Goal: Complete Application Form: Complete application form

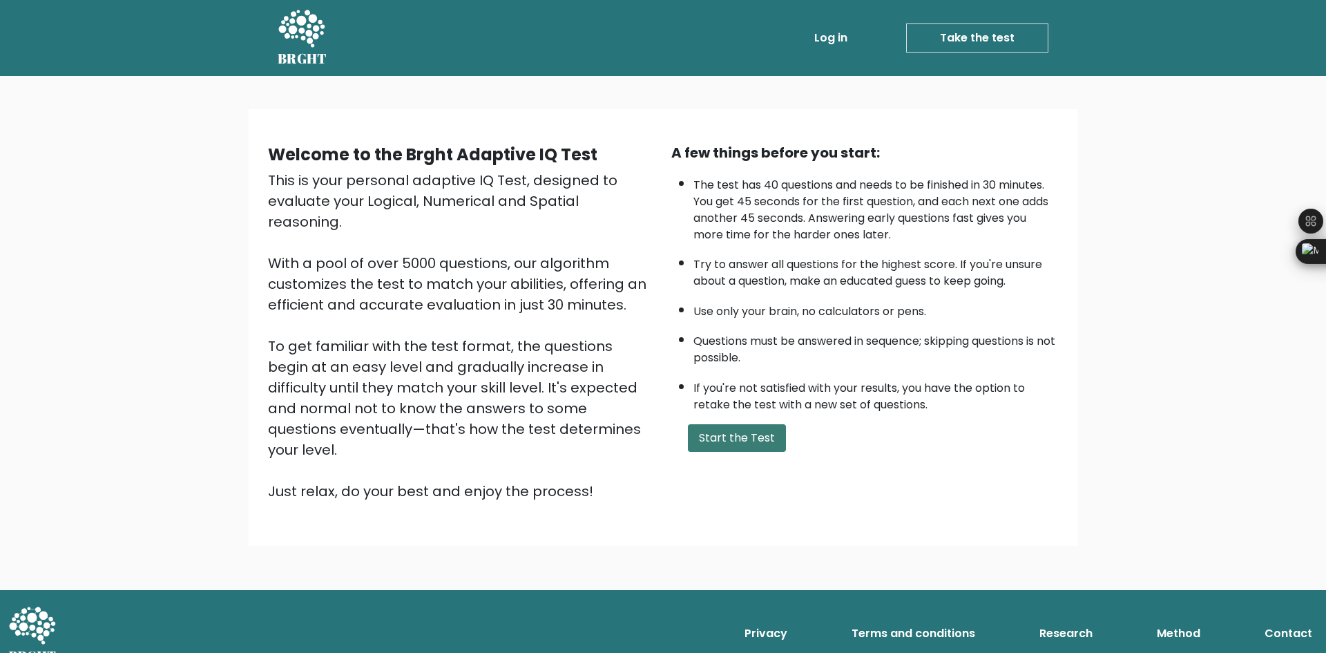
click at [751, 443] on button "Start the Test" at bounding box center [737, 438] width 98 height 28
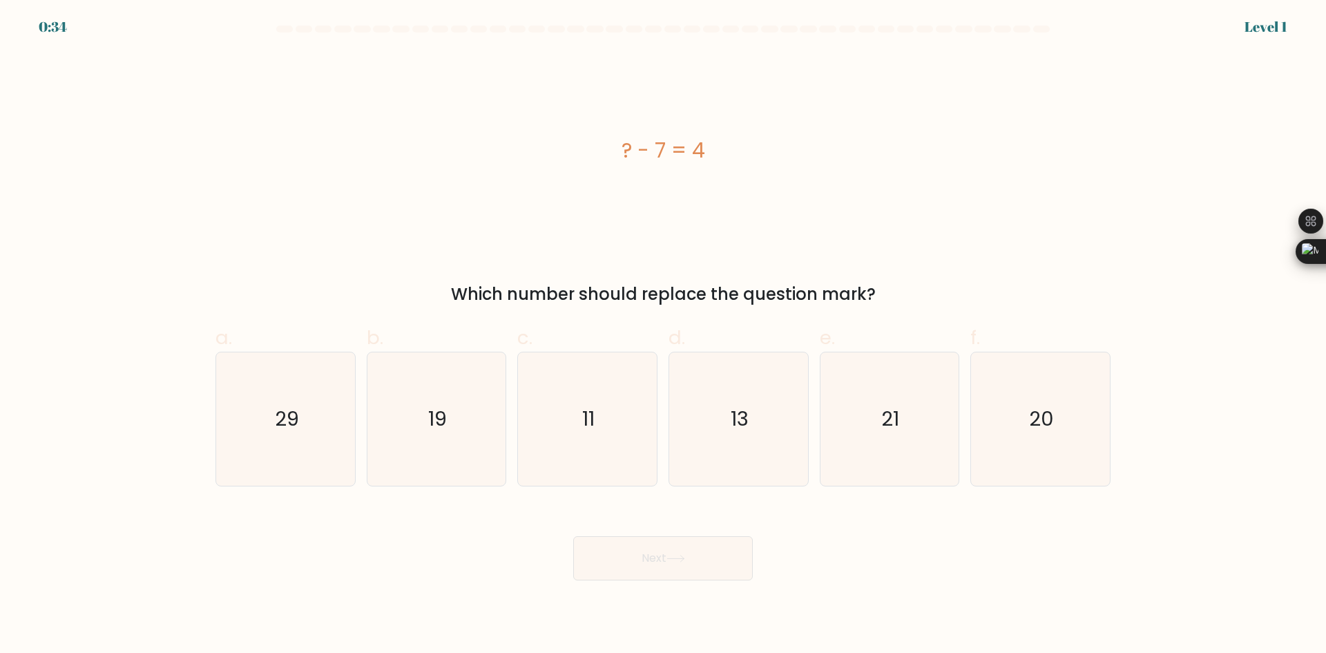
drag, startPoint x: 621, startPoint y: 142, endPoint x: 906, endPoint y: 290, distance: 320.7
click at [906, 290] on div "? - 7 = 4 Which number should replace the question mark?" at bounding box center [663, 180] width 912 height 254
copy div "? - 7 = 4 Which number should replace the question mark?"
click at [546, 426] on icon "11" at bounding box center [587, 418] width 133 height 133
click at [663, 336] on input "c. 11" at bounding box center [663, 331] width 1 height 9
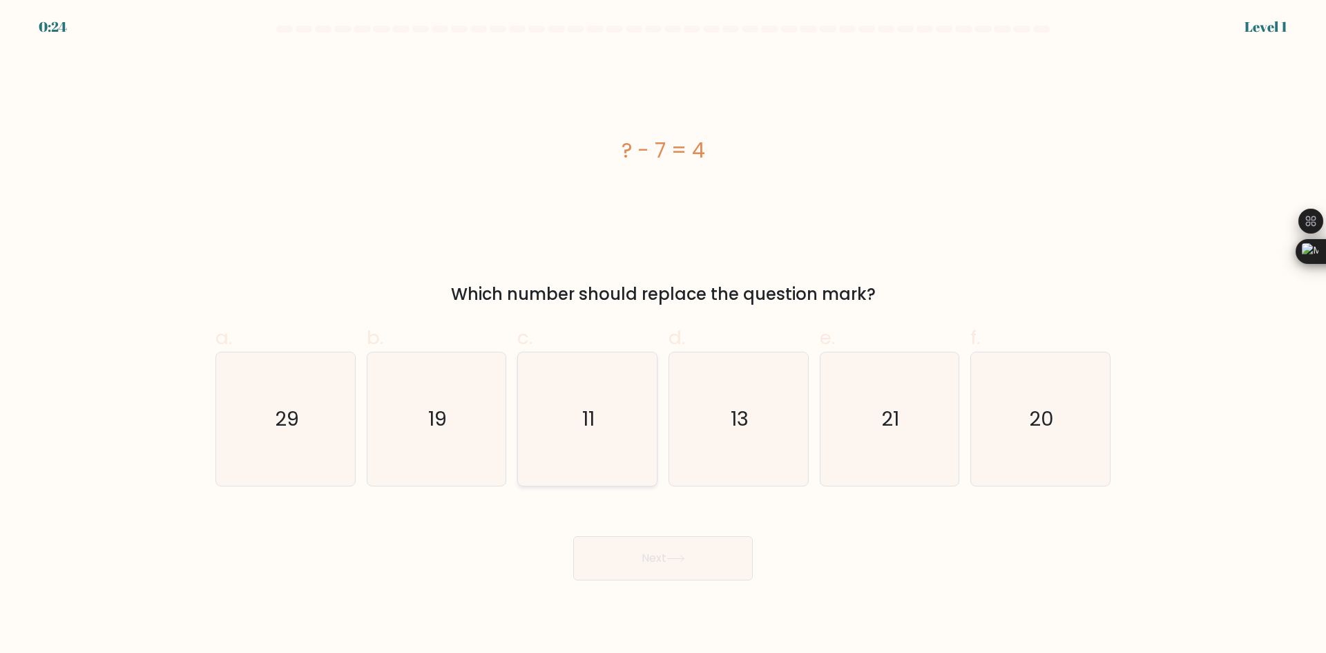
radio input "true"
click at [685, 556] on icon at bounding box center [676, 559] width 19 height 8
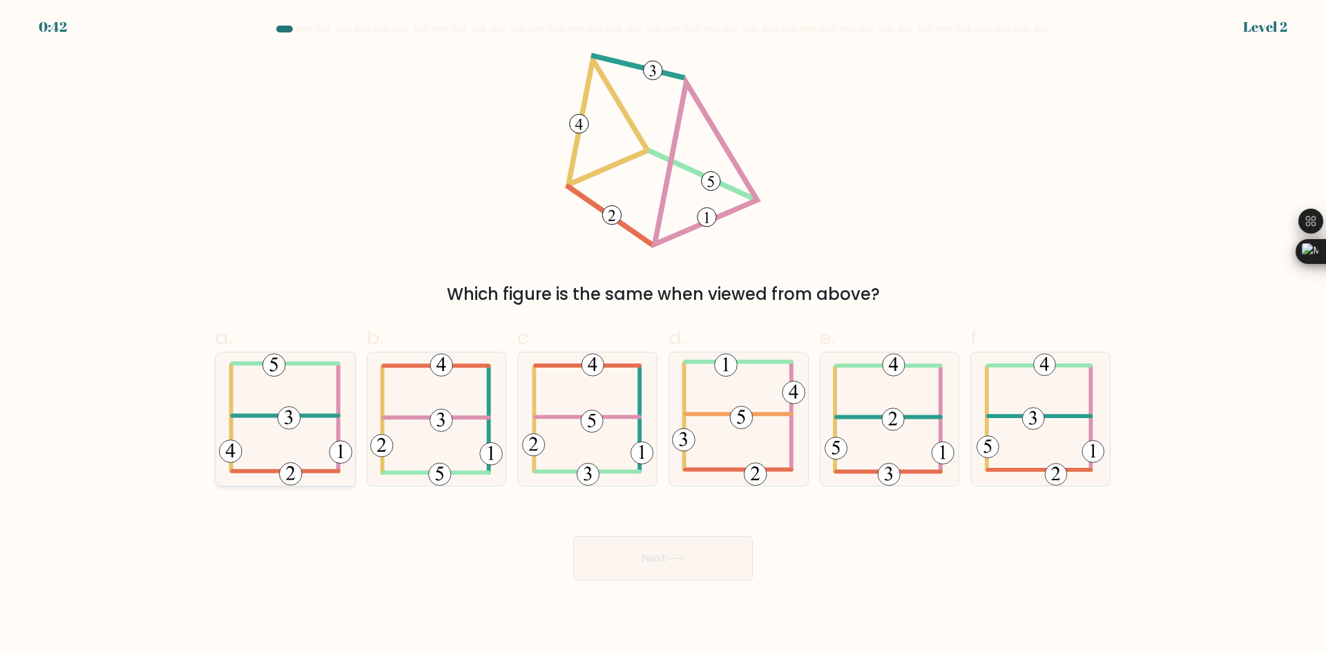
click at [304, 449] on icon at bounding box center [285, 418] width 133 height 133
click at [663, 336] on input "a." at bounding box center [663, 331] width 1 height 9
radio input "true"
click at [309, 410] on icon at bounding box center [286, 419] width 132 height 132
click at [663, 336] on input "a." at bounding box center [663, 331] width 1 height 9
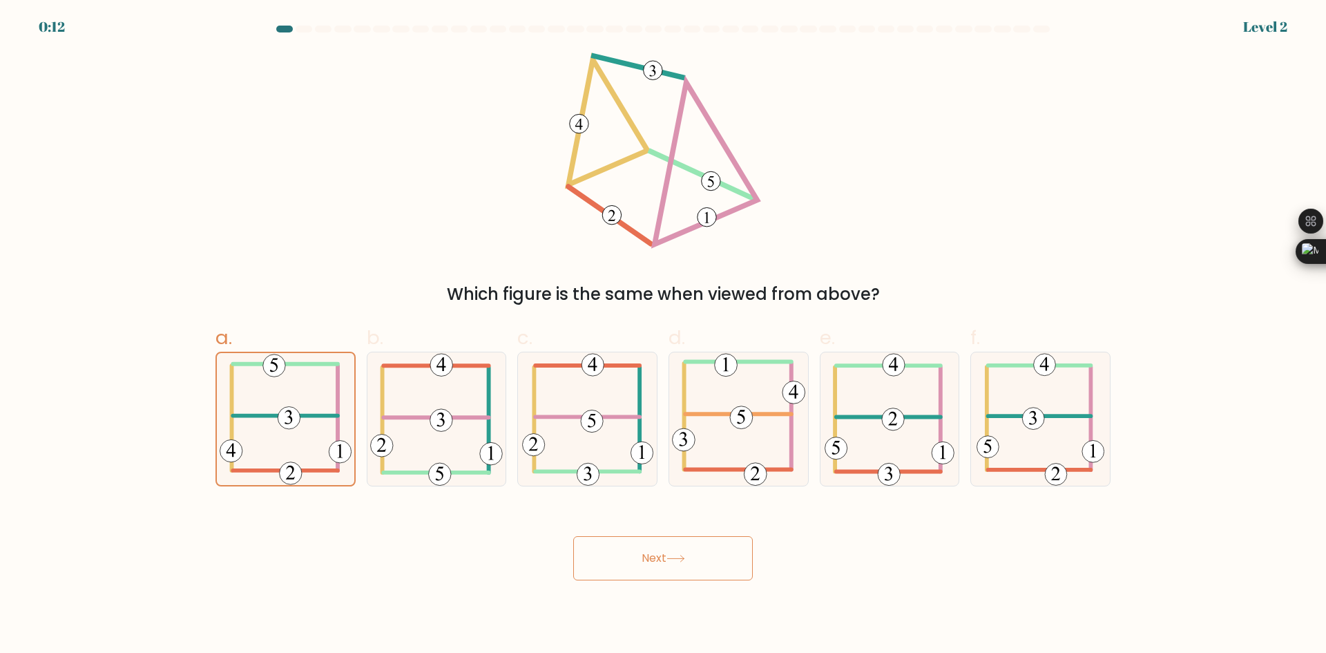
click at [703, 556] on button "Next" at bounding box center [663, 558] width 180 height 44
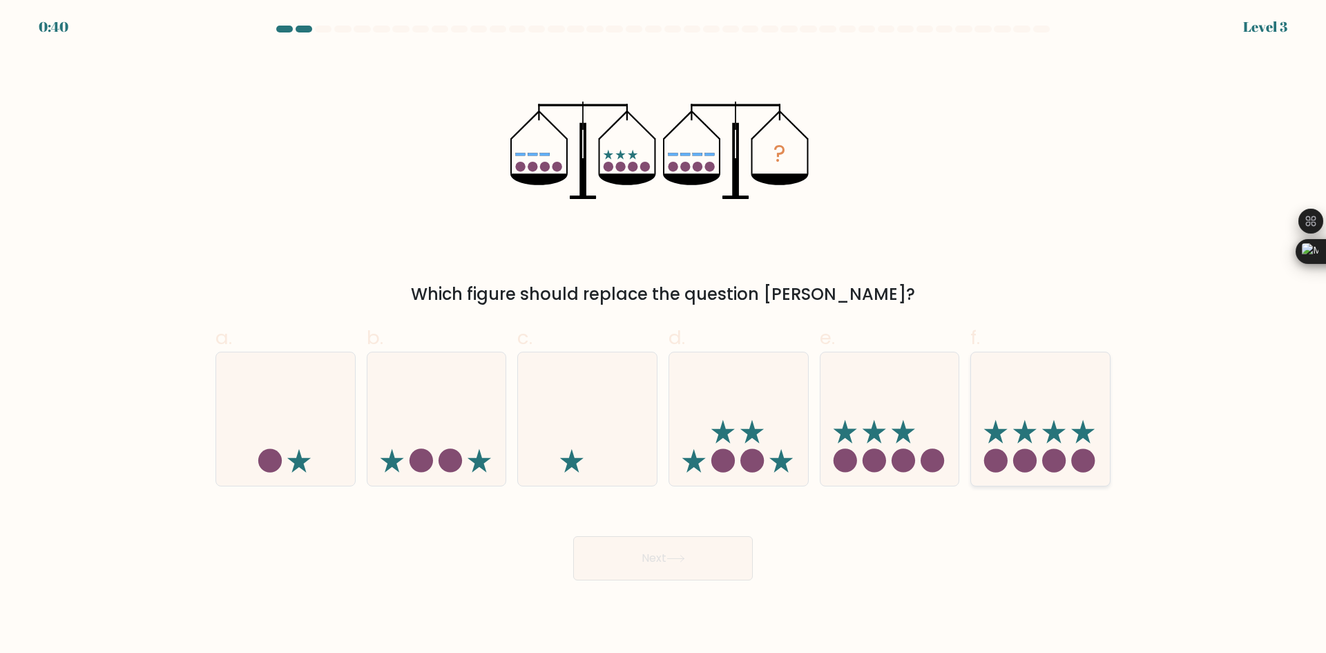
click at [1083, 454] on circle at bounding box center [1083, 460] width 23 height 23
click at [664, 336] on input "f." at bounding box center [663, 331] width 1 height 9
radio input "true"
click at [665, 555] on button "Next" at bounding box center [663, 558] width 180 height 44
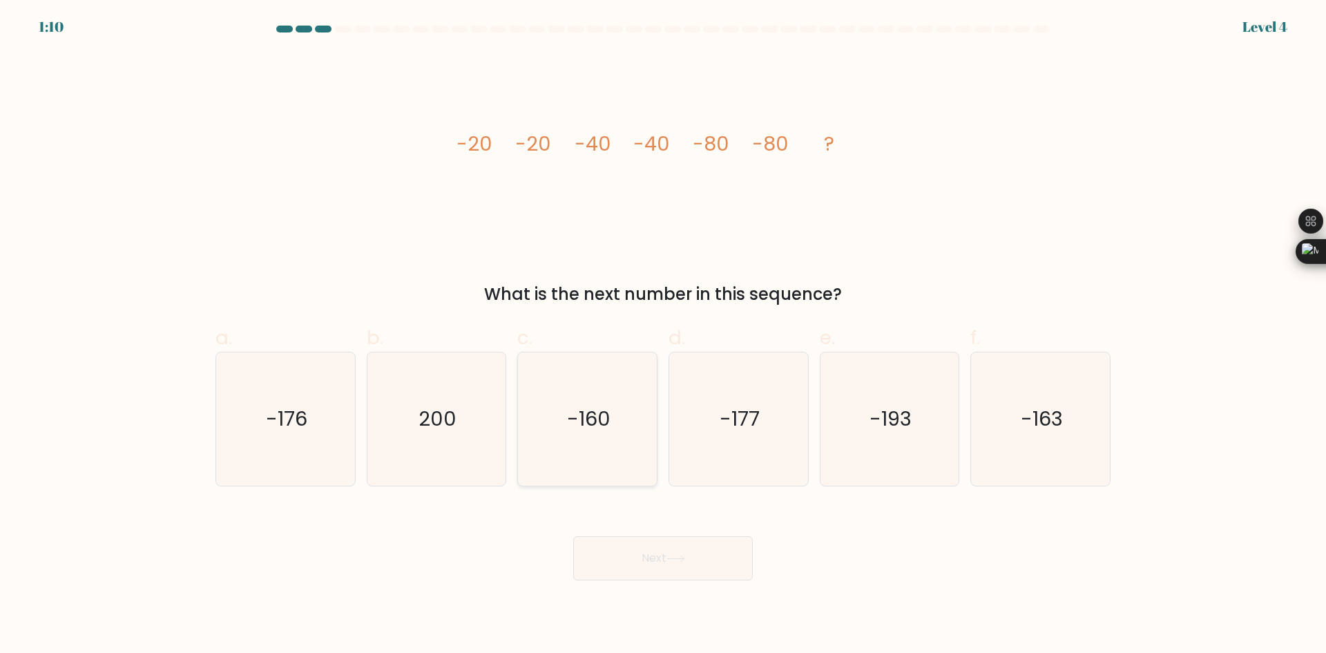
click at [617, 423] on icon "-160" at bounding box center [587, 418] width 133 height 133
click at [663, 336] on input "c. -160" at bounding box center [663, 331] width 1 height 9
radio input "true"
click at [672, 562] on button "Next" at bounding box center [663, 558] width 180 height 44
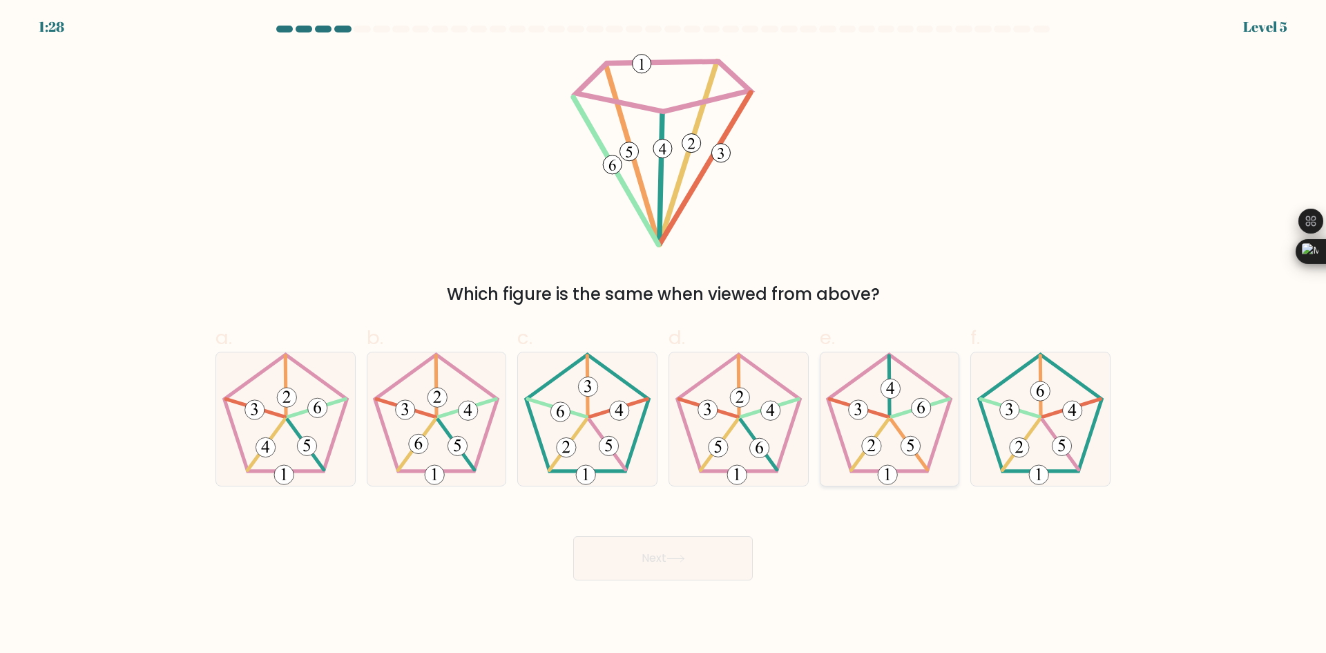
click at [882, 441] on icon at bounding box center [889, 418] width 133 height 133
click at [664, 336] on input "e." at bounding box center [663, 331] width 1 height 9
radio input "true"
click at [710, 545] on button "Next" at bounding box center [663, 558] width 180 height 44
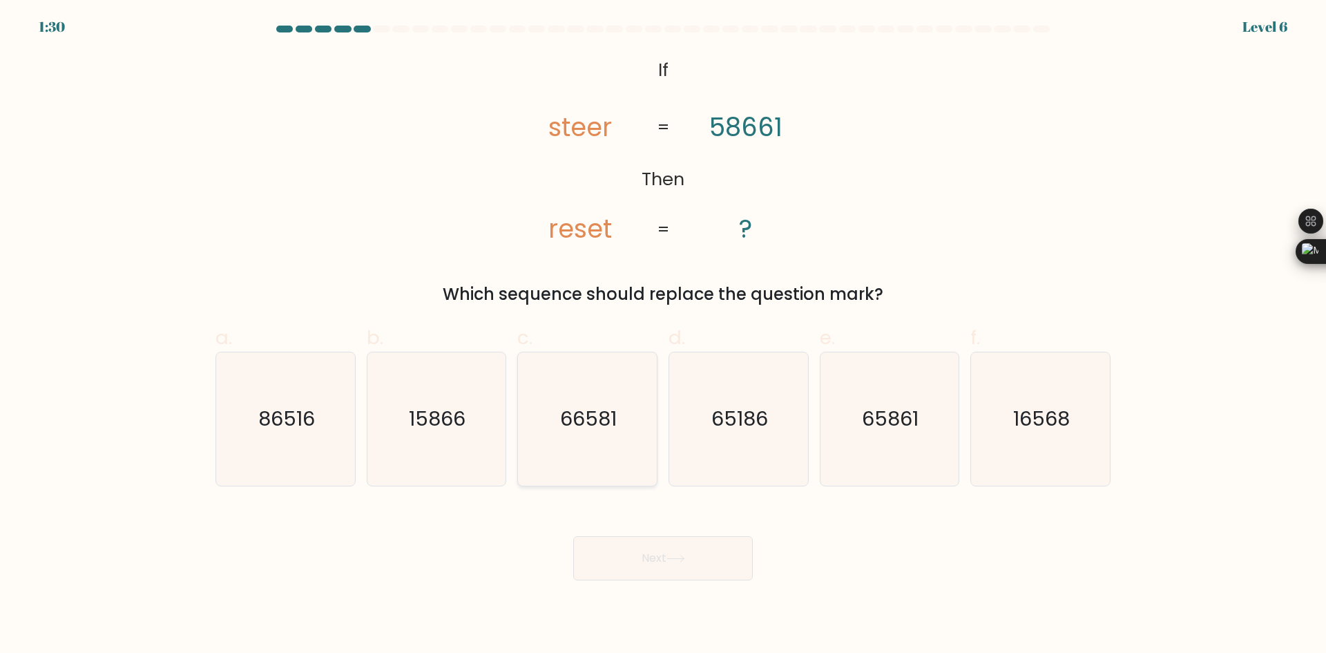
click at [539, 409] on icon "66581" at bounding box center [587, 418] width 133 height 133
click at [663, 336] on input "c. 66581" at bounding box center [663, 331] width 1 height 9
radio input "true"
click at [666, 592] on body "1:19 Level 6 If" at bounding box center [663, 326] width 1326 height 653
click at [657, 552] on button "Next" at bounding box center [663, 558] width 180 height 44
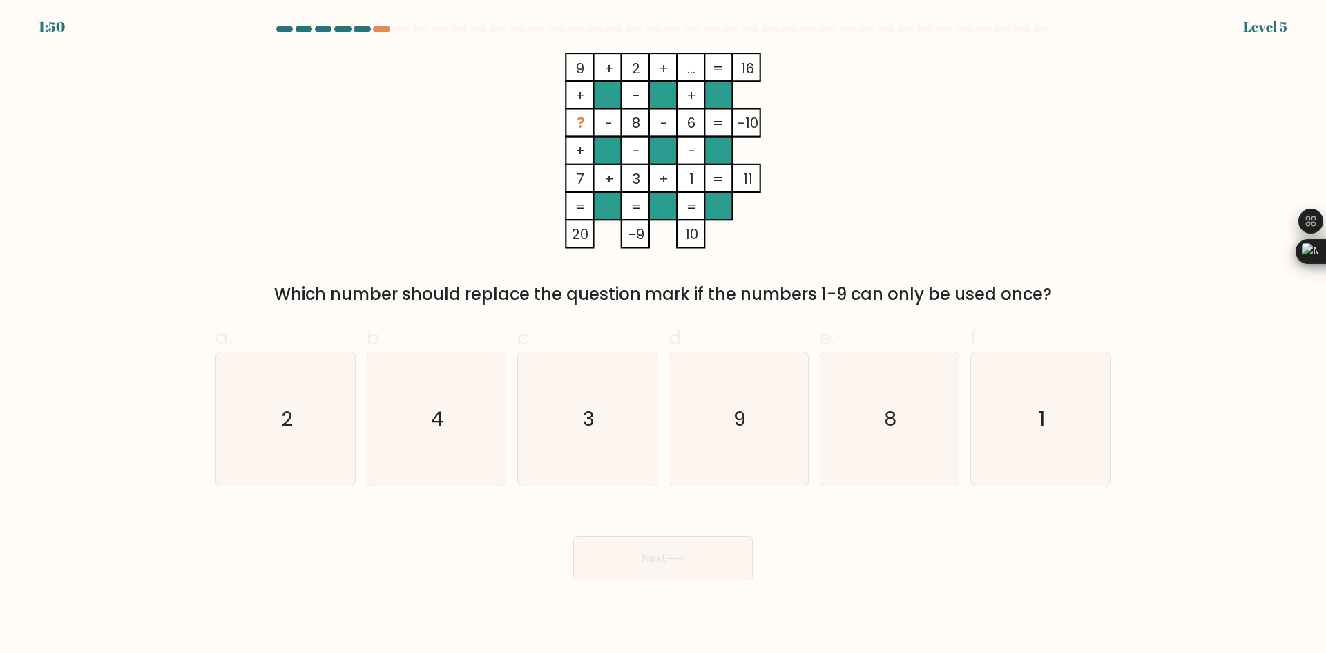
drag, startPoint x: 573, startPoint y: 121, endPoint x: 764, endPoint y: 124, distance: 191.4
click at [764, 124] on icon "9 + 2 + ... 16 + - + ? - 8 - 6 -10 + - - 7 + 3 + 1 = 11 = = = = 20 -9 10 =" at bounding box center [663, 151] width 415 height 196
click at [913, 86] on div "9 + 2 + ... 16 + - + ? - 8 - 6 -10 + - - 7 + 3 + 1 = 11 = = = = 20 -9 10 = Whic…" at bounding box center [663, 180] width 912 height 254
drag, startPoint x: 571, startPoint y: 124, endPoint x: 754, endPoint y: 127, distance: 183.8
click at [754, 127] on icon "9 + 2 + ... 16 + - + ? - 8 - 6 -10 + - - 7 + 3 + 1 = 11 = = = = 20 -9 10 =" at bounding box center [663, 151] width 415 height 196
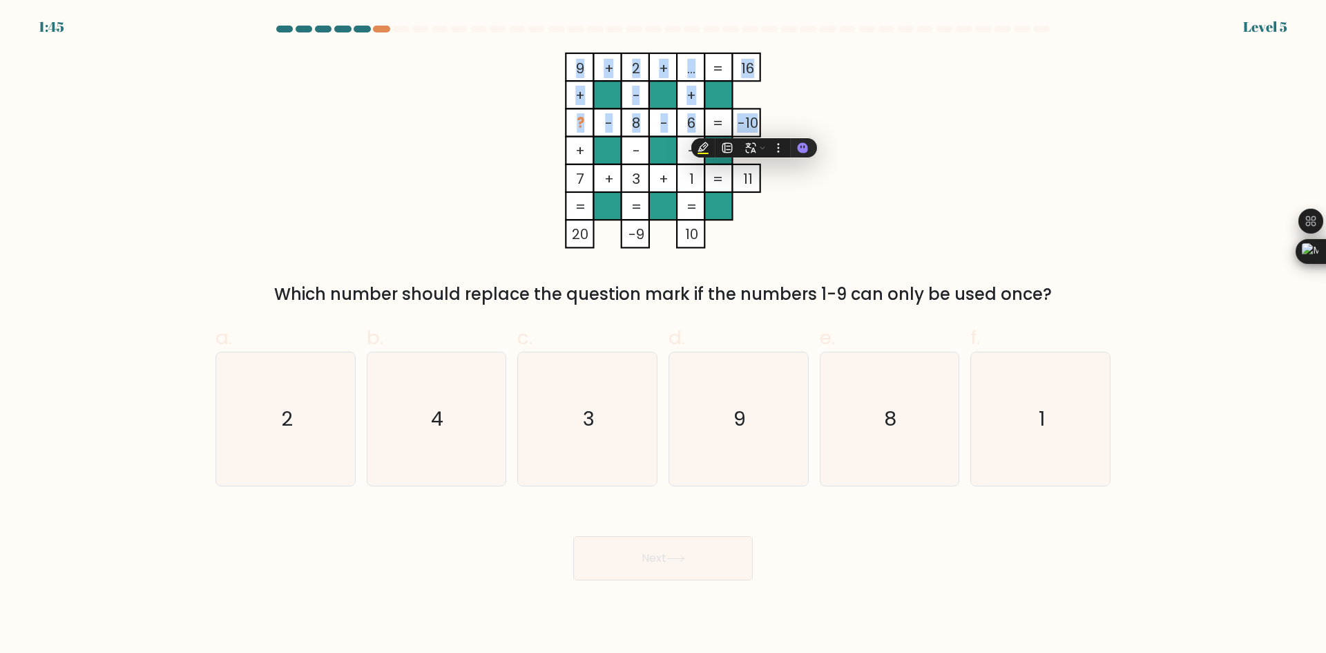
click at [343, 109] on div "9 + 2 + ... 16 + - + ? - 8 - 6 -10 + - - 7 + 3 + 1 = 11 = = = = 20 -9 10 = Whic…" at bounding box center [663, 180] width 912 height 254
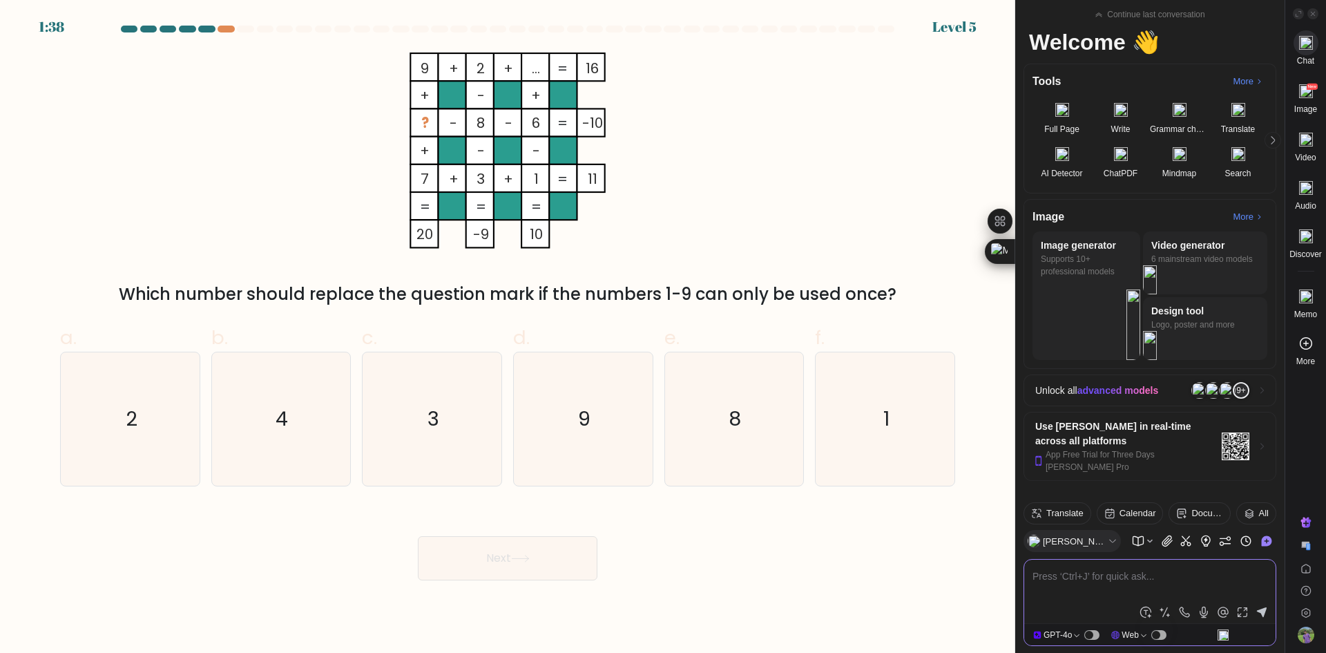
click at [1120, 578] on textarea at bounding box center [1150, 584] width 235 height 33
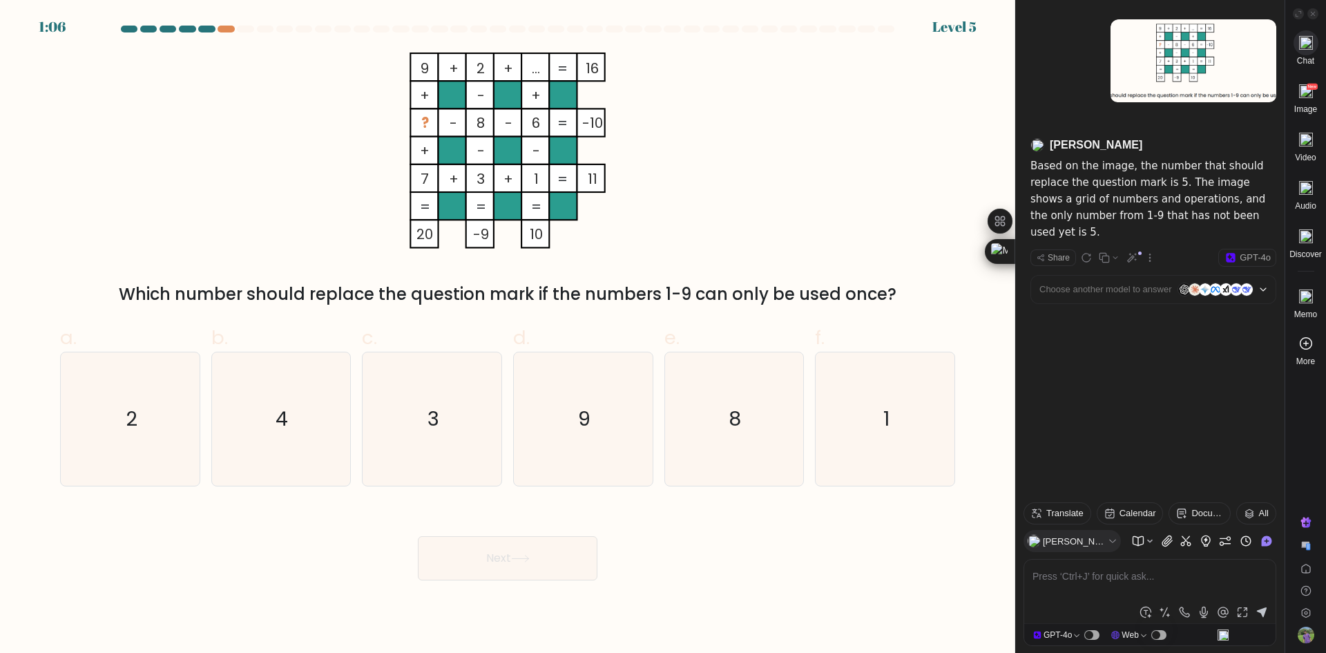
click at [759, 562] on div "Next" at bounding box center [508, 541] width 912 height 77
click at [757, 169] on div "9 + 2 + ... 16 + - + ? - 8 - 6 -10 + - - 7 + 3 + 1 = 11 = = = = 20 -9 10 = Whic…" at bounding box center [508, 180] width 912 height 254
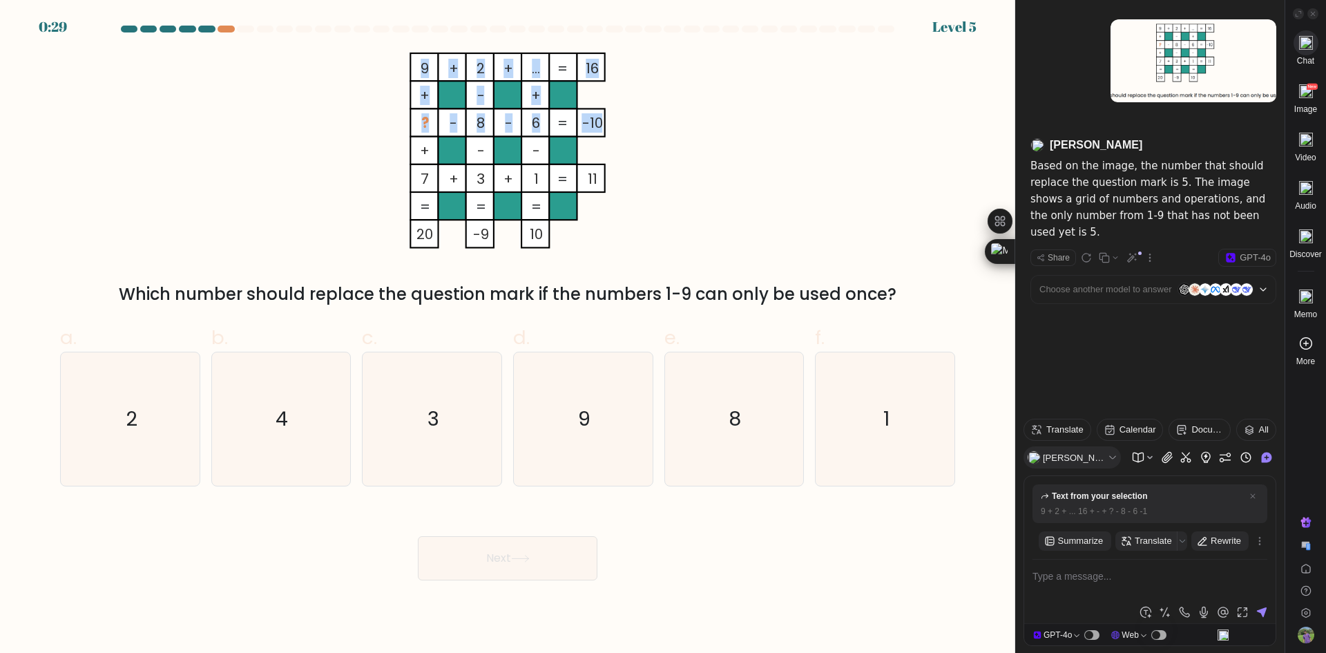
drag, startPoint x: 418, startPoint y: 122, endPoint x: 599, endPoint y: 122, distance: 181.0
click at [599, 122] on icon "9 + 2 + ... 16 + - + ? - 8 - 6 -10 + - - 7 + 3 + 1 = 11 = = = = 20 -9 10 =" at bounding box center [508, 151] width 415 height 196
click at [680, 115] on icon "9 + 2 + ... 16 + - + ? - 8 - 6 -10 + - - 7 + 3 + 1 = 11 = = = = 20 -9 10 =" at bounding box center [508, 151] width 415 height 196
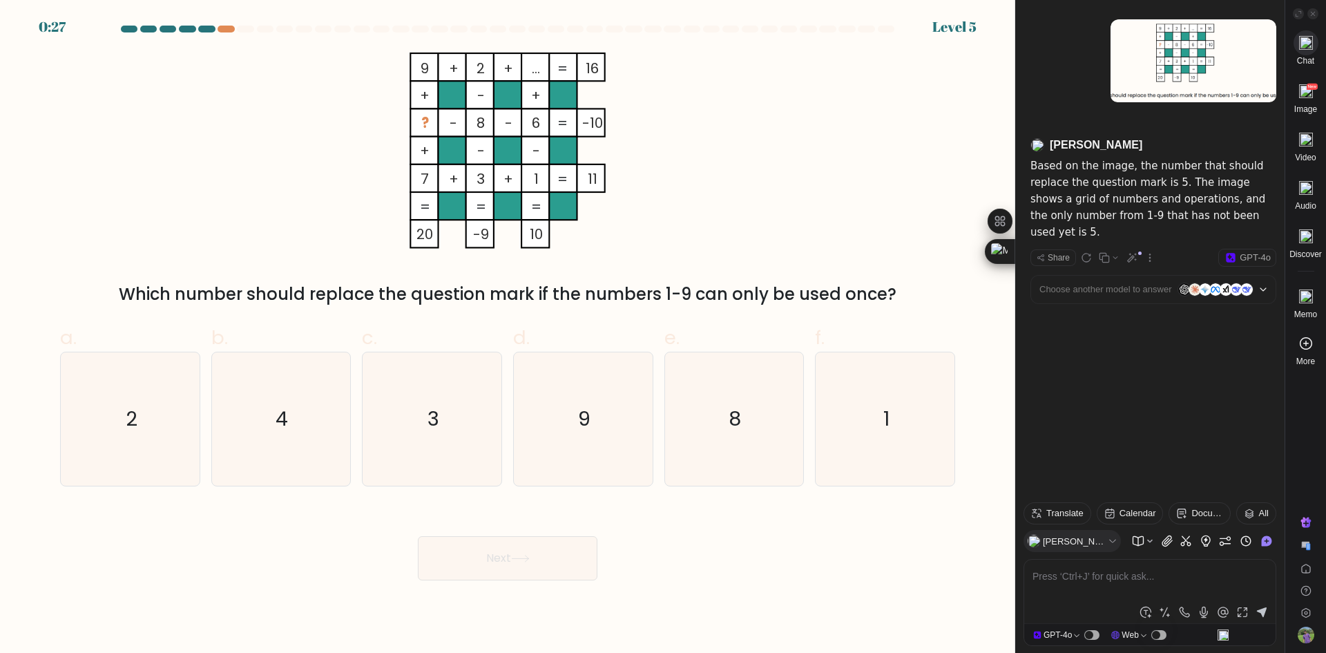
click at [829, 122] on div "9 + 2 + ... 16 + - + ? - 8 - 6 -10 + - - 7 + 3 + 1 = 11 = = = = 20 -9 10 = Whic…" at bounding box center [508, 180] width 912 height 254
click at [542, 425] on icon "9" at bounding box center [583, 418] width 133 height 133
click at [508, 336] on input "d. 9" at bounding box center [508, 331] width 1 height 9
radio input "true"
click at [449, 428] on icon "3" at bounding box center [431, 418] width 133 height 133
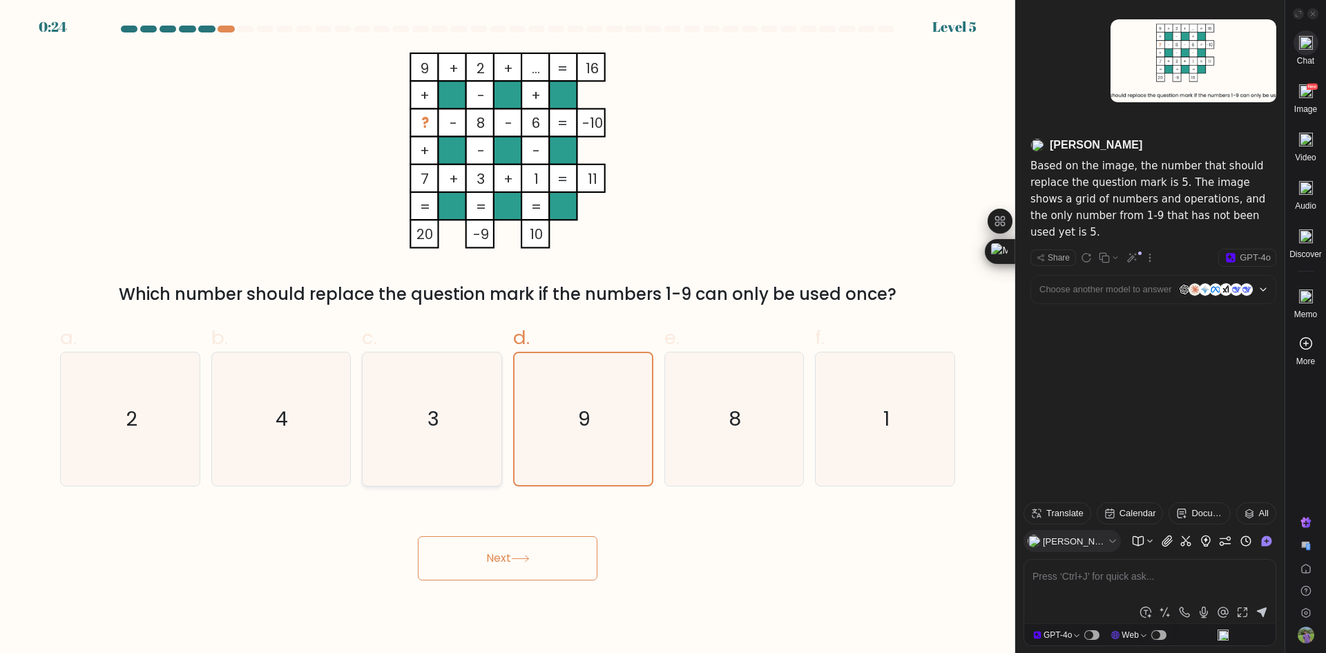
click at [508, 336] on input "c. 3" at bounding box center [508, 331] width 1 height 9
radio input "true"
click at [487, 564] on button "Next" at bounding box center [508, 558] width 180 height 44
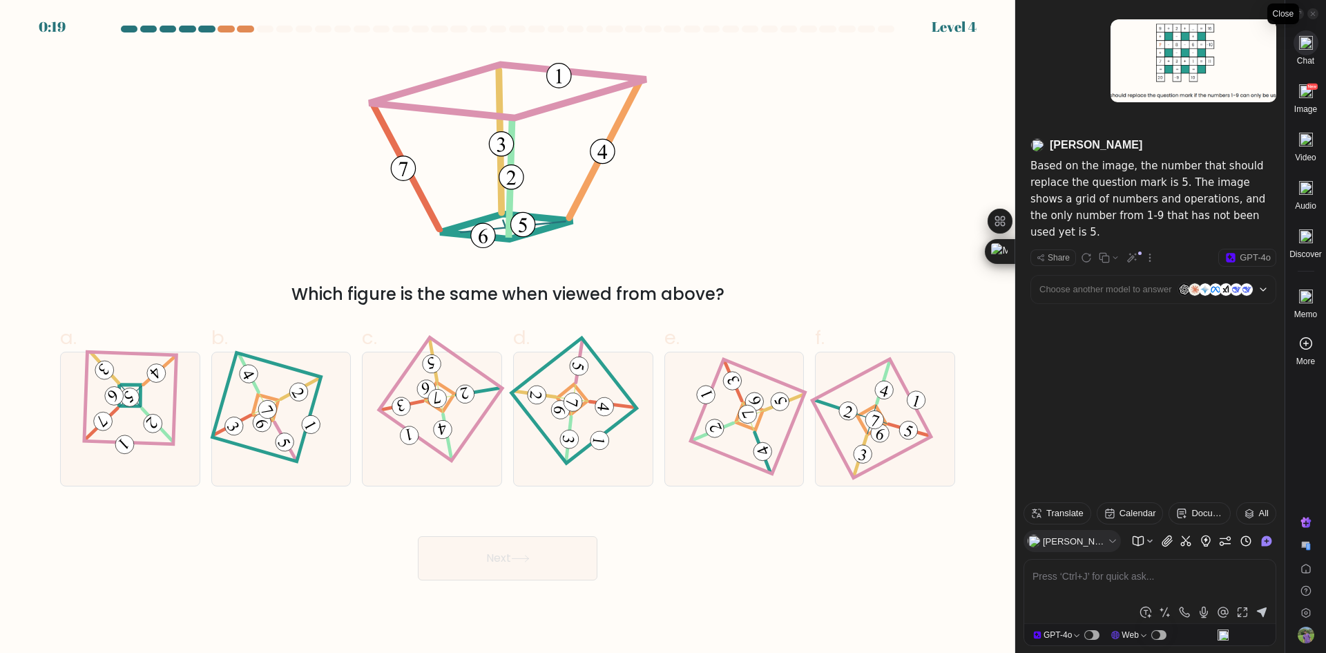
click at [1312, 17] on icon at bounding box center [1313, 13] width 7 height 7
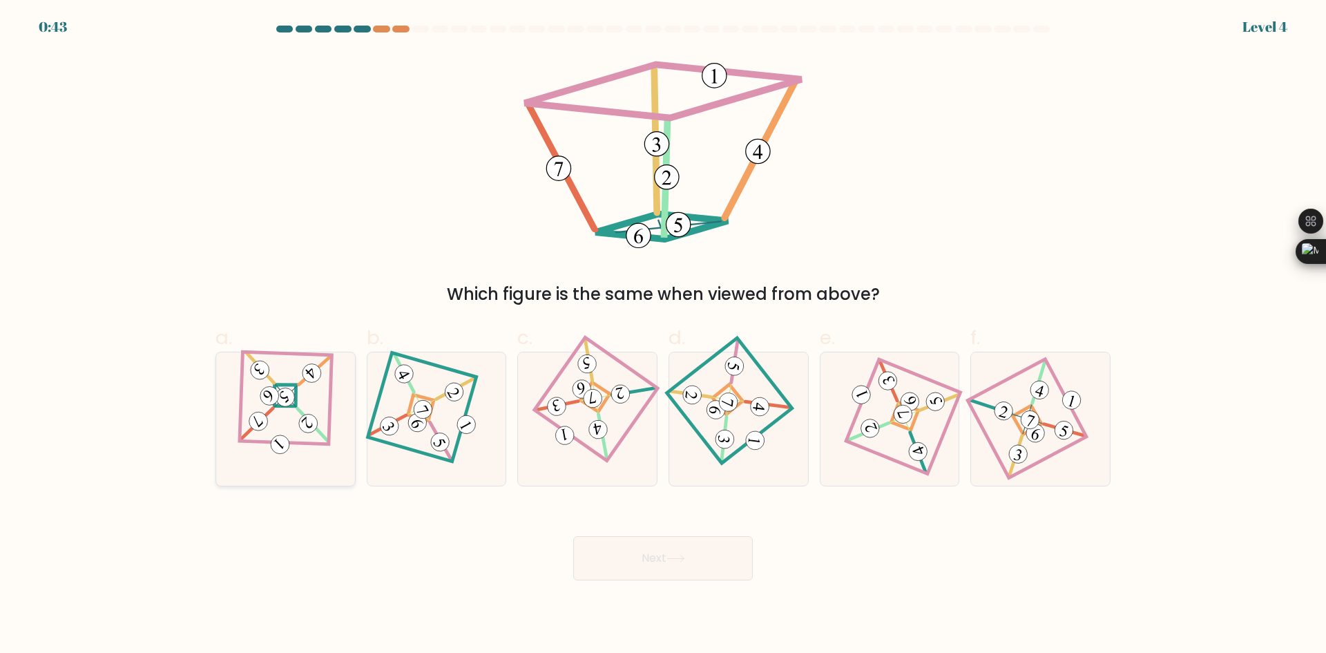
click at [314, 406] on icon at bounding box center [285, 418] width 93 height 106
click at [663, 336] on input "a." at bounding box center [663, 331] width 1 height 9
radio input "true"
click at [707, 546] on button "Next" at bounding box center [663, 558] width 180 height 44
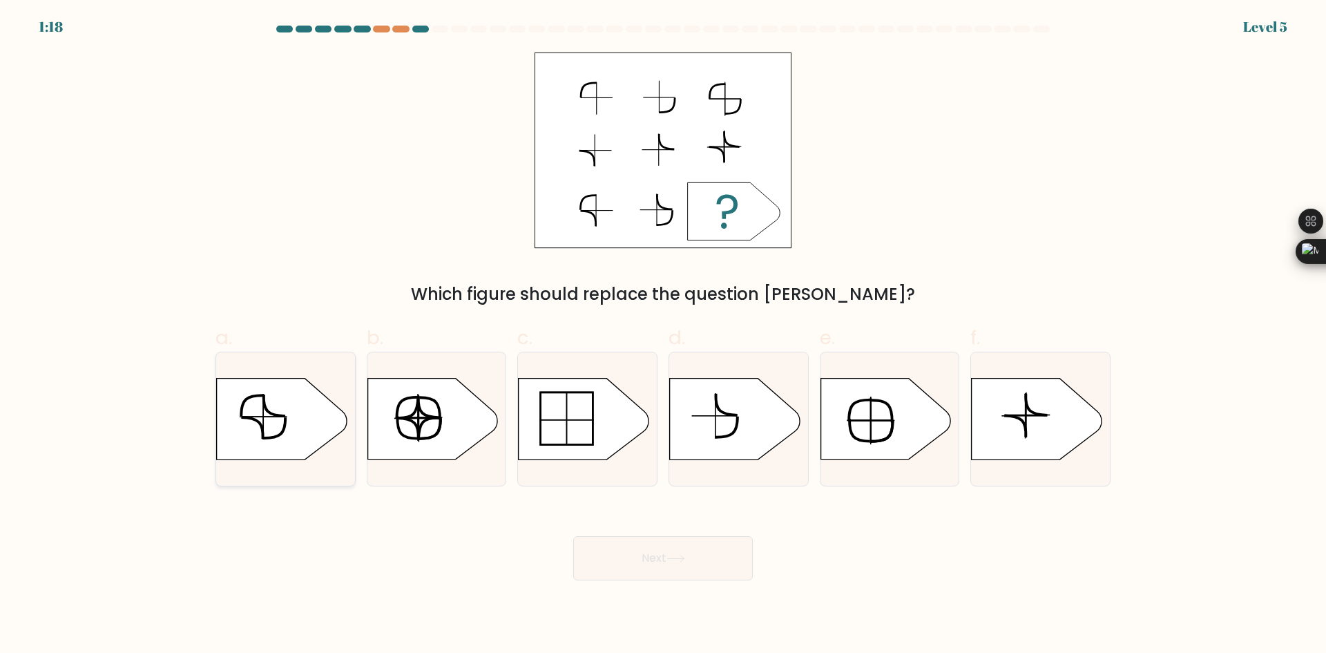
click at [268, 421] on icon at bounding box center [282, 419] width 130 height 81
click at [663, 336] on input "a." at bounding box center [663, 331] width 1 height 9
radio input "true"
click at [678, 563] on button "Next" at bounding box center [663, 558] width 180 height 44
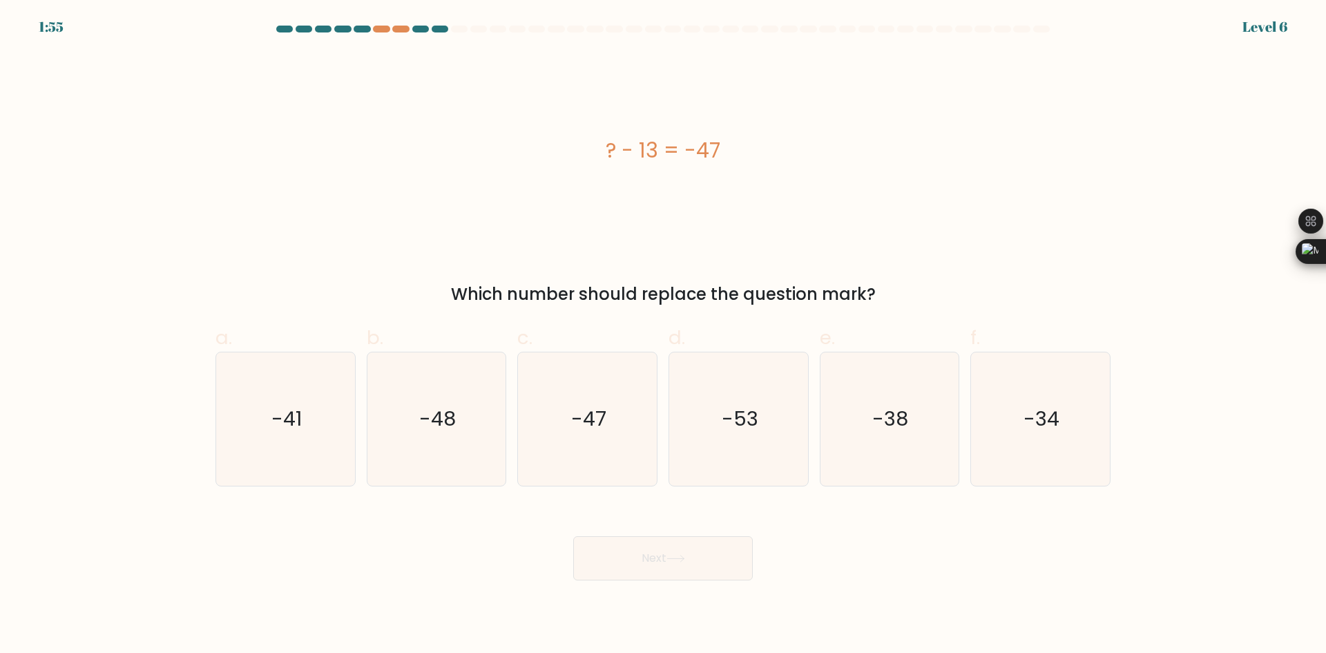
drag, startPoint x: 606, startPoint y: 144, endPoint x: 768, endPoint y: 149, distance: 161.7
click at [768, 149] on div "? - 13 = -47" at bounding box center [663, 150] width 895 height 31
copy div "? - 13 = -47"
click at [982, 455] on icon "-34" at bounding box center [1040, 418] width 133 height 133
click at [664, 336] on input "f. -34" at bounding box center [663, 331] width 1 height 9
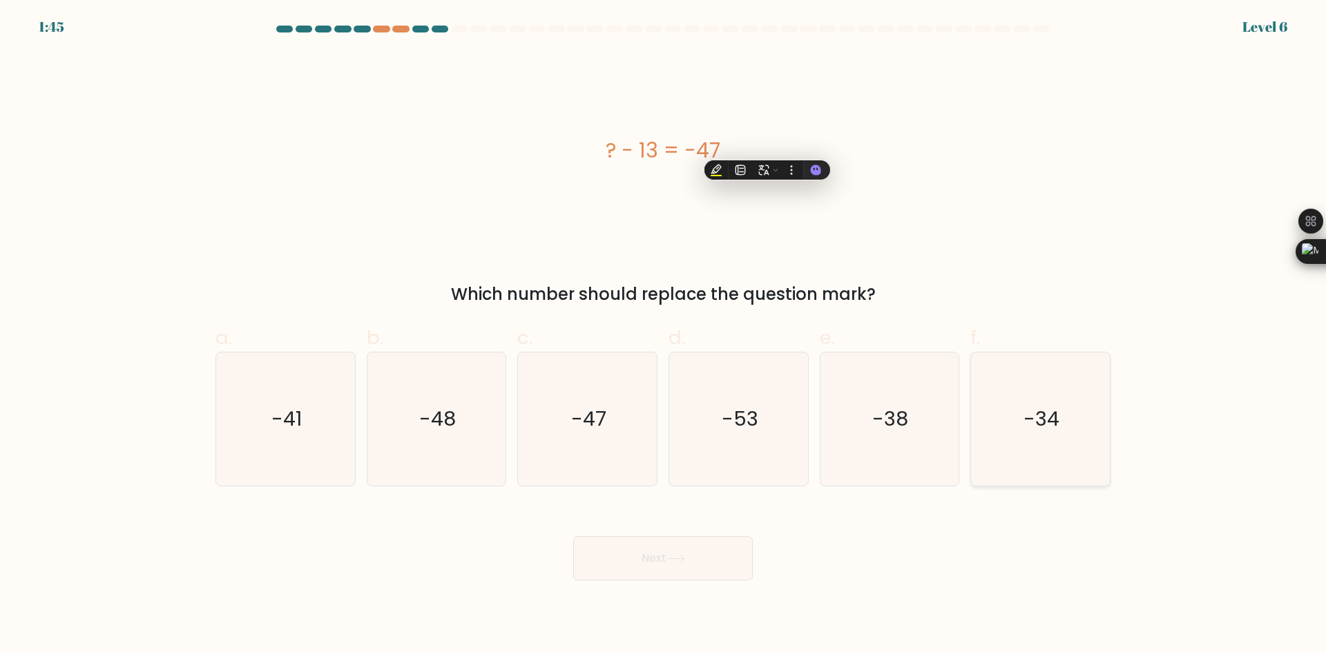
radio input "true"
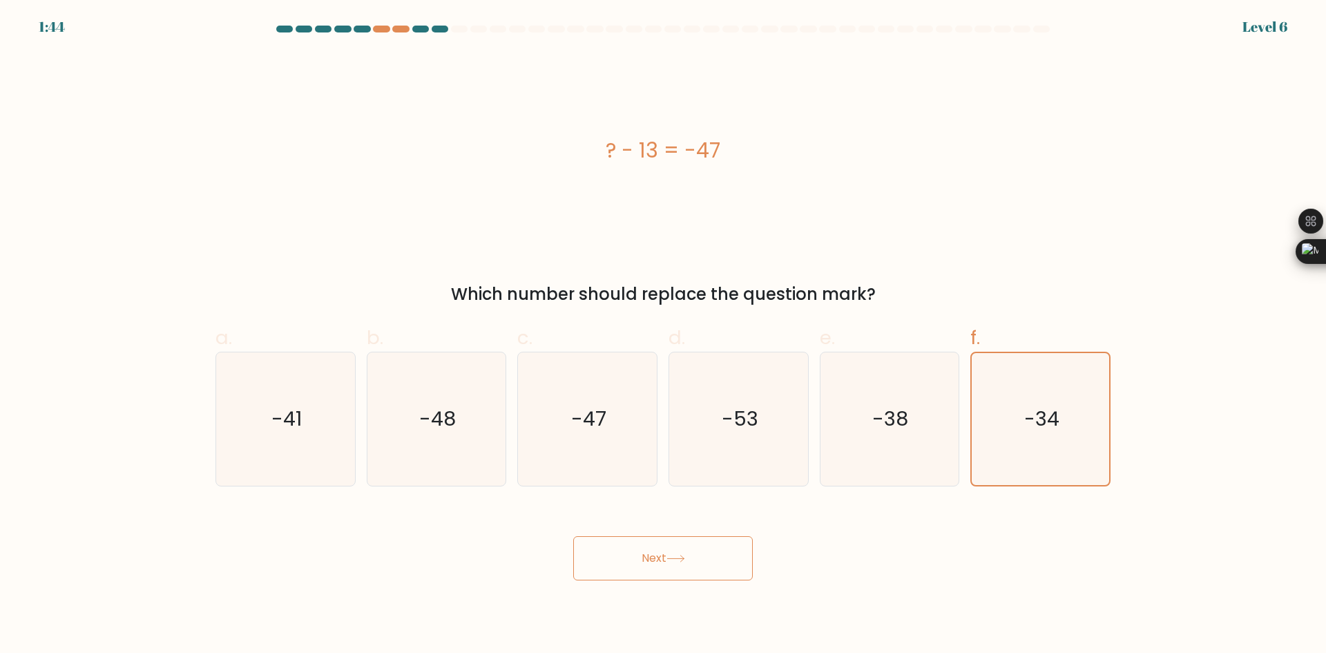
click at [641, 557] on button "Next" at bounding box center [663, 558] width 180 height 44
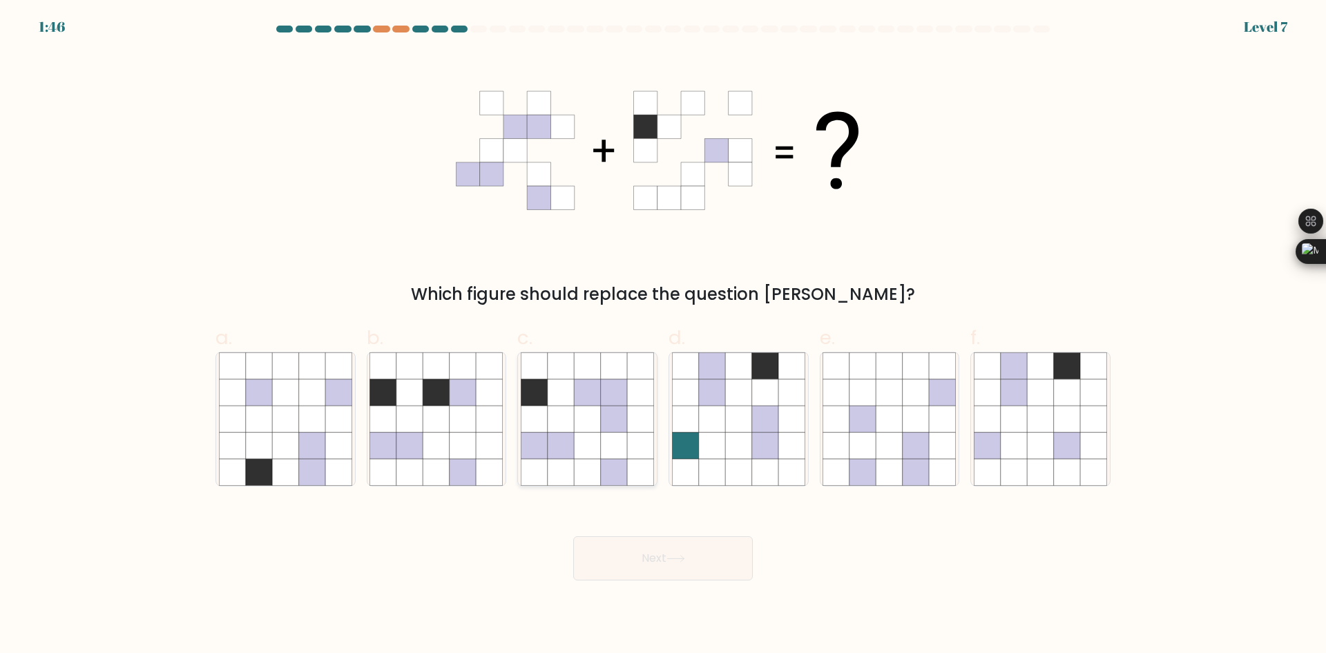
click at [568, 447] on icon at bounding box center [561, 445] width 26 height 26
click at [663, 336] on input "c." at bounding box center [663, 331] width 1 height 9
radio input "true"
click at [689, 557] on button "Next" at bounding box center [663, 558] width 180 height 44
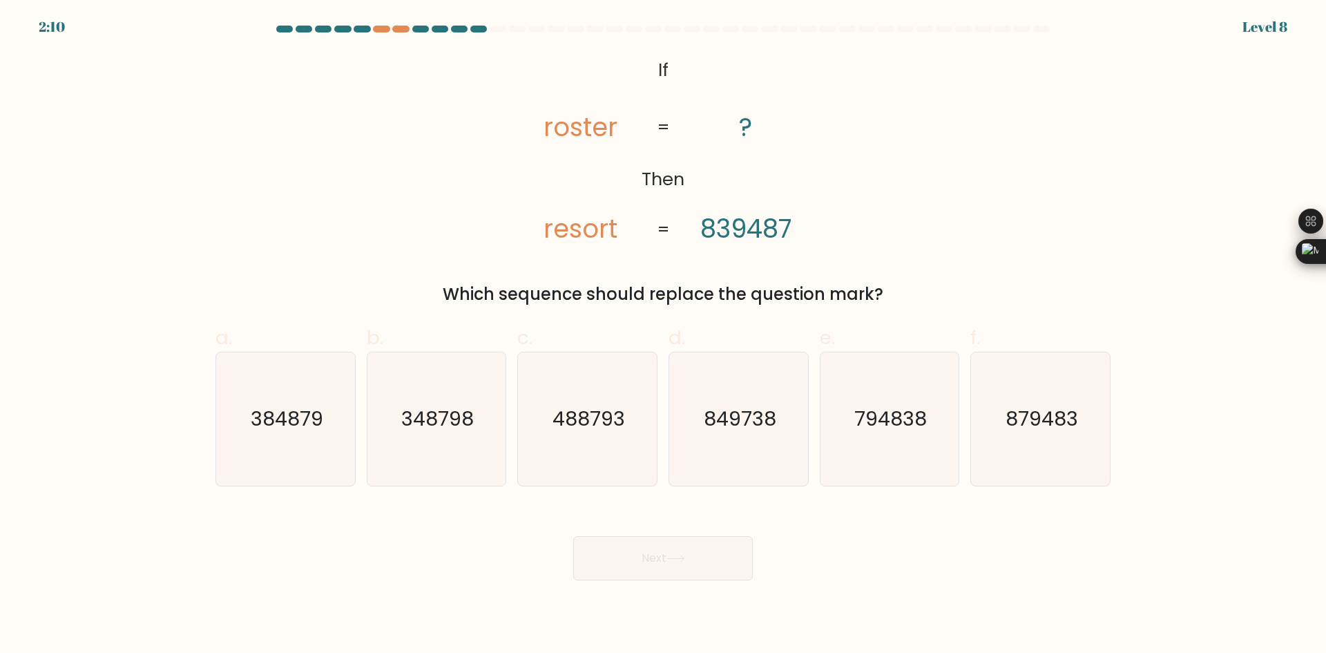
drag, startPoint x: 647, startPoint y: 58, endPoint x: 895, endPoint y: 269, distance: 326.4
click at [895, 269] on div "@import url('https://fonts.googleapis.com/css?family=Abril+Fatface:400,100,100i…" at bounding box center [663, 180] width 912 height 254
click at [893, 173] on div "@import url('https://fonts.googleapis.com/css?family=Abril+Fatface:400,100,100i…" at bounding box center [663, 180] width 912 height 254
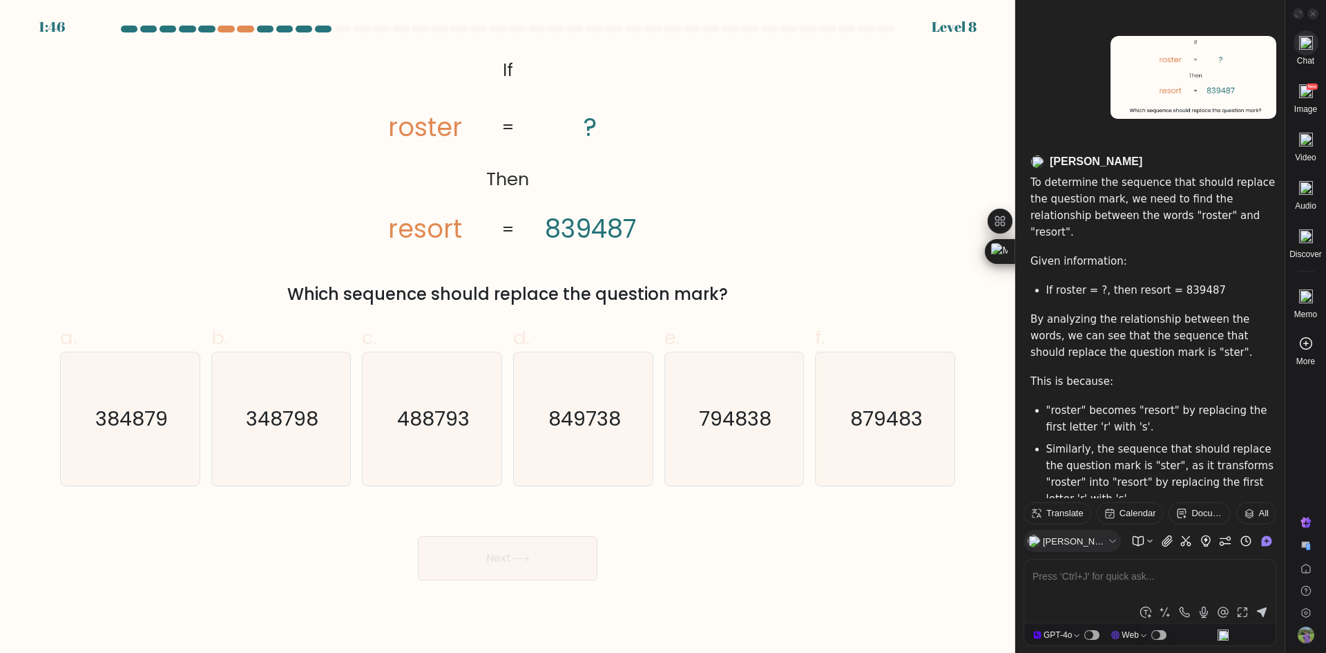
scroll to position [372, 0]
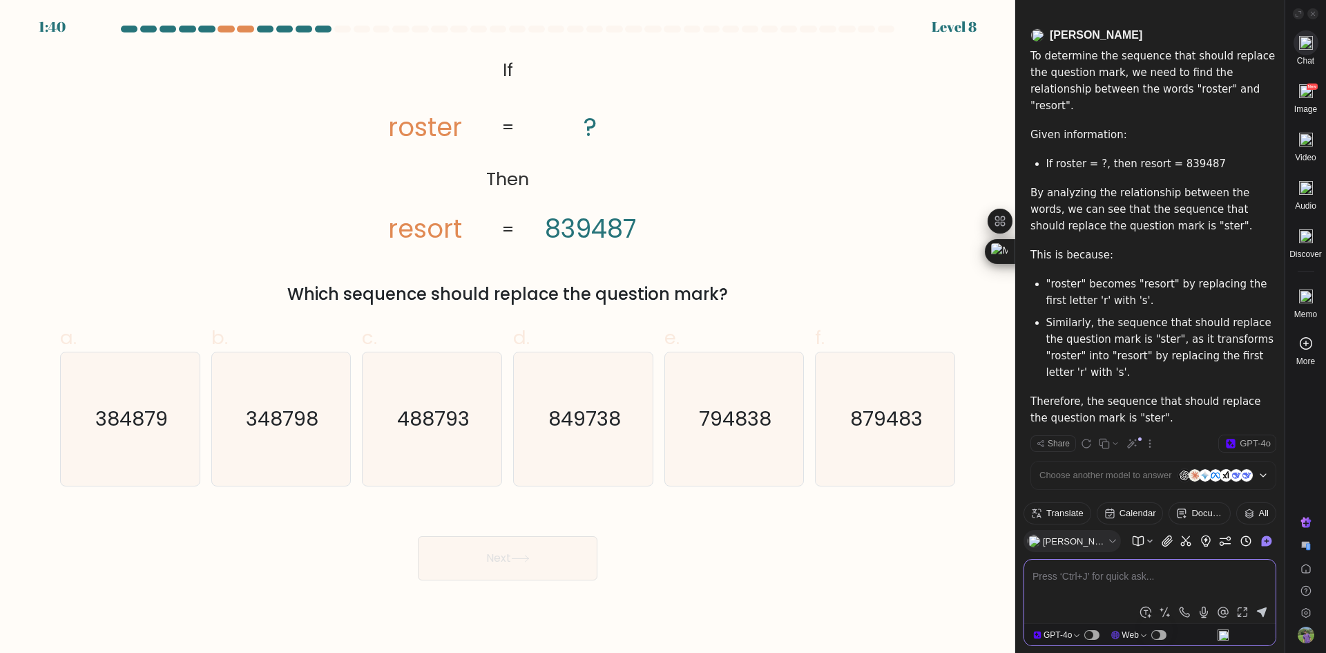
click at [766, 222] on div "@import url('https://fonts.googleapis.com/css?family=Abril+Fatface:400,100,100i…" at bounding box center [508, 180] width 912 height 254
click at [1156, 393] on p "Therefore, the sequence that should replace the question mark is "ster"." at bounding box center [1154, 409] width 246 height 33
click at [784, 238] on div "@import url('https://fonts.googleapis.com/css?family=Abril+Fatface:400,100,100i…" at bounding box center [508, 180] width 912 height 254
click at [1224, 576] on textarea at bounding box center [1150, 584] width 235 height 33
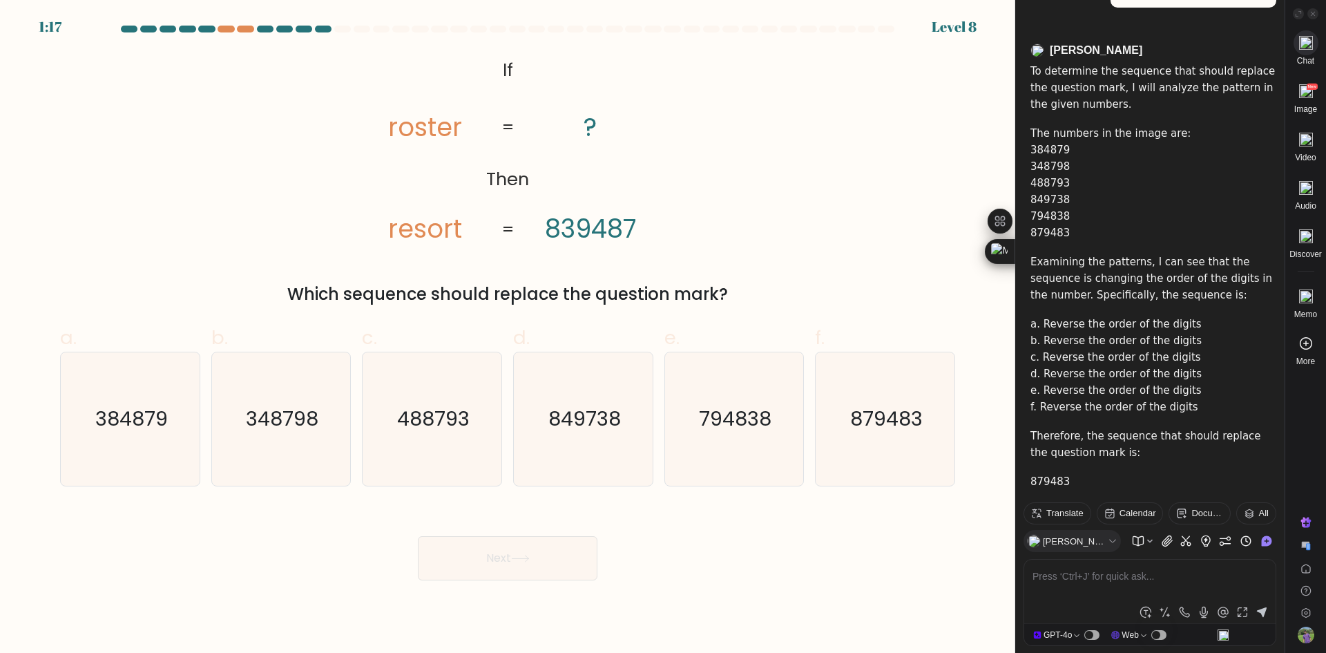
scroll to position [979, 0]
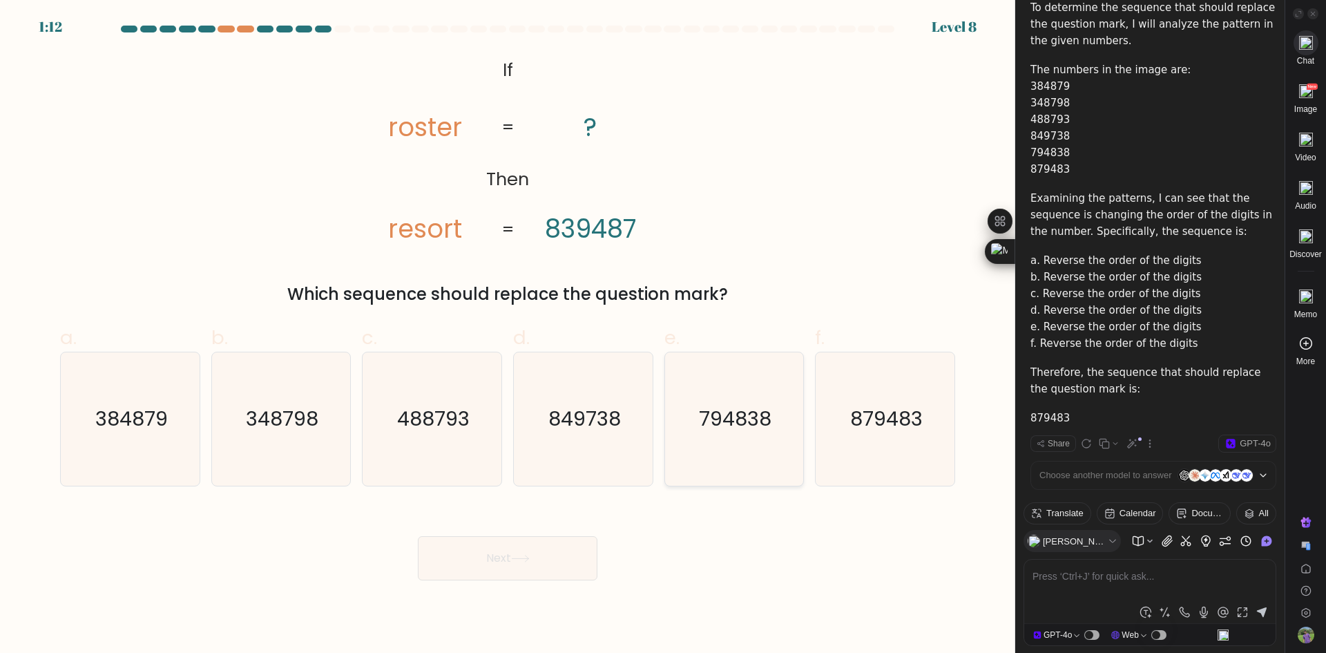
click at [761, 437] on icon "794838" at bounding box center [733, 418] width 133 height 133
click at [508, 336] on input "e. 794838" at bounding box center [508, 331] width 1 height 9
radio input "true"
click at [883, 426] on text "879483" at bounding box center [886, 419] width 73 height 28
click at [508, 336] on input "f. 879483" at bounding box center [508, 331] width 1 height 9
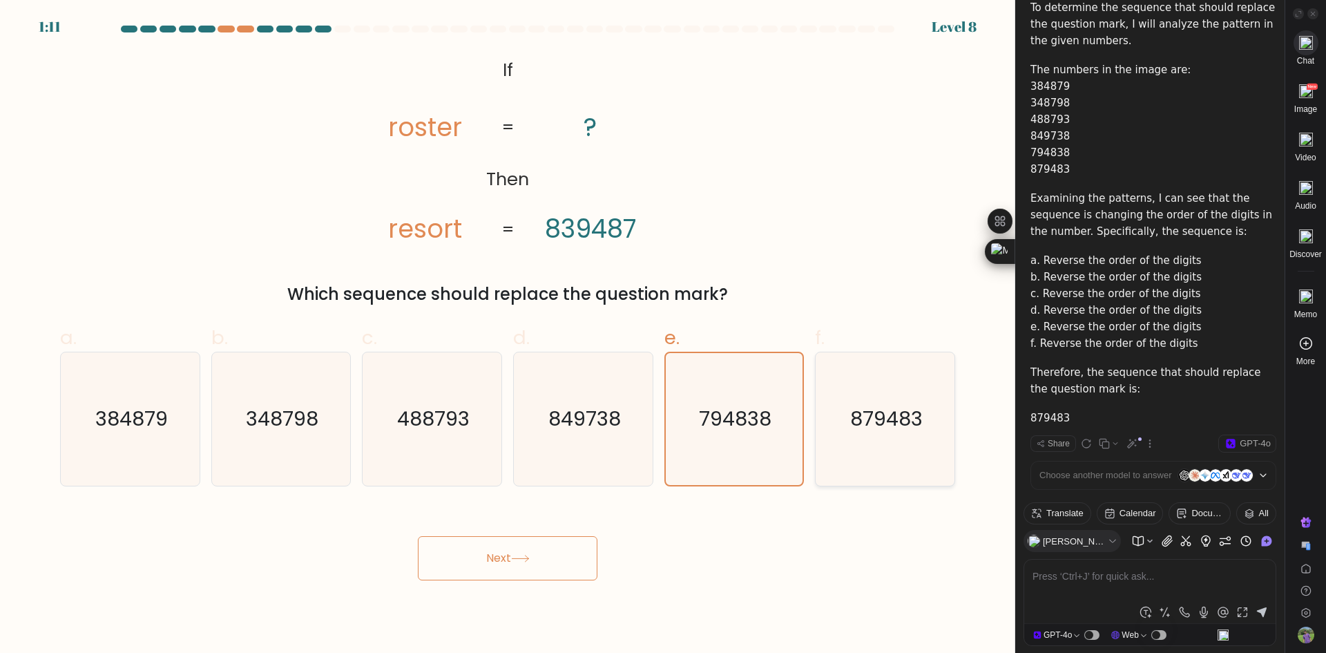
radio input "true"
click at [477, 557] on button "Next" at bounding box center [508, 558] width 180 height 44
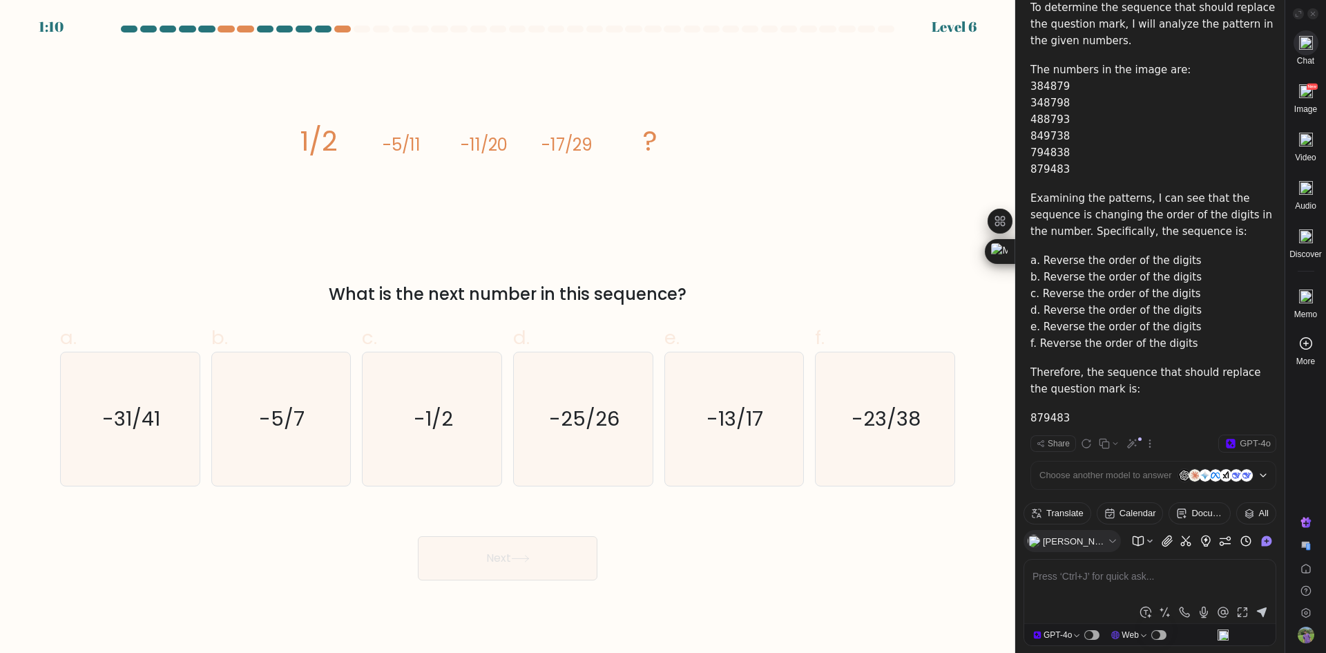
click at [272, 549] on div "Next" at bounding box center [508, 541] width 912 height 77
click at [1317, 14] on icon at bounding box center [1313, 13] width 7 height 7
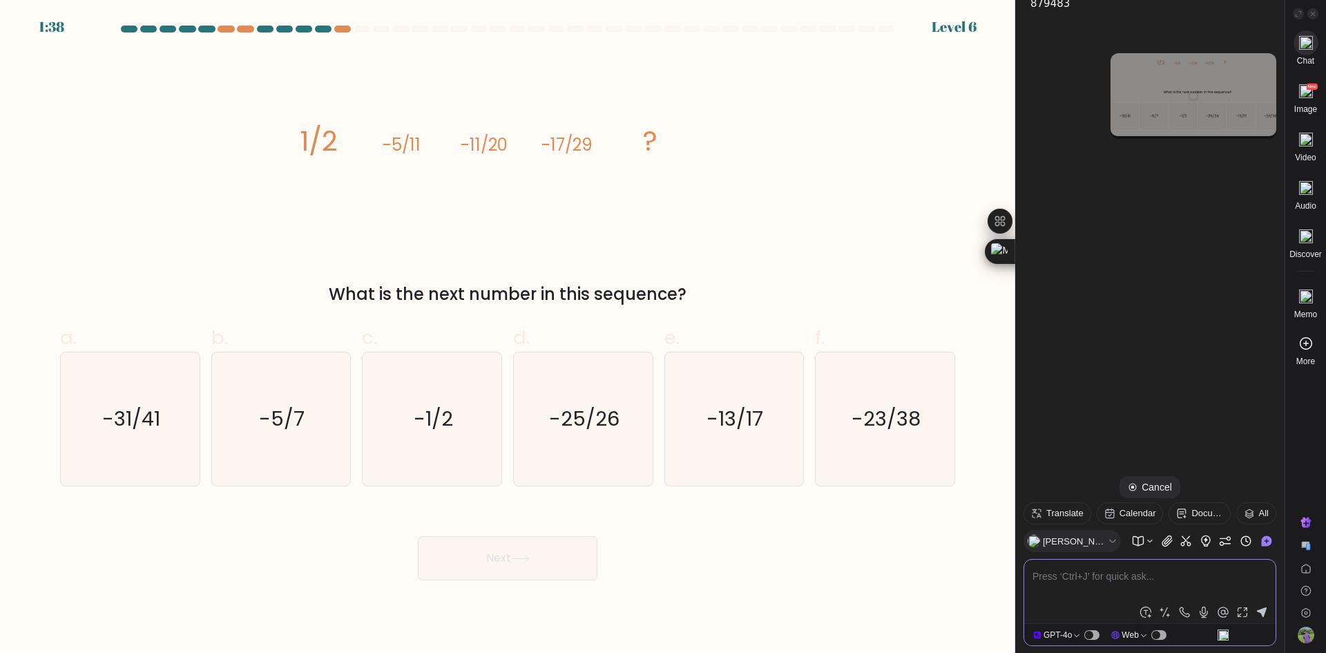
scroll to position [1394, 0]
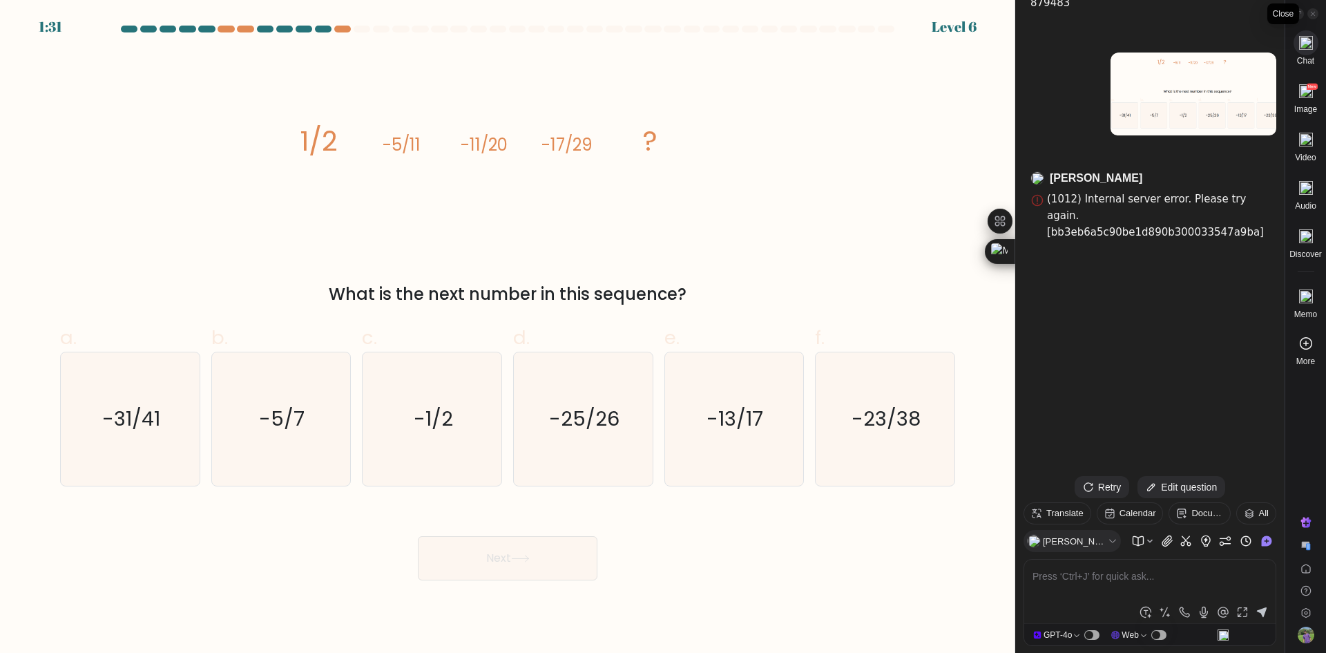
click at [1317, 9] on span at bounding box center [1313, 13] width 11 height 11
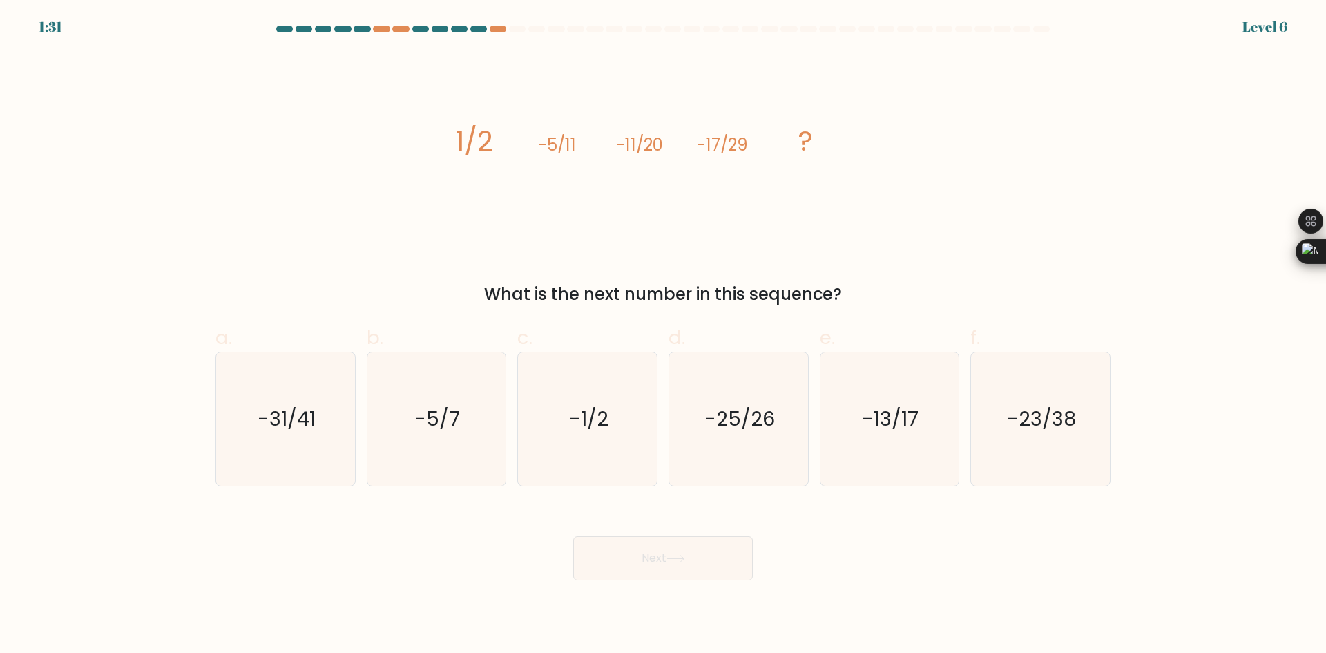
click at [964, 203] on div "image/svg+xml 1/2 -5/11 -11/20 -17/29 ? What is the next number in this sequenc…" at bounding box center [663, 180] width 912 height 254
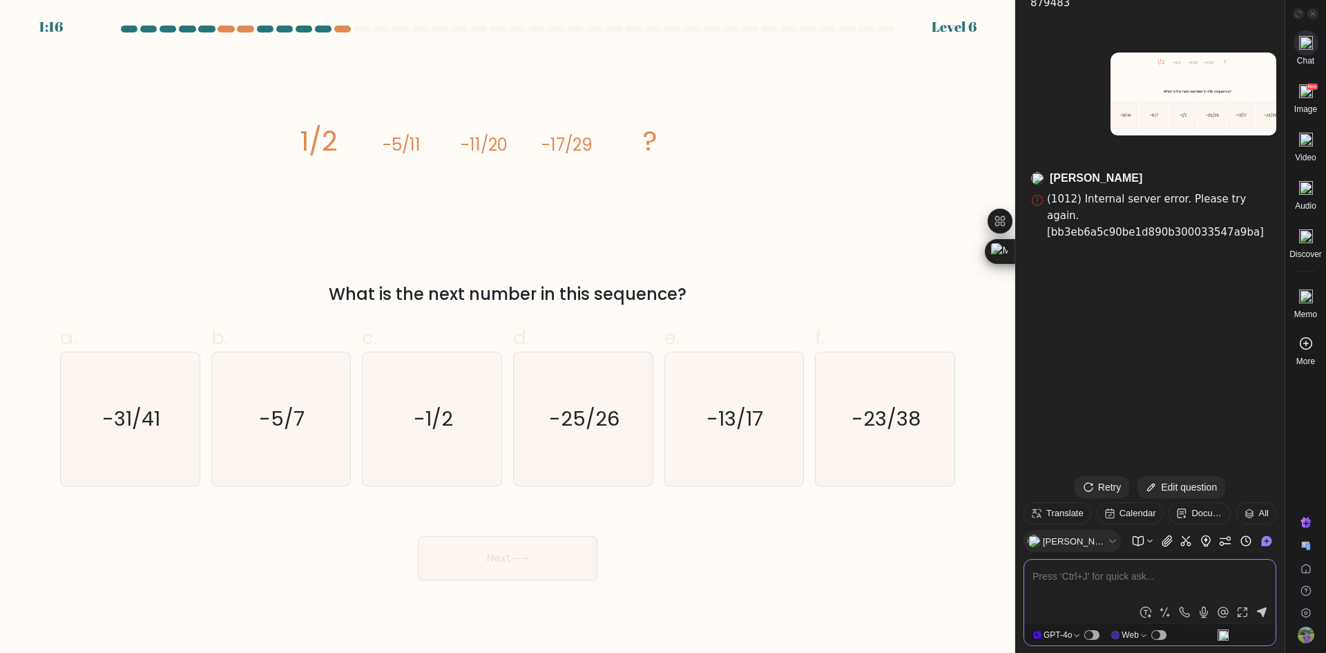
click at [1089, 582] on textarea at bounding box center [1150, 584] width 235 height 33
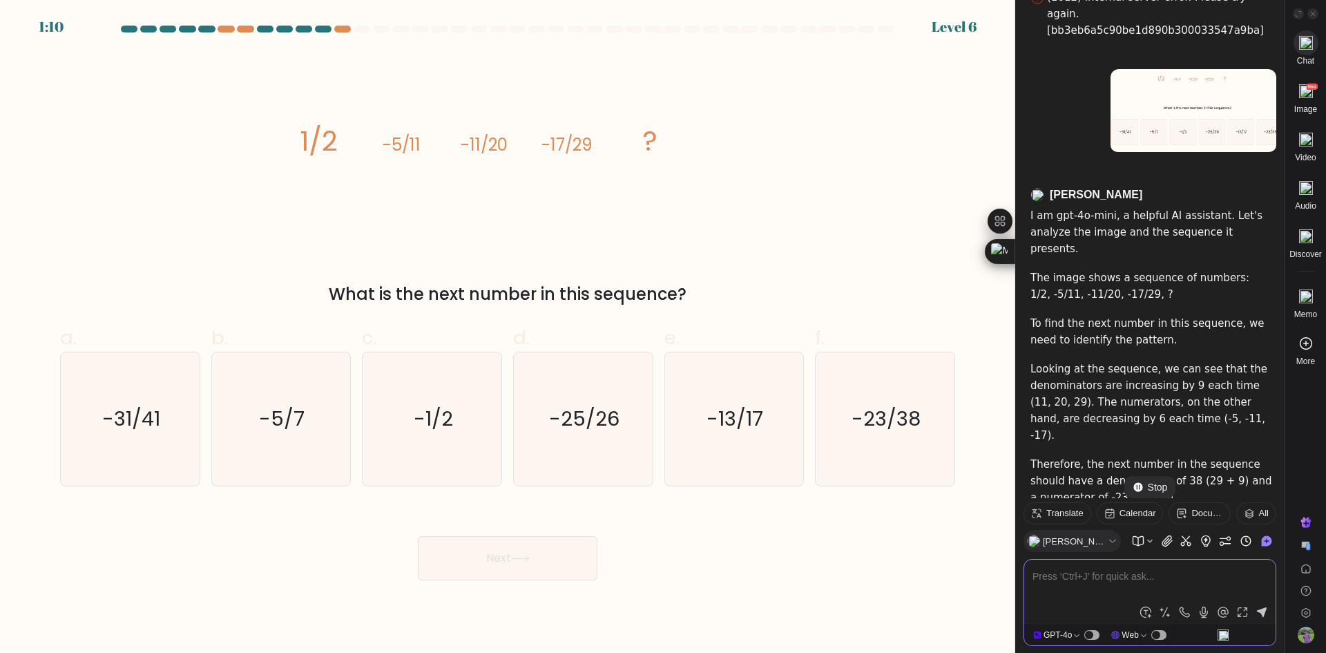
scroll to position [1684, 0]
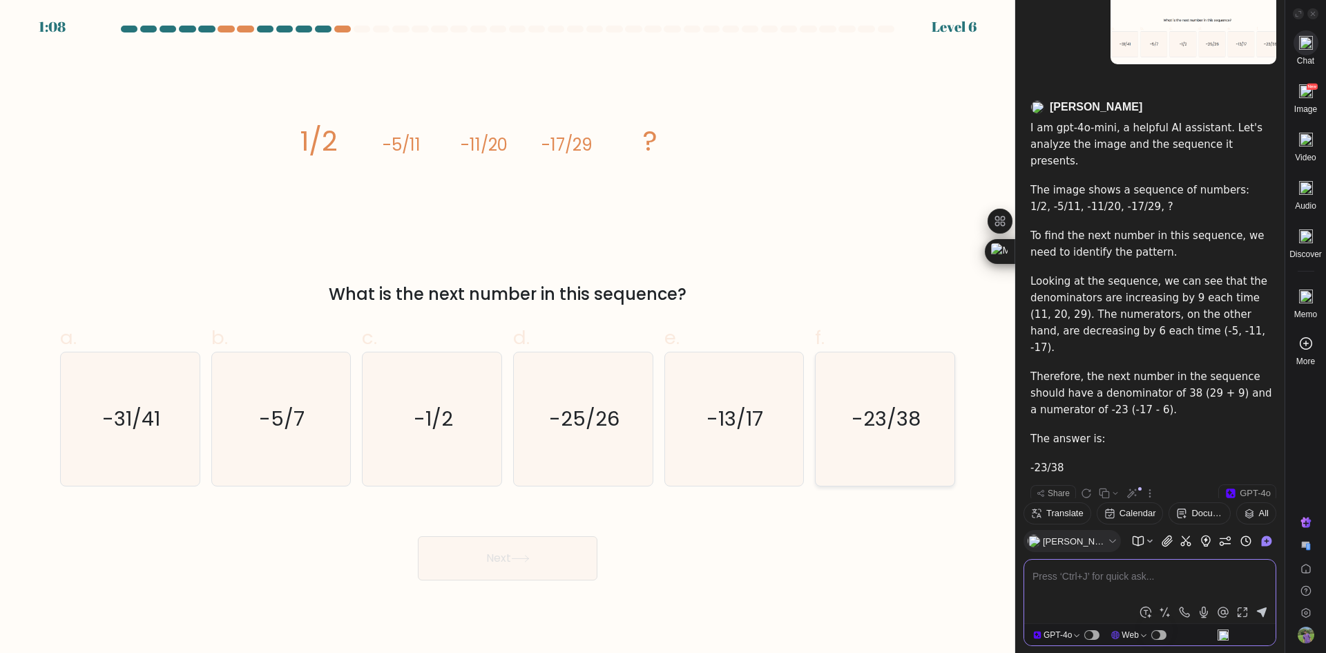
click at [849, 439] on icon "-23/38" at bounding box center [885, 418] width 133 height 133
click at [508, 336] on input "f. -23/38" at bounding box center [508, 331] width 1 height 9
radio input "true"
click at [792, 570] on div "Next" at bounding box center [508, 541] width 912 height 77
click at [479, 565] on button "Next" at bounding box center [508, 558] width 180 height 44
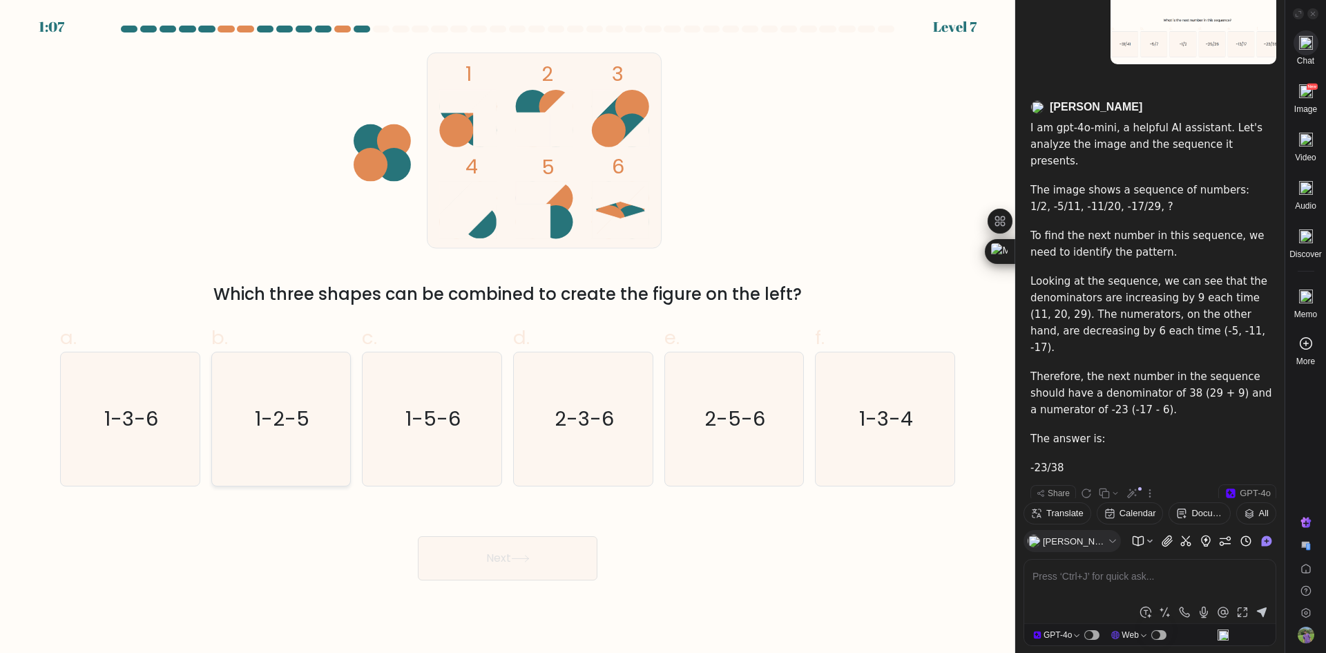
click at [283, 453] on icon "1-2-5" at bounding box center [280, 418] width 133 height 133
click at [508, 336] on input "b. 1-2-5" at bounding box center [508, 331] width 1 height 9
radio input "true"
click at [504, 551] on button "Next" at bounding box center [508, 558] width 180 height 44
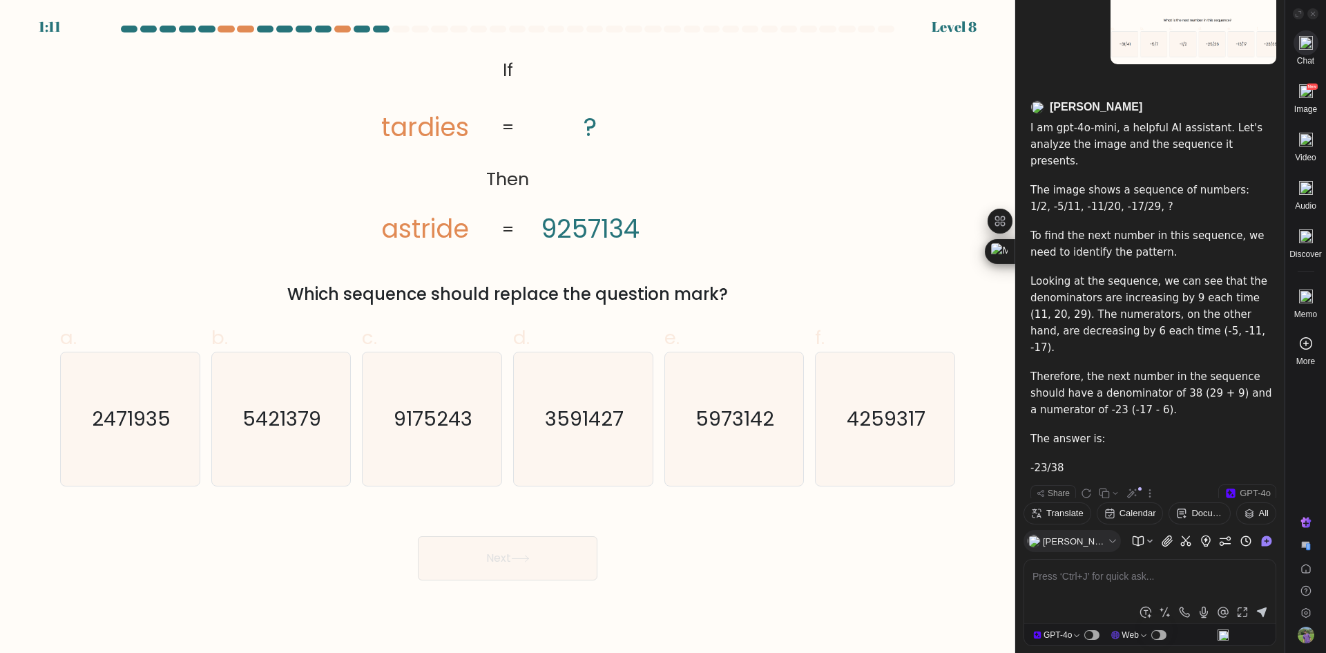
click at [880, 244] on div "@import url('https://fonts.googleapis.com/css?family=Abril+Fatface:400,100,100i…" at bounding box center [508, 180] width 912 height 254
click at [327, 445] on icon "5421379" at bounding box center [280, 418] width 133 height 133
click at [508, 336] on input "b. 5421379" at bounding box center [508, 331] width 1 height 9
radio input "true"
click at [516, 564] on button "Next" at bounding box center [508, 558] width 180 height 44
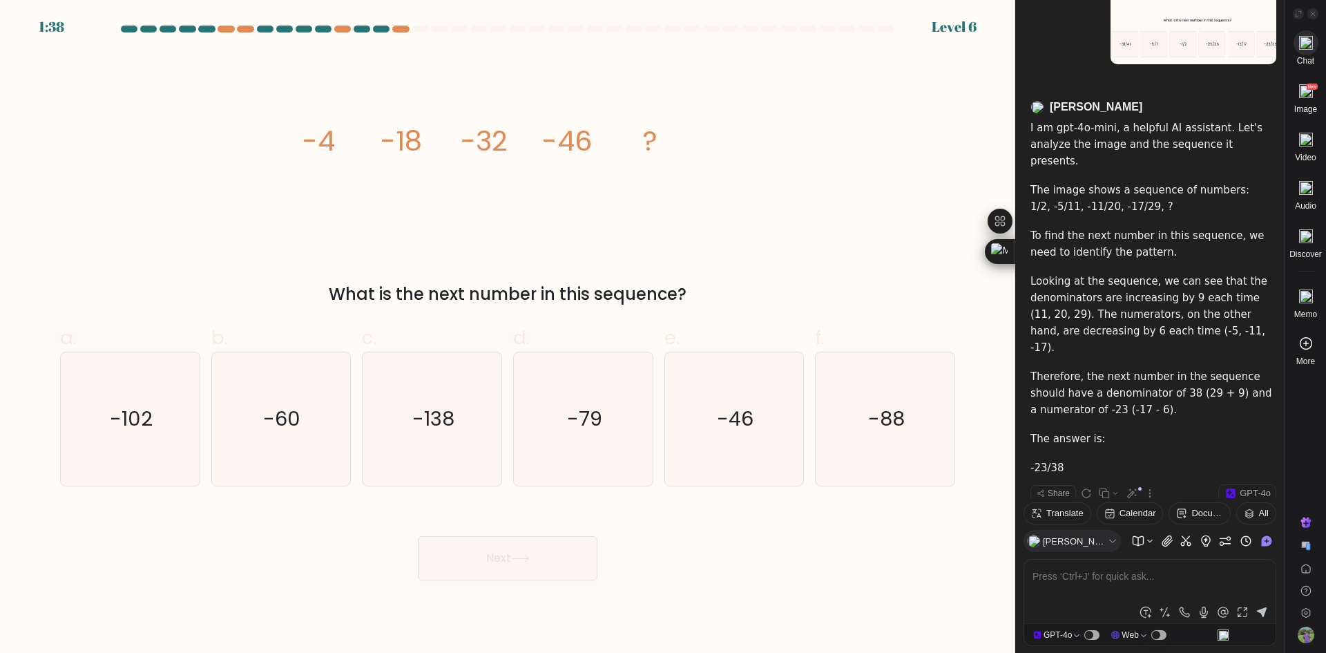
click at [775, 560] on div "Next" at bounding box center [508, 541] width 912 height 77
click at [1041, 571] on textarea at bounding box center [1150, 584] width 235 height 33
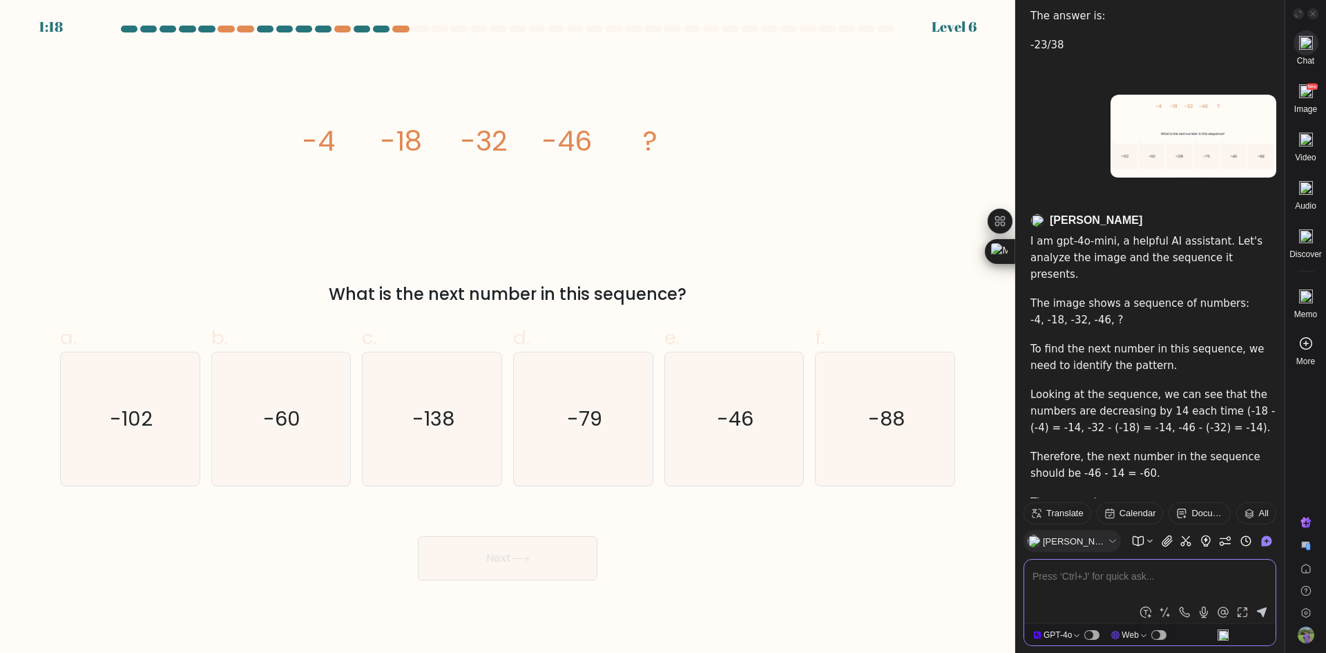
scroll to position [2153, 0]
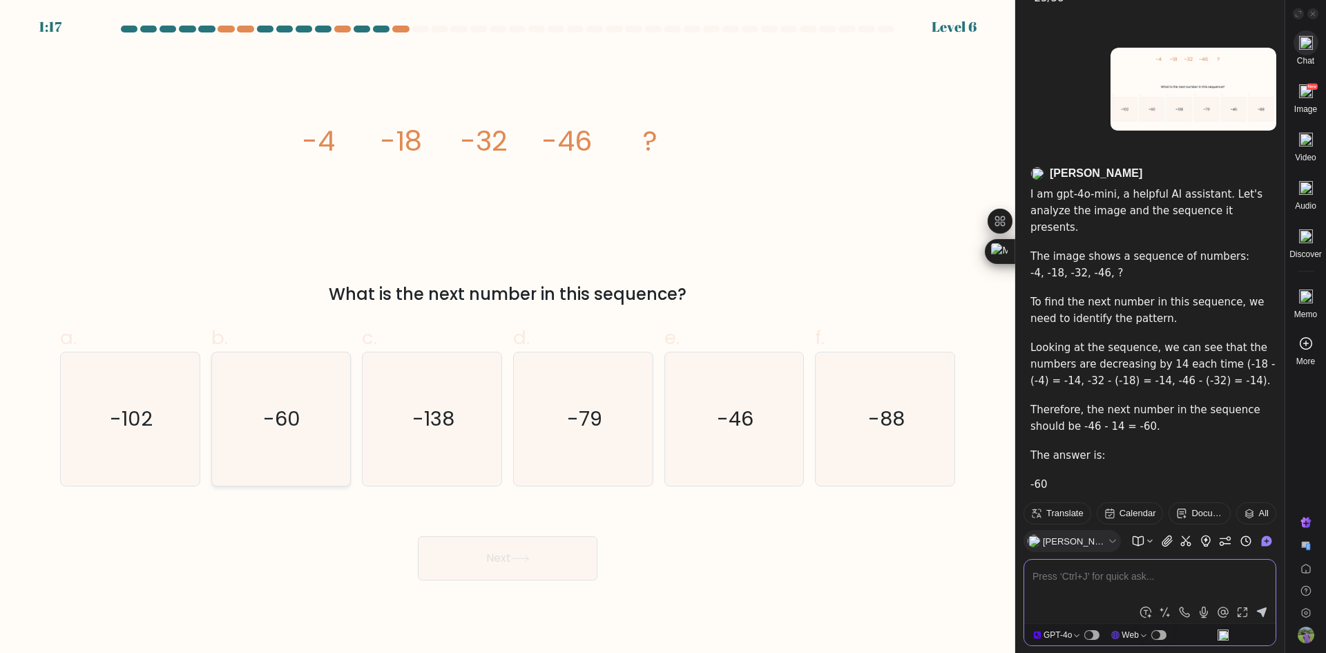
click at [295, 429] on text "-60" at bounding box center [282, 419] width 37 height 28
click at [508, 336] on input "b. -60" at bounding box center [508, 331] width 1 height 9
radio input "true"
click at [501, 555] on button "Next" at bounding box center [508, 558] width 180 height 44
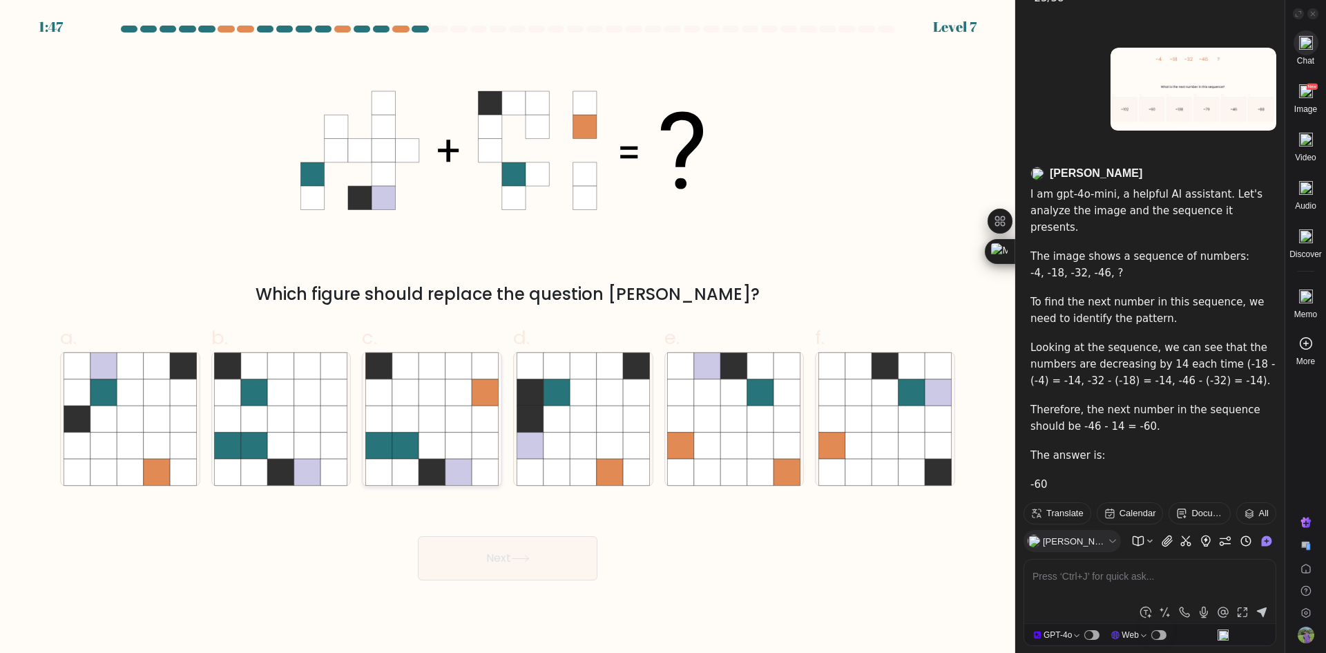
click at [466, 445] on icon at bounding box center [459, 445] width 26 height 26
click at [508, 336] on input "c." at bounding box center [508, 331] width 1 height 9
radio input "true"
click at [464, 544] on button "Next" at bounding box center [508, 558] width 180 height 44
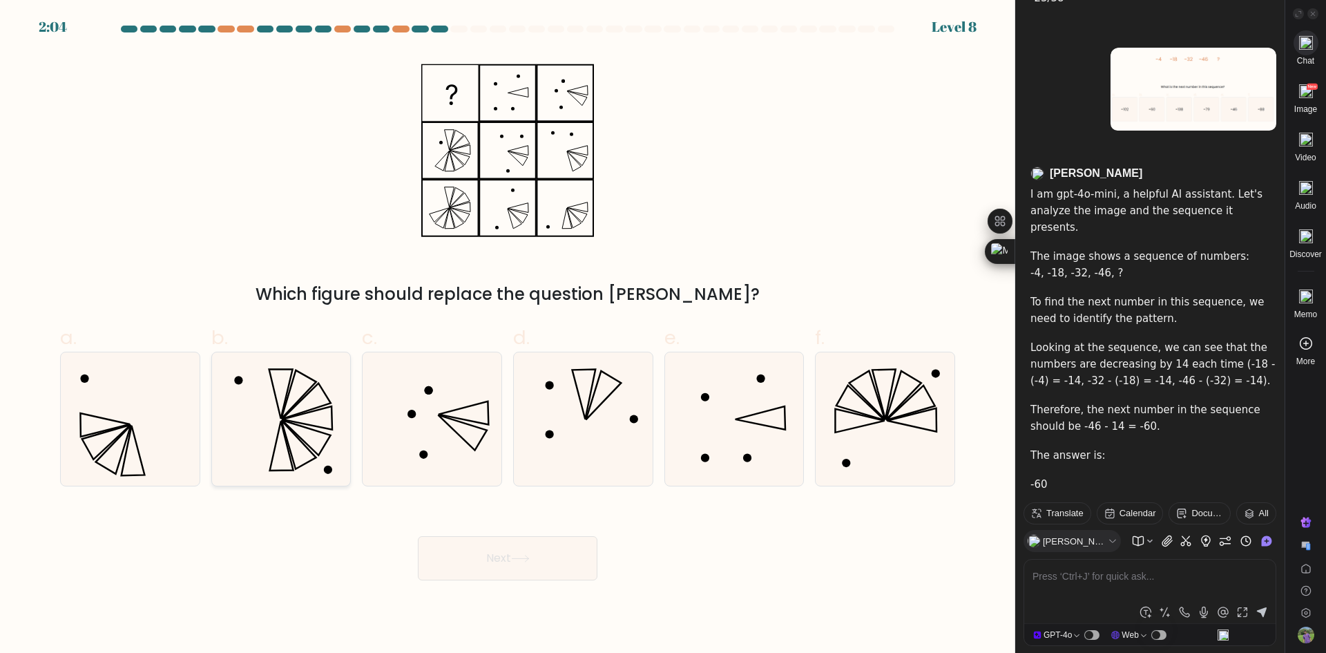
click at [263, 440] on icon at bounding box center [280, 418] width 133 height 133
click at [508, 336] on input "b." at bounding box center [508, 331] width 1 height 9
radio input "true"
click at [752, 560] on div "Next" at bounding box center [508, 541] width 912 height 77
click at [466, 568] on button "Next" at bounding box center [508, 558] width 180 height 44
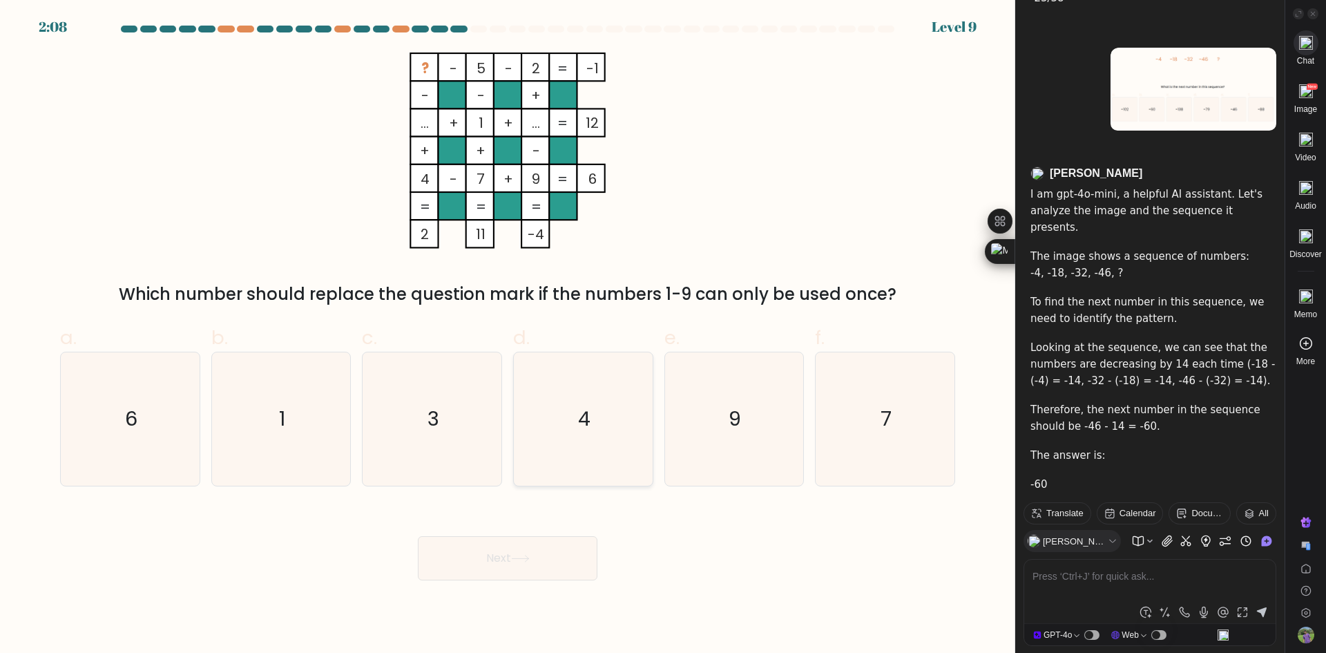
click at [603, 418] on icon "4" at bounding box center [583, 418] width 133 height 133
click at [508, 336] on input "d. 4" at bounding box center [508, 331] width 1 height 9
radio input "true"
click at [513, 582] on body "2:02 Level 9" at bounding box center [508, 326] width 1016 height 653
click at [515, 577] on button "Next" at bounding box center [508, 558] width 180 height 44
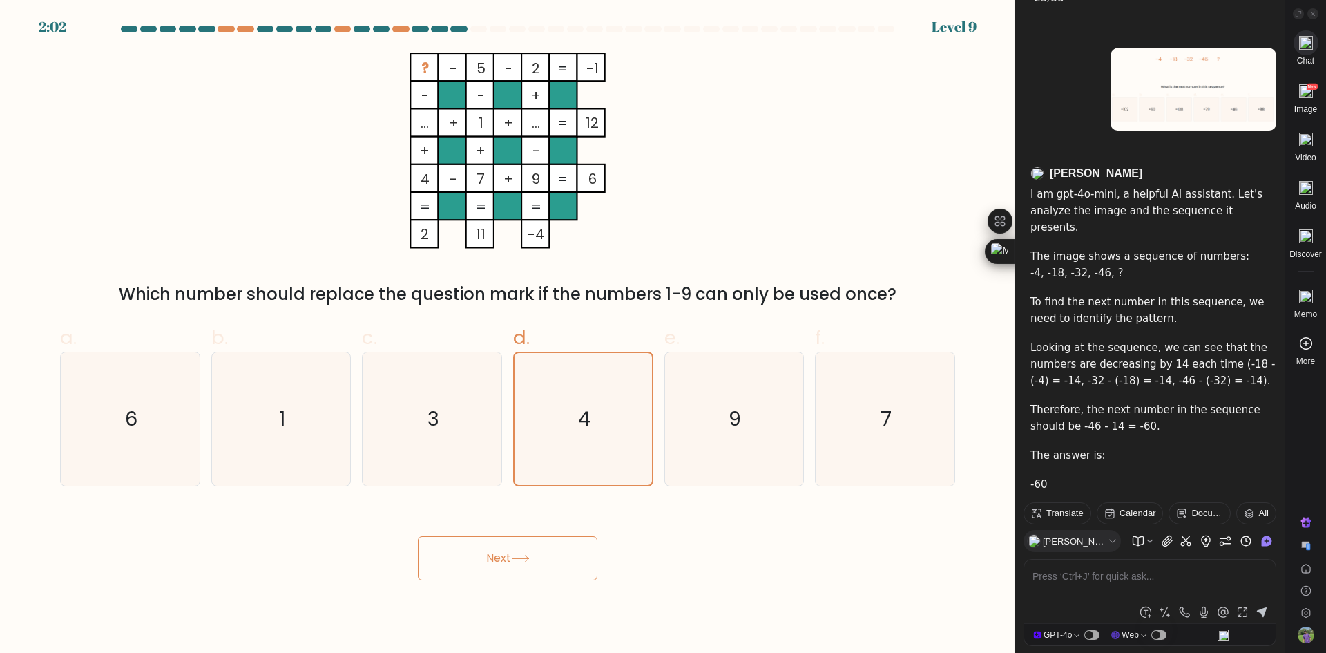
click at [524, 563] on button "Next" at bounding box center [508, 558] width 180 height 44
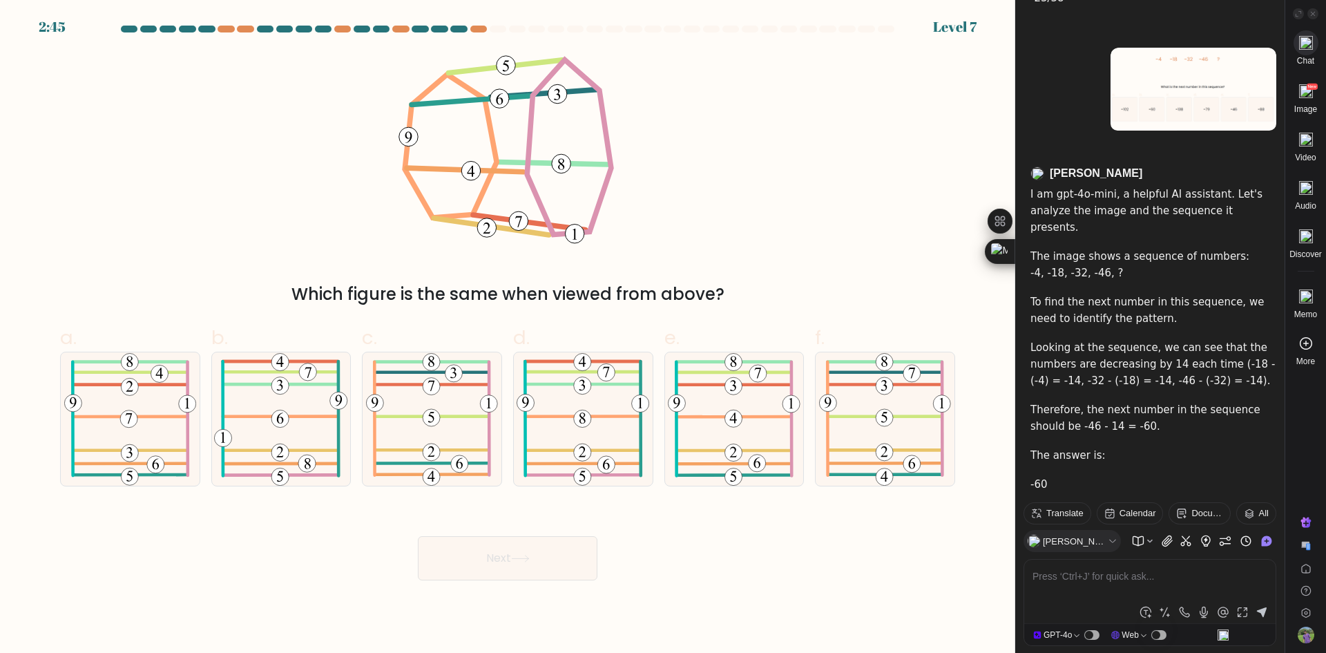
click at [216, 543] on div "Next" at bounding box center [508, 541] width 912 height 77
click at [450, 411] on icon at bounding box center [432, 418] width 132 height 133
click at [508, 336] on input "c." at bounding box center [508, 331] width 1 height 9
radio input "true"
click at [478, 555] on button "Next" at bounding box center [508, 558] width 180 height 44
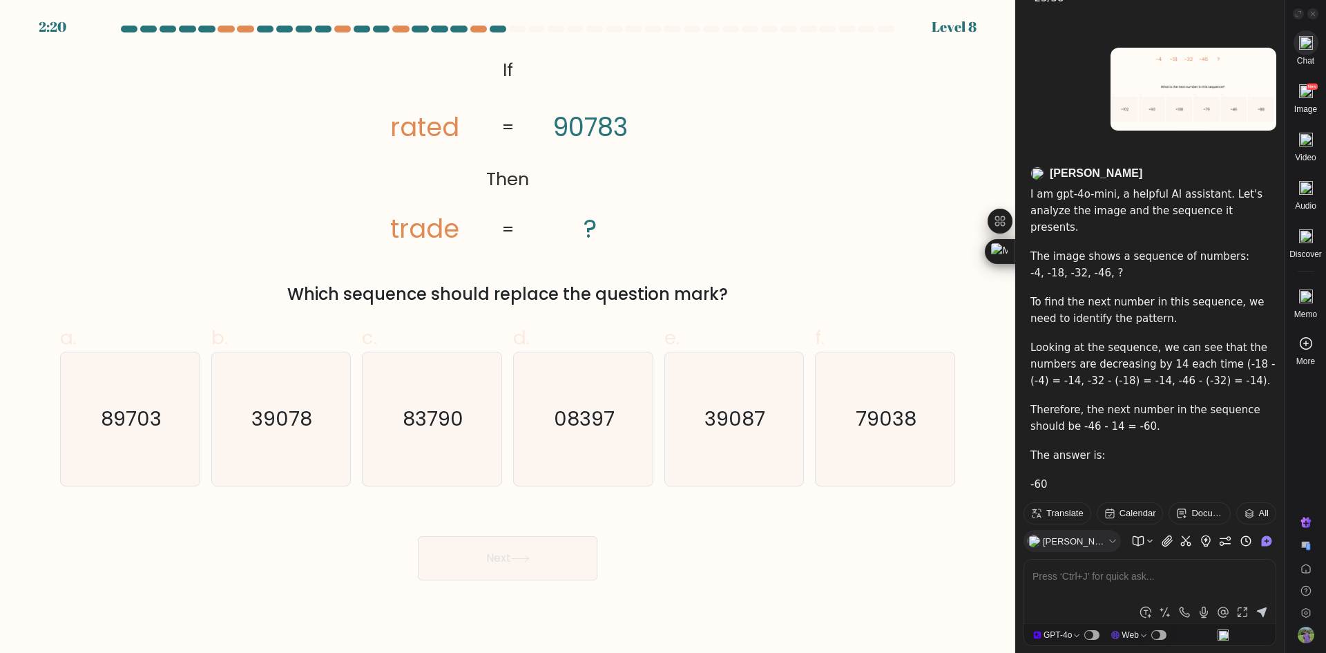
click at [692, 217] on div "@import url('https://fonts.googleapis.com/css?family=Abril+Fatface:400,100,100i…" at bounding box center [508, 180] width 912 height 254
click at [1312, 13] on icon at bounding box center [1313, 13] width 7 height 7
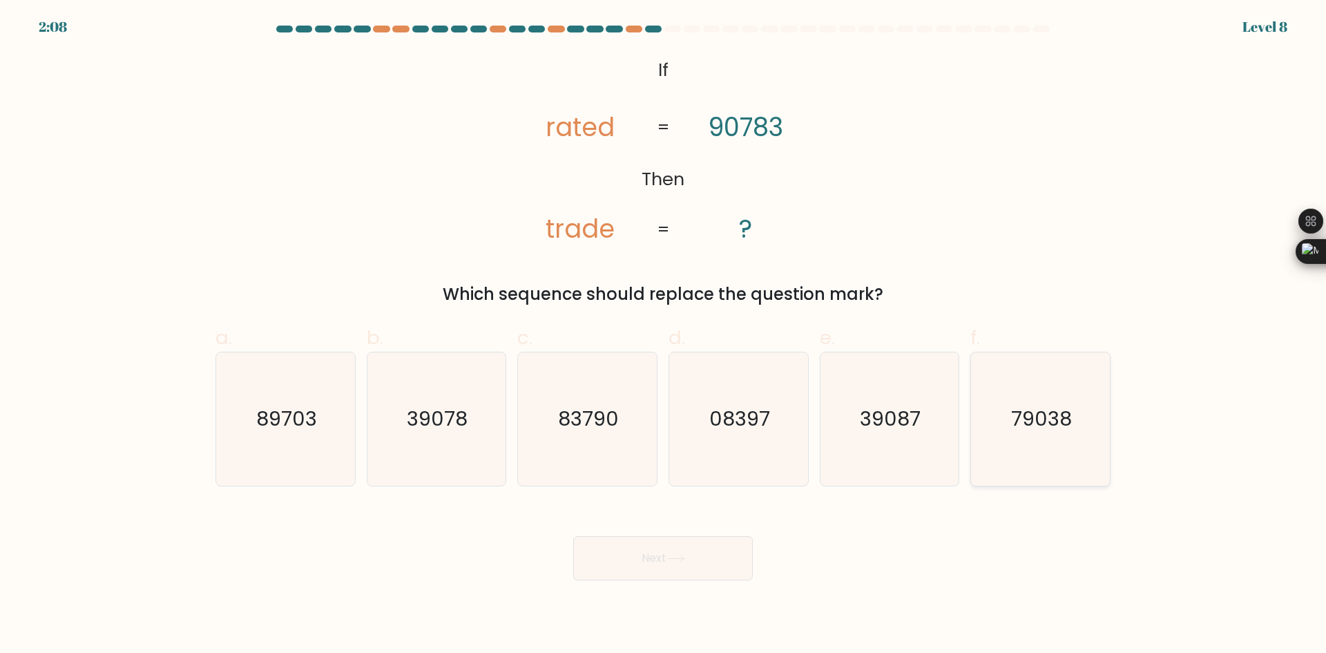
click at [1034, 386] on icon "79038" at bounding box center [1040, 418] width 133 height 133
click at [664, 336] on input "f. 79038" at bounding box center [663, 331] width 1 height 9
radio input "true"
click at [664, 558] on button "Next" at bounding box center [663, 558] width 180 height 44
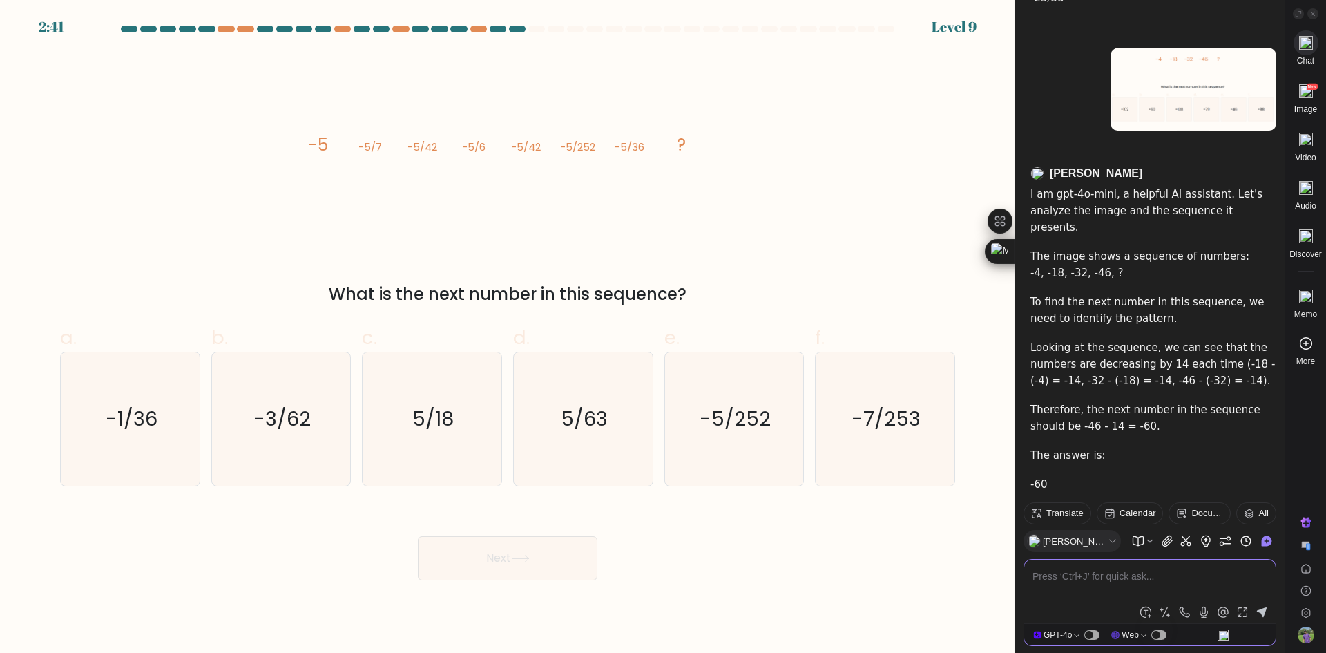
click at [1083, 579] on textarea at bounding box center [1150, 584] width 235 height 33
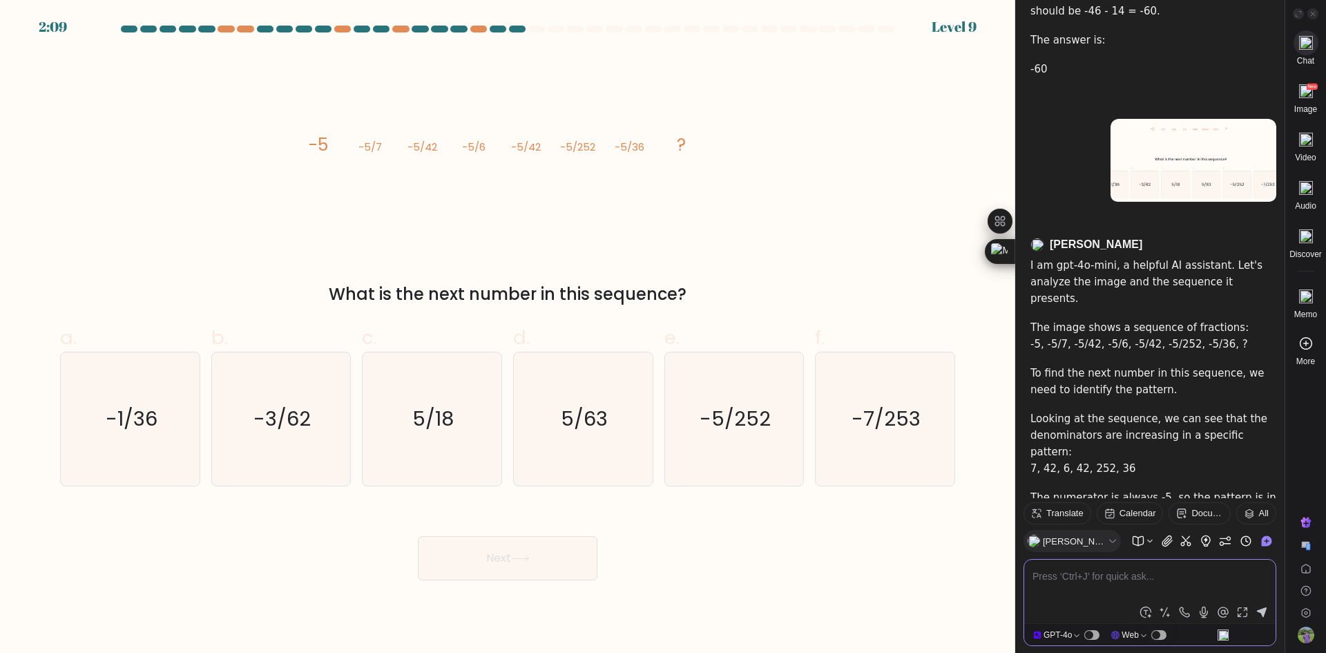
scroll to position [2731, 0]
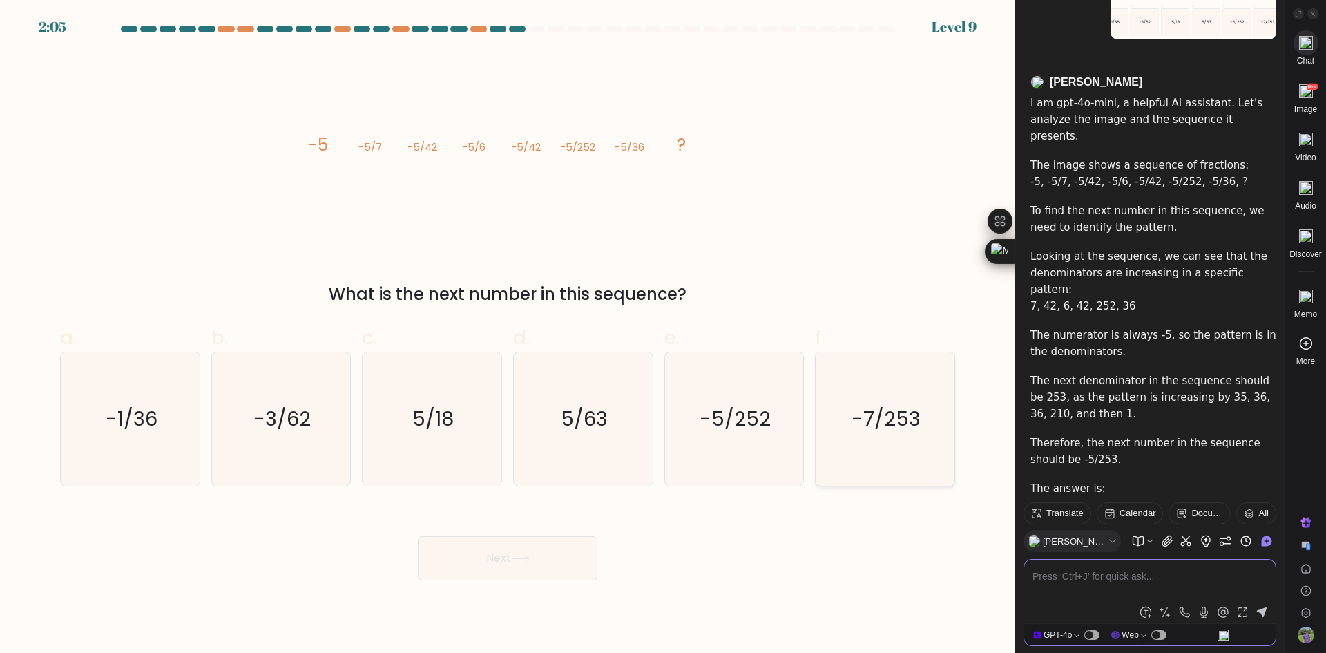
click at [848, 437] on icon "-7/253" at bounding box center [885, 418] width 133 height 133
click at [508, 336] on input "f. -7/253" at bounding box center [508, 331] width 1 height 9
radio input "true"
click at [853, 157] on div "image/svg+xml -5 -5/7 -5/42 -5/6 -5/42 -5/252 -5/36 ? What is the next number i…" at bounding box center [508, 180] width 912 height 254
click at [1312, 14] on icon at bounding box center [1313, 13] width 7 height 7
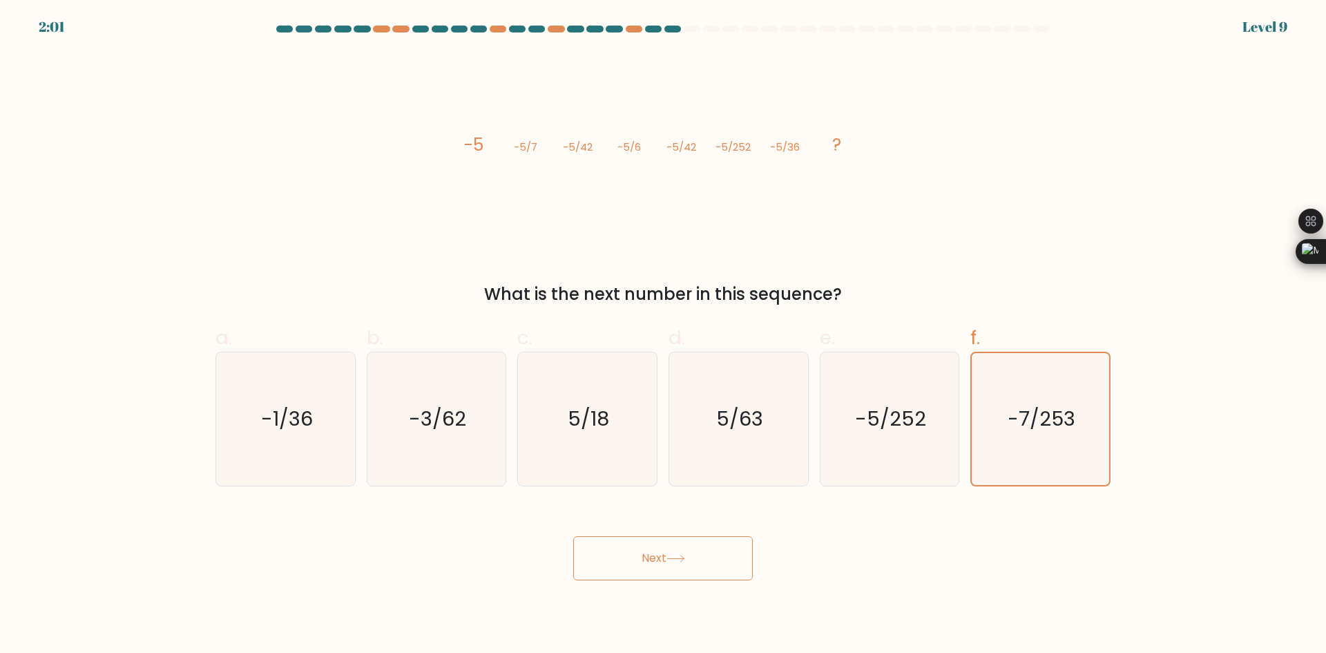
click at [660, 564] on button "Next" at bounding box center [663, 558] width 180 height 44
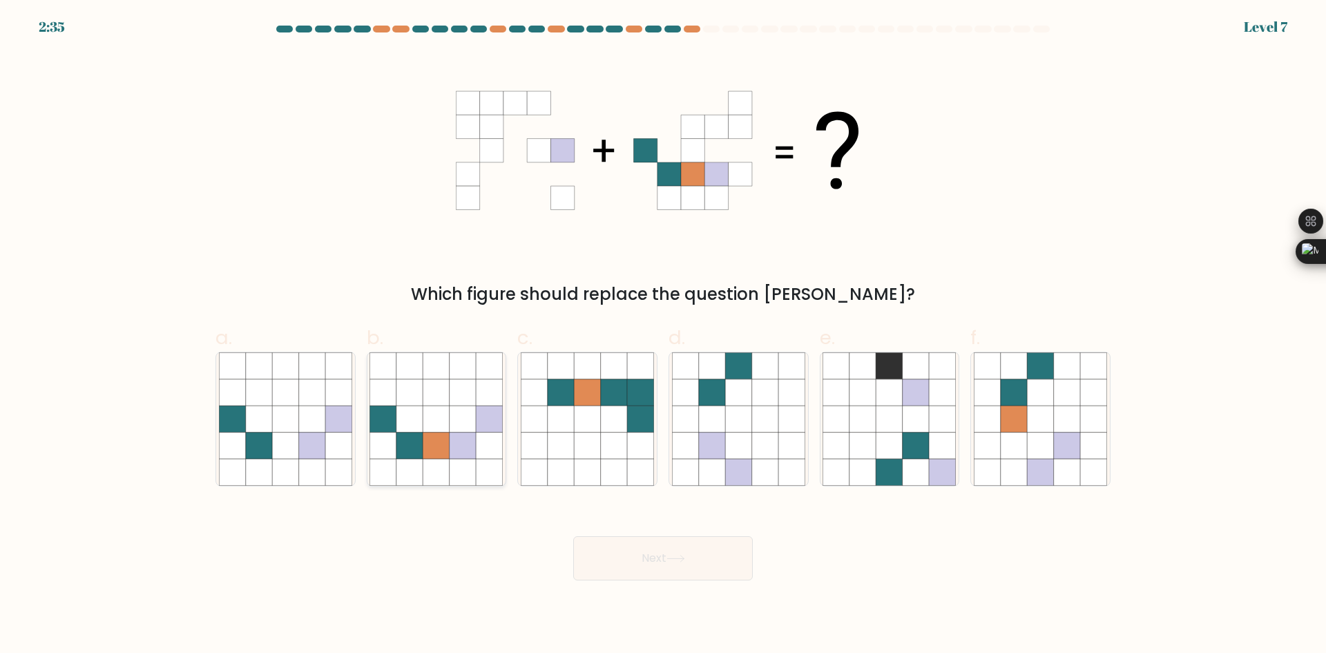
click at [448, 461] on icon at bounding box center [436, 472] width 26 height 26
click at [663, 336] on input "b." at bounding box center [663, 331] width 1 height 9
radio input "true"
click at [667, 571] on button "Next" at bounding box center [663, 558] width 180 height 44
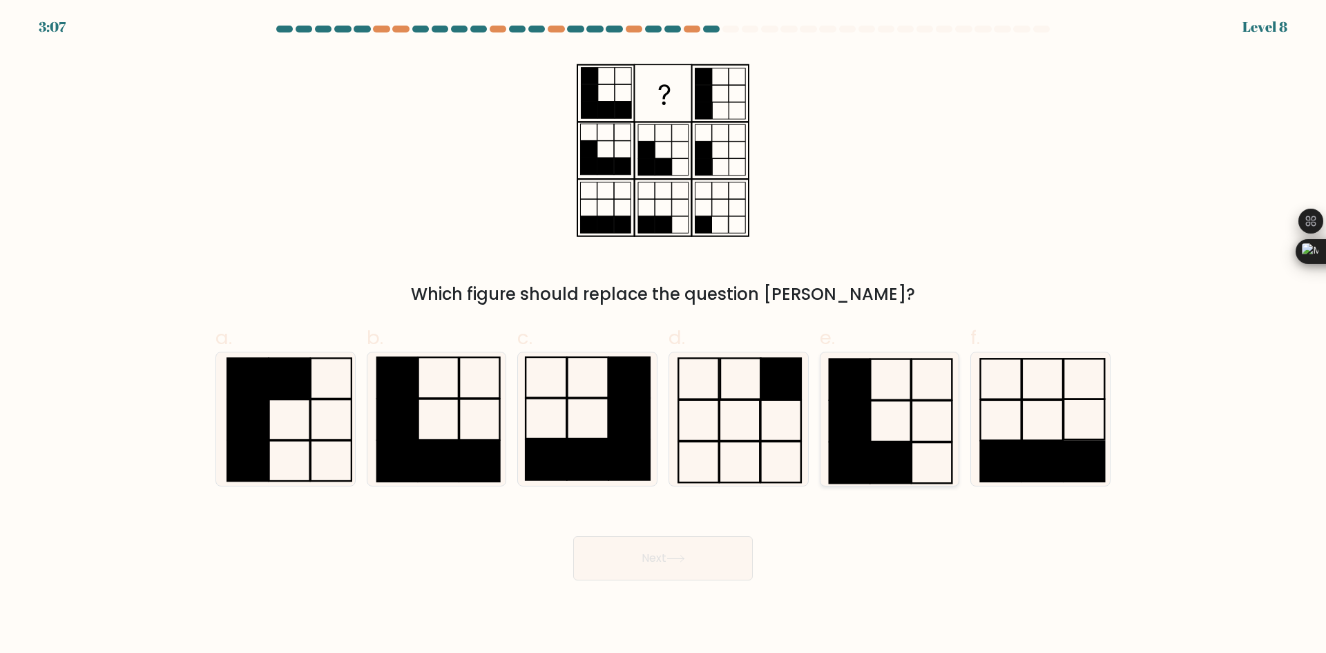
click at [850, 457] on rect at bounding box center [850, 462] width 40 height 41
click at [664, 336] on input "e." at bounding box center [663, 331] width 1 height 9
radio input "true"
click at [639, 565] on button "Next" at bounding box center [663, 558] width 180 height 44
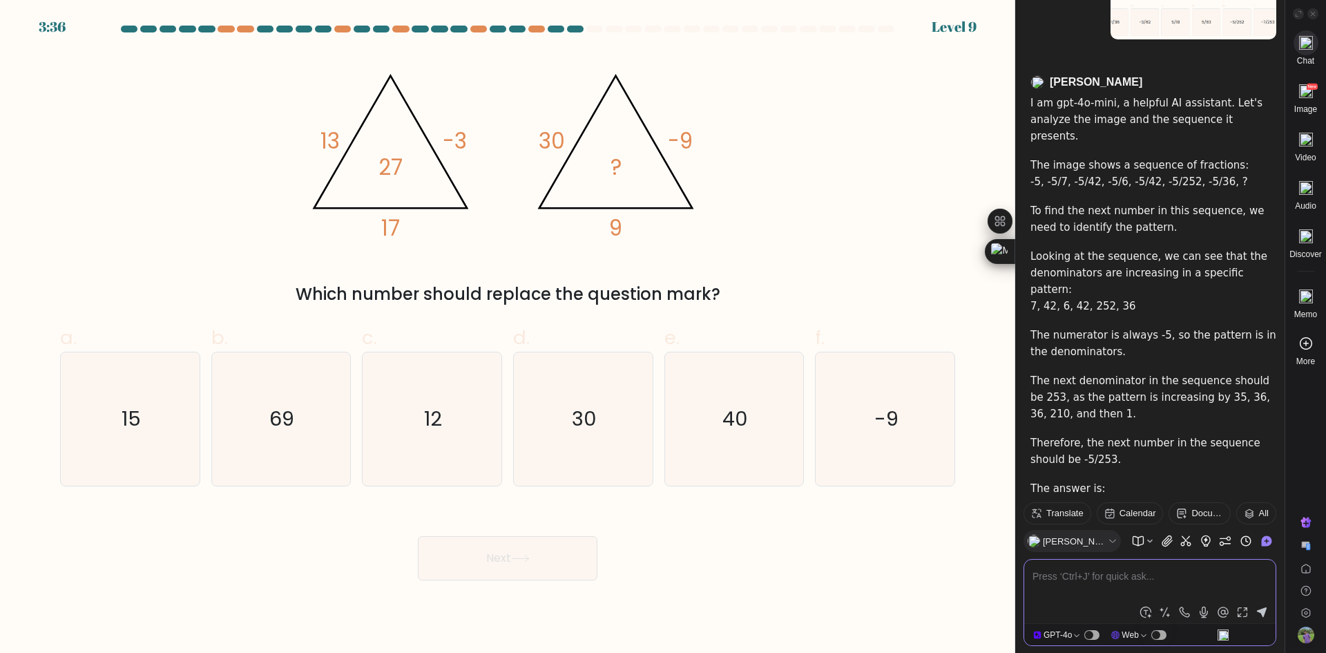
click at [1060, 572] on textarea at bounding box center [1150, 584] width 235 height 33
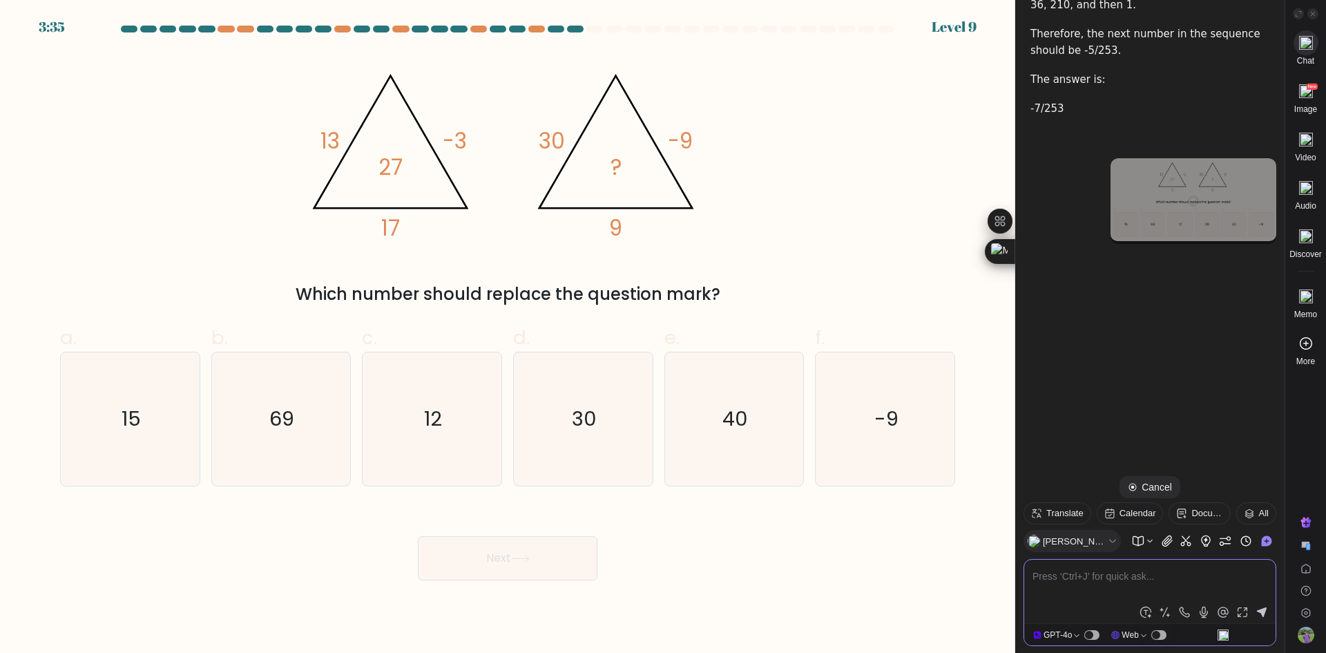
scroll to position [3146, 0]
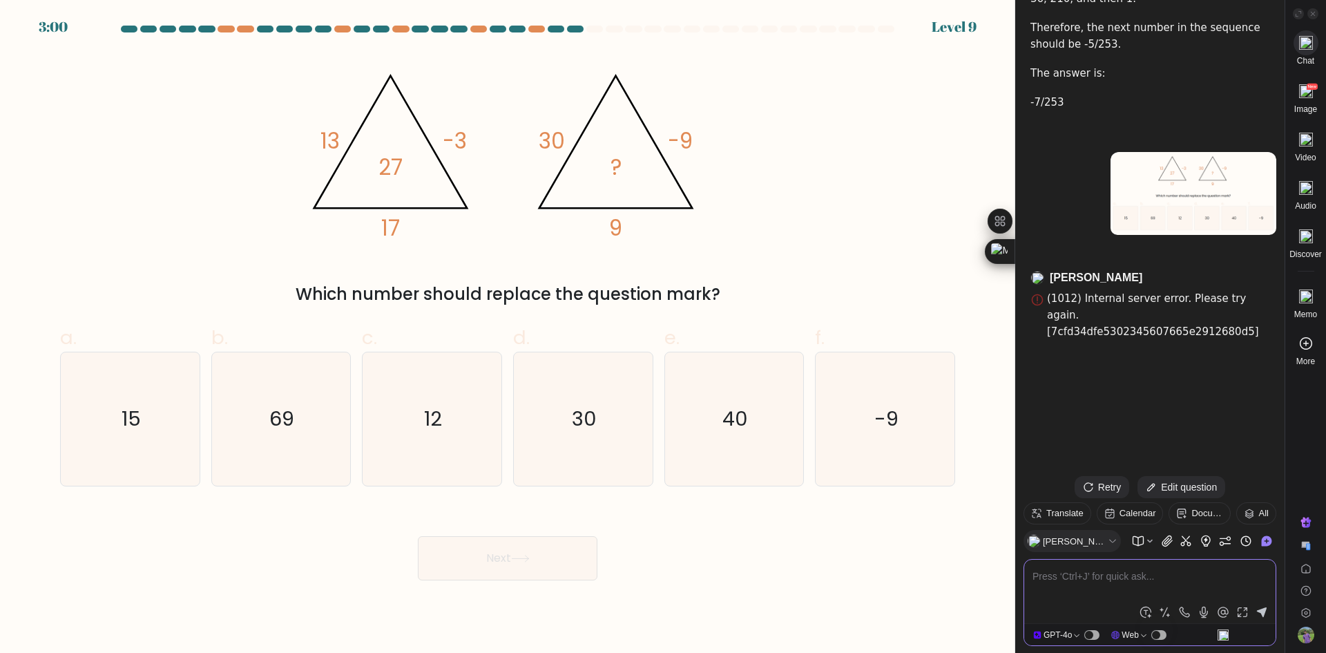
click at [744, 567] on div "Next" at bounding box center [508, 541] width 912 height 77
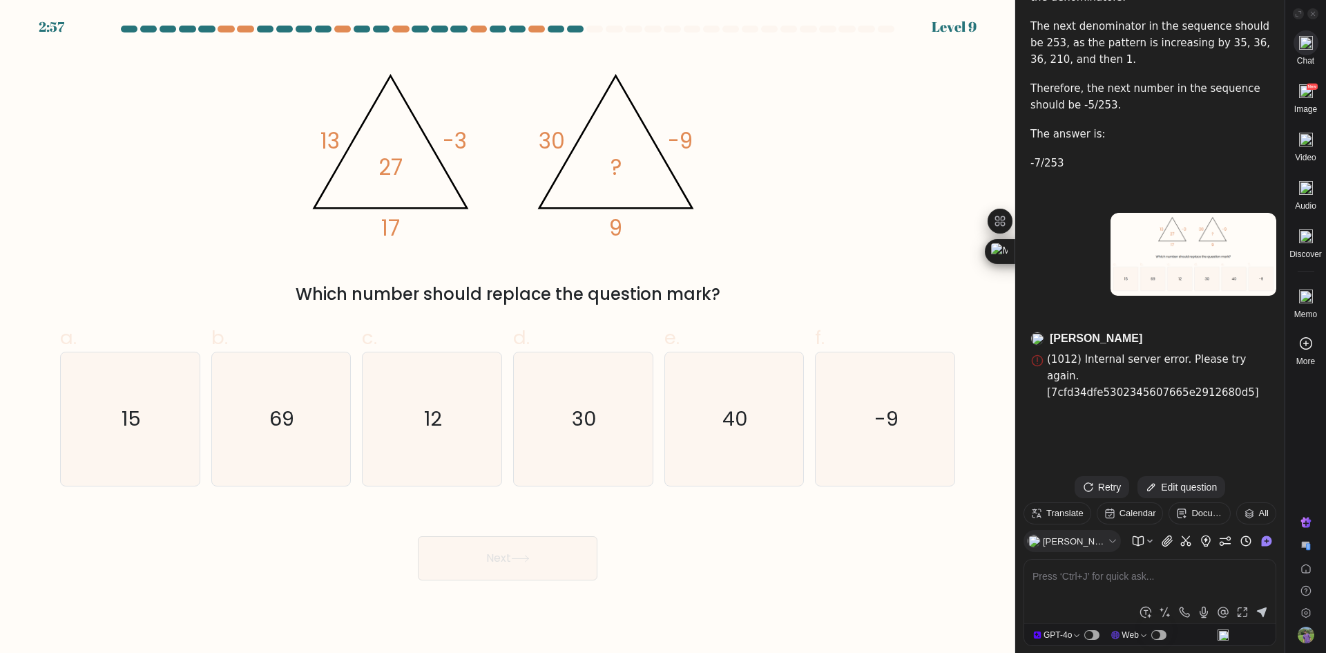
scroll to position [3077, 0]
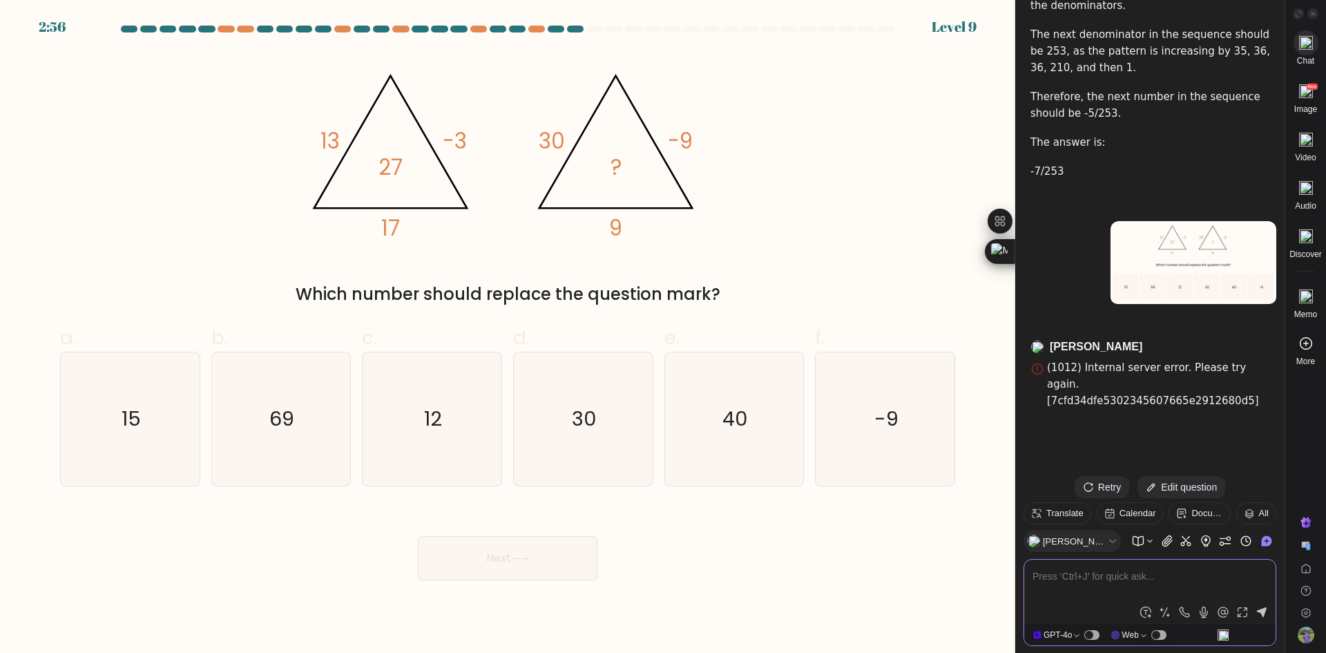
click at [1091, 572] on textarea at bounding box center [1150, 584] width 235 height 33
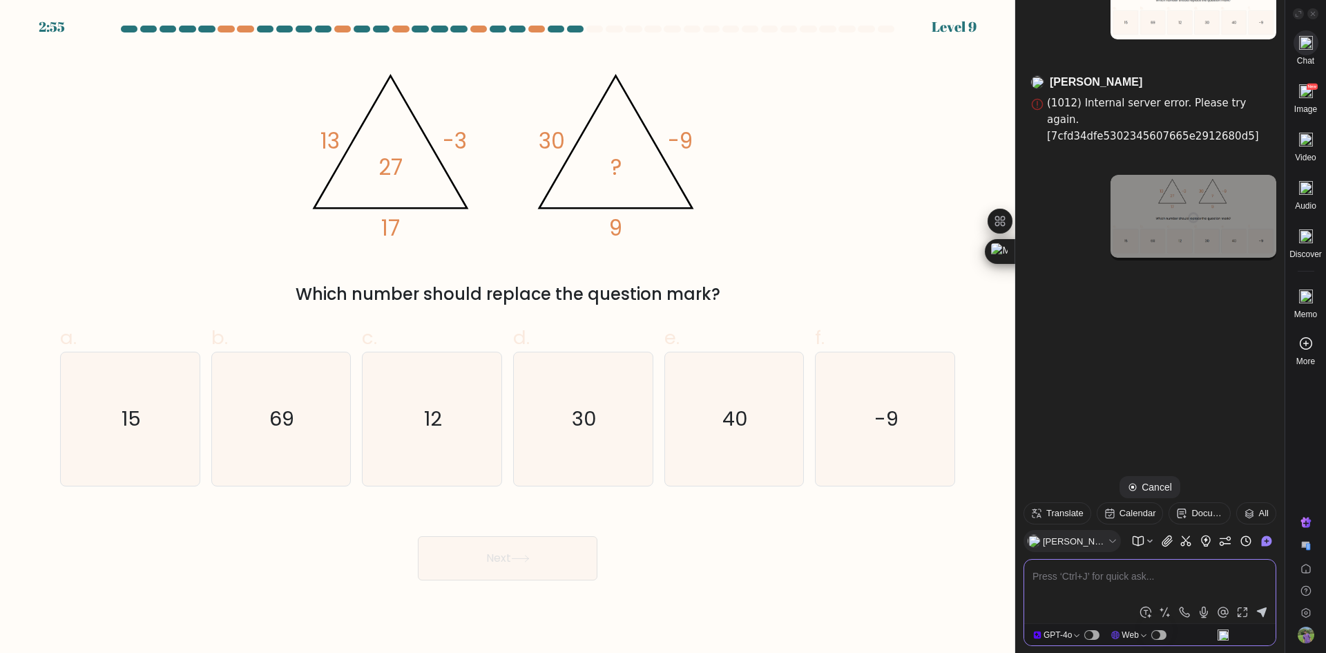
scroll to position [3348, 0]
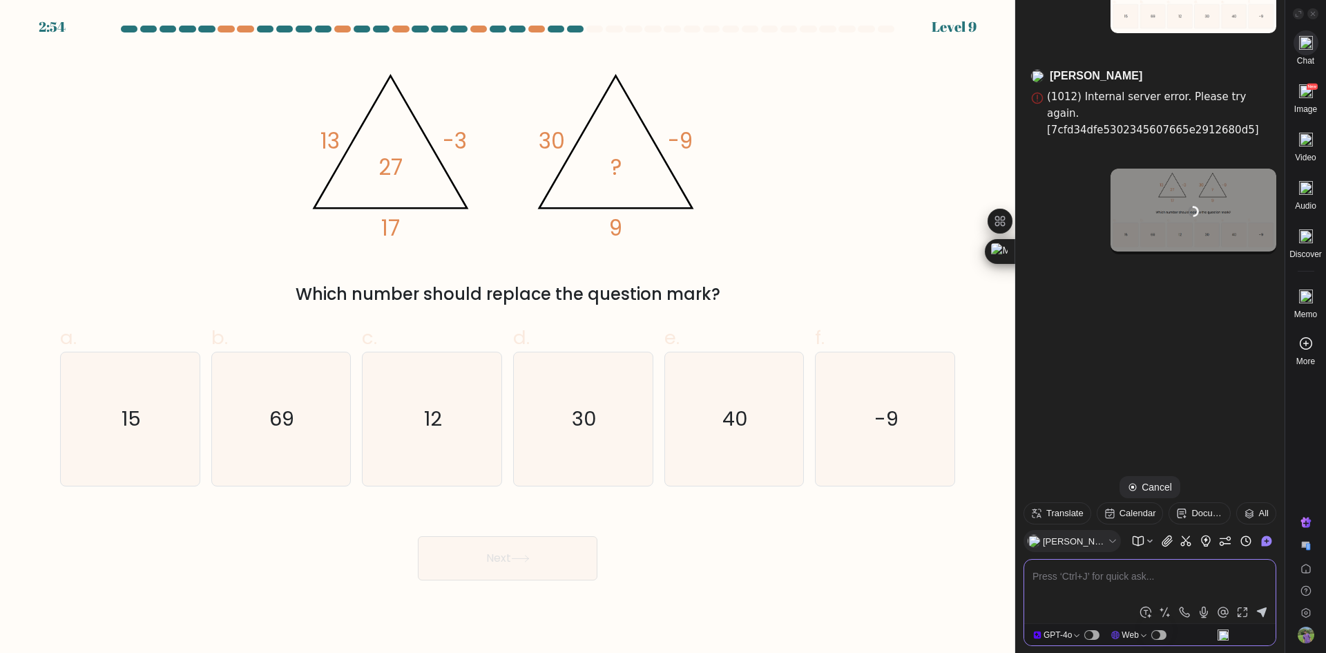
click at [50, 111] on form at bounding box center [508, 303] width 1016 height 555
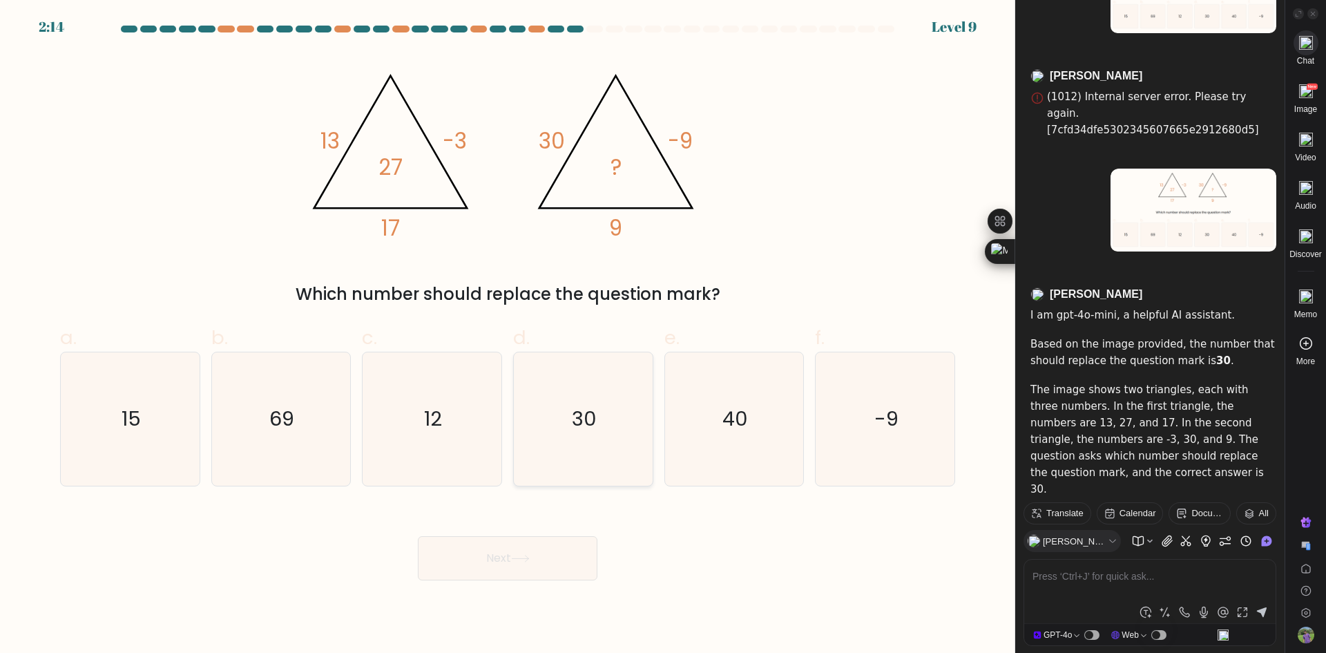
click at [629, 435] on icon "30" at bounding box center [583, 418] width 133 height 133
click at [508, 336] on input "d. 30" at bounding box center [508, 331] width 1 height 9
radio input "true"
click at [514, 576] on button "Next" at bounding box center [508, 558] width 180 height 44
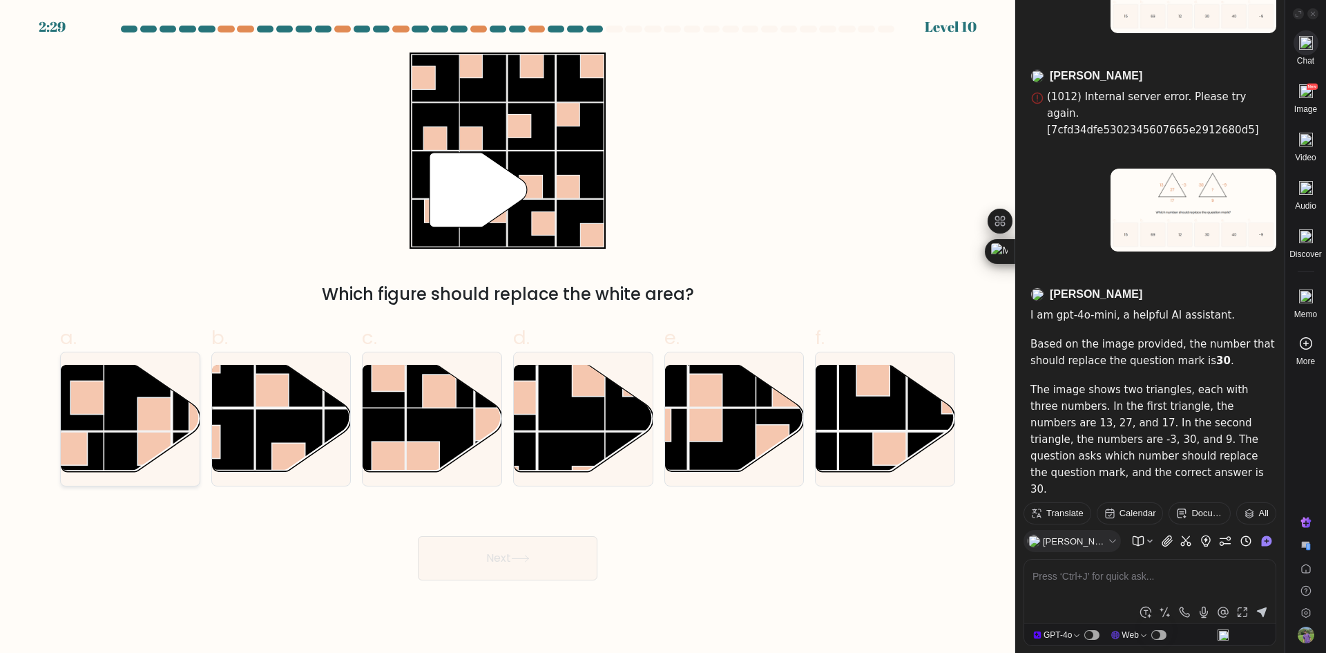
click at [125, 453] on rect at bounding box center [137, 466] width 68 height 68
click at [508, 336] on input "a." at bounding box center [508, 331] width 1 height 9
radio input "true"
click at [535, 561] on button "Next" at bounding box center [508, 558] width 180 height 44
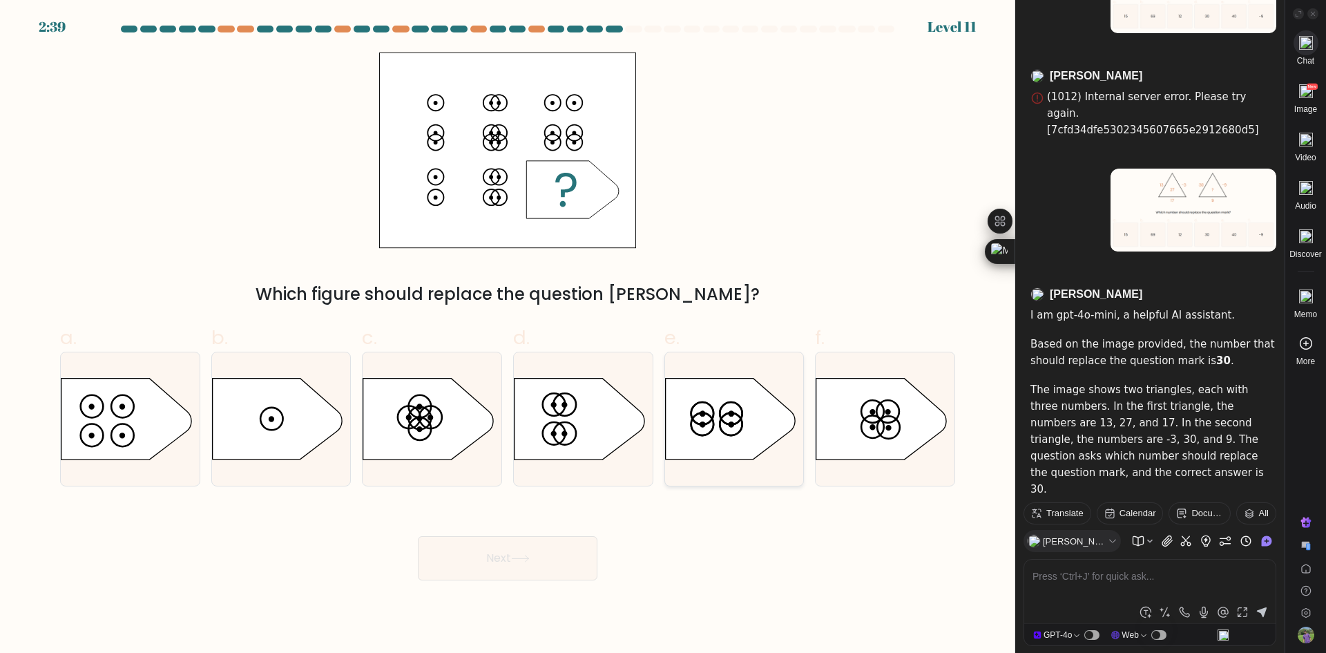
click at [725, 423] on circle at bounding box center [731, 413] width 23 height 23
click at [508, 336] on input "e." at bounding box center [508, 331] width 1 height 9
radio input "true"
click at [846, 443] on icon at bounding box center [882, 419] width 130 height 81
click at [508, 336] on input "f." at bounding box center [508, 331] width 1 height 9
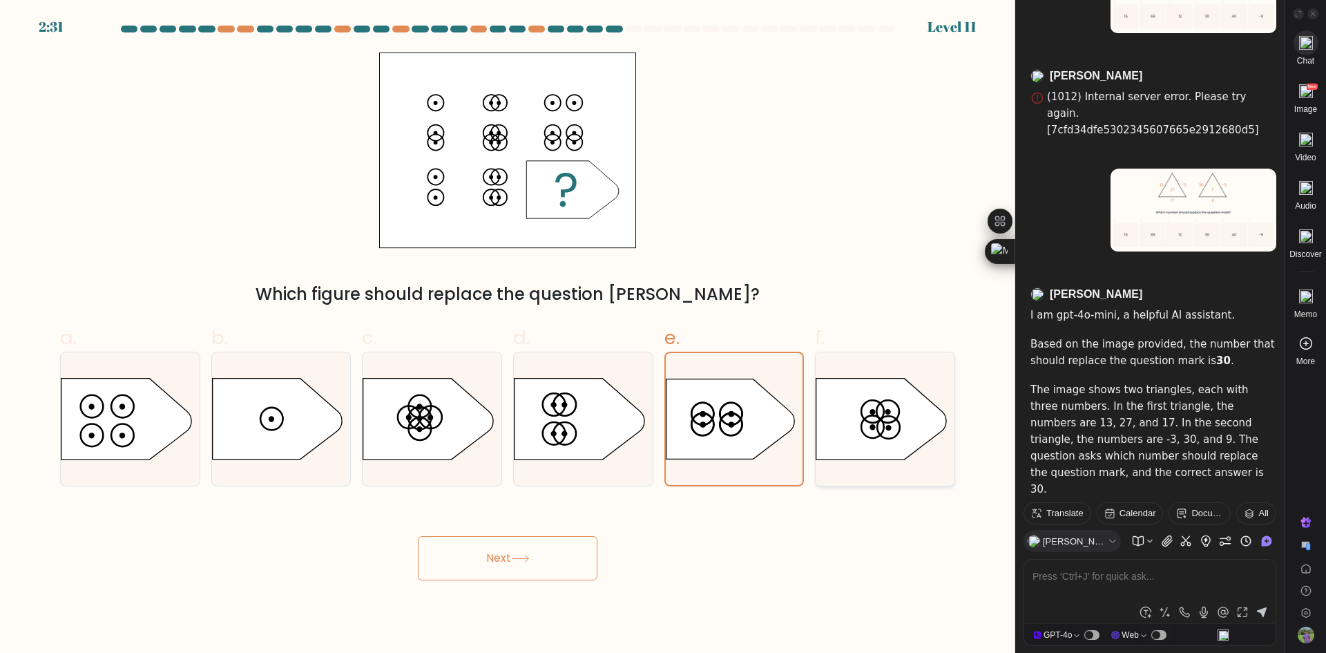
radio input "true"
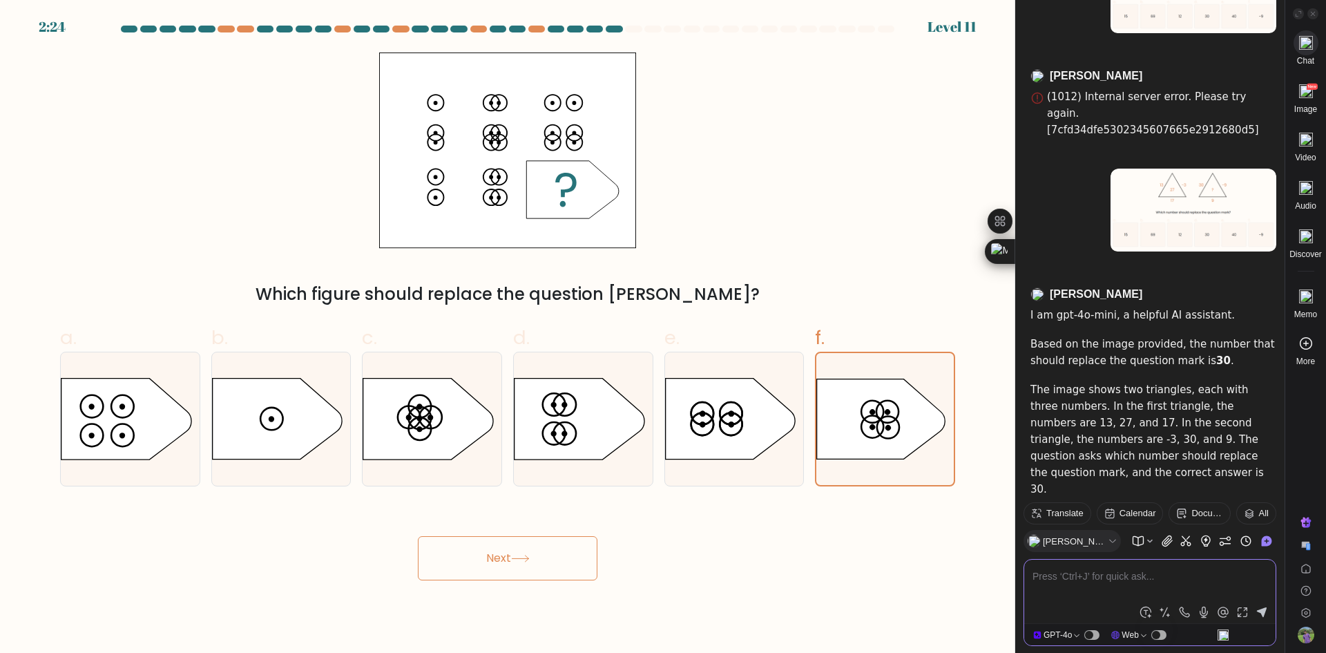
click at [1038, 575] on textarea at bounding box center [1150, 584] width 235 height 33
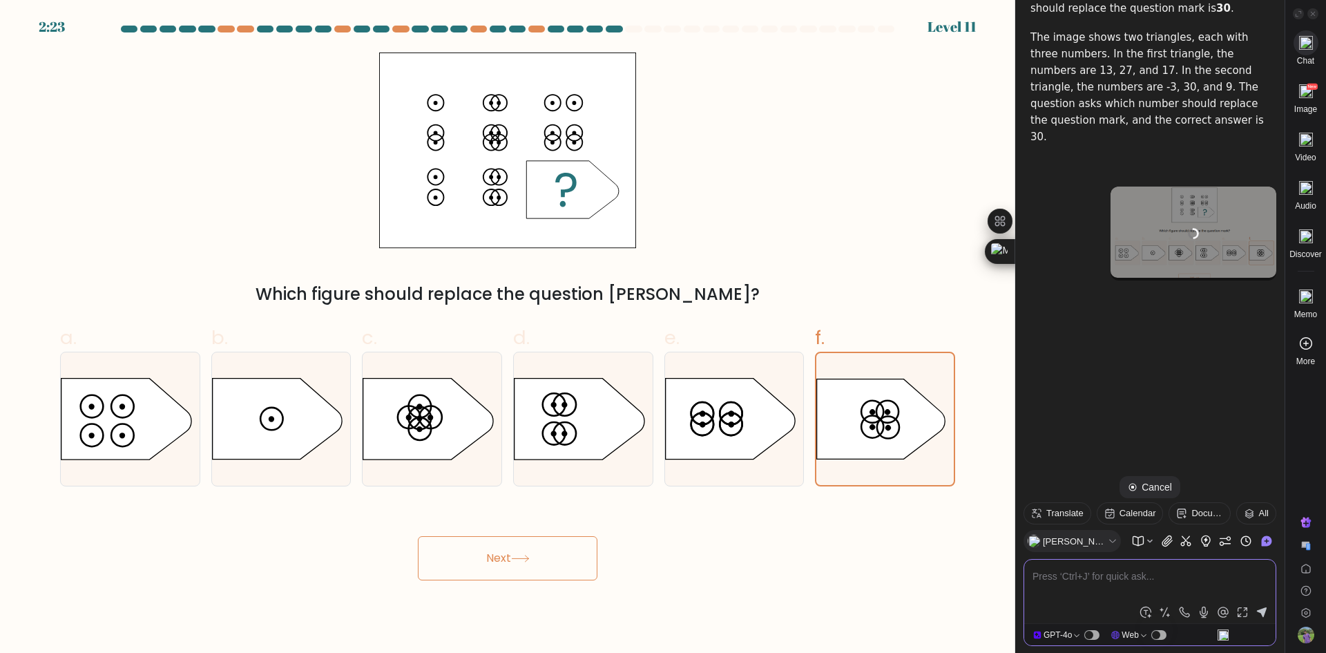
scroll to position [3702, 0]
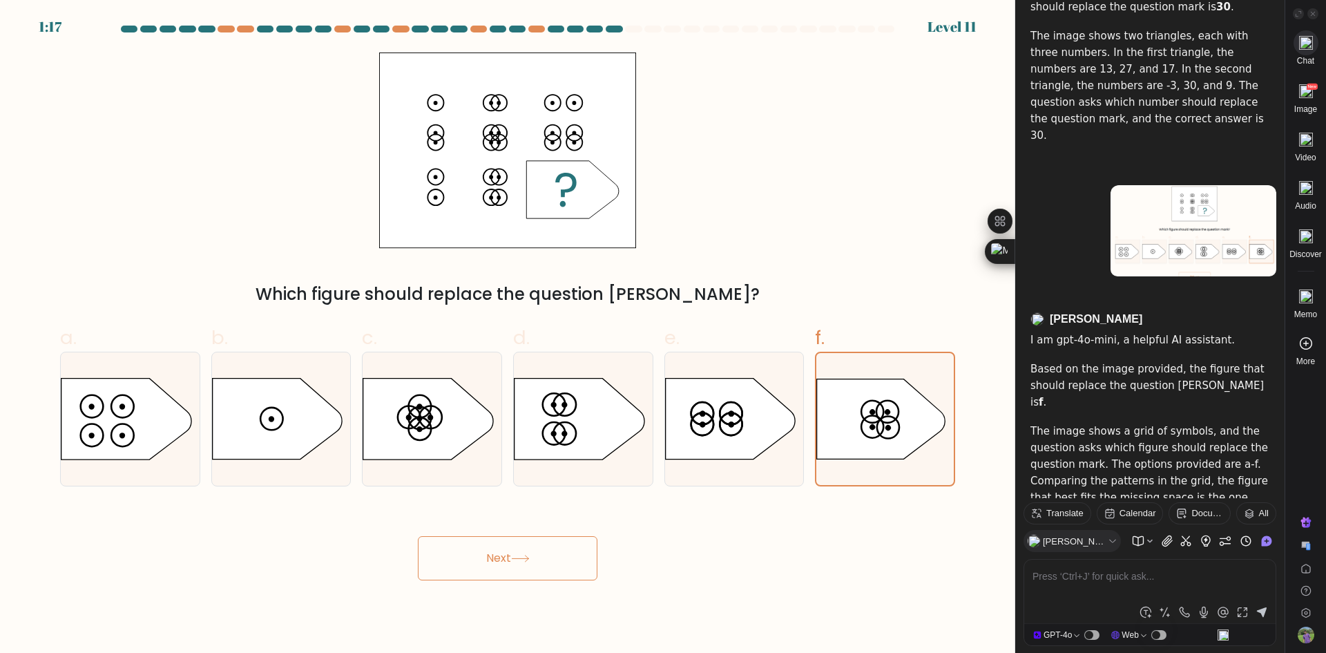
click at [524, 564] on button "Next" at bounding box center [508, 558] width 180 height 44
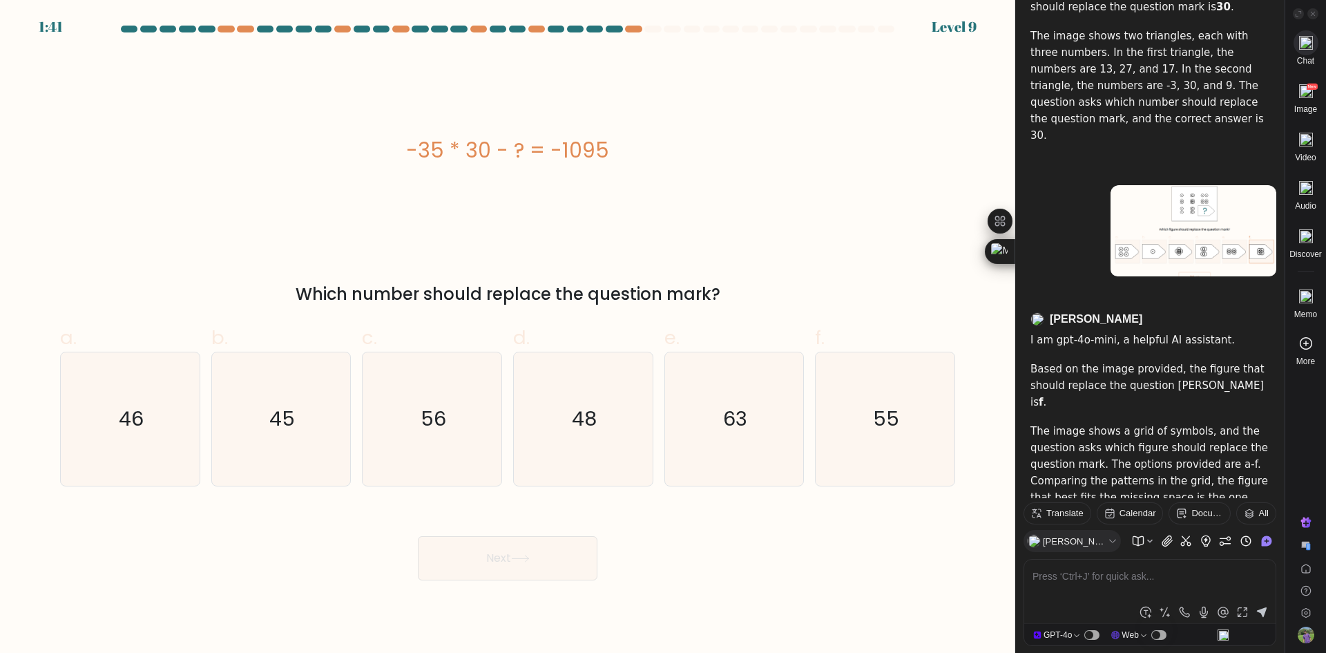
click at [857, 533] on div "Next" at bounding box center [508, 541] width 912 height 77
drag, startPoint x: 409, startPoint y: 152, endPoint x: 622, endPoint y: 151, distance: 212.8
click at [622, 151] on div "-35 * 30 - ? = -1095" at bounding box center [507, 150] width 895 height 31
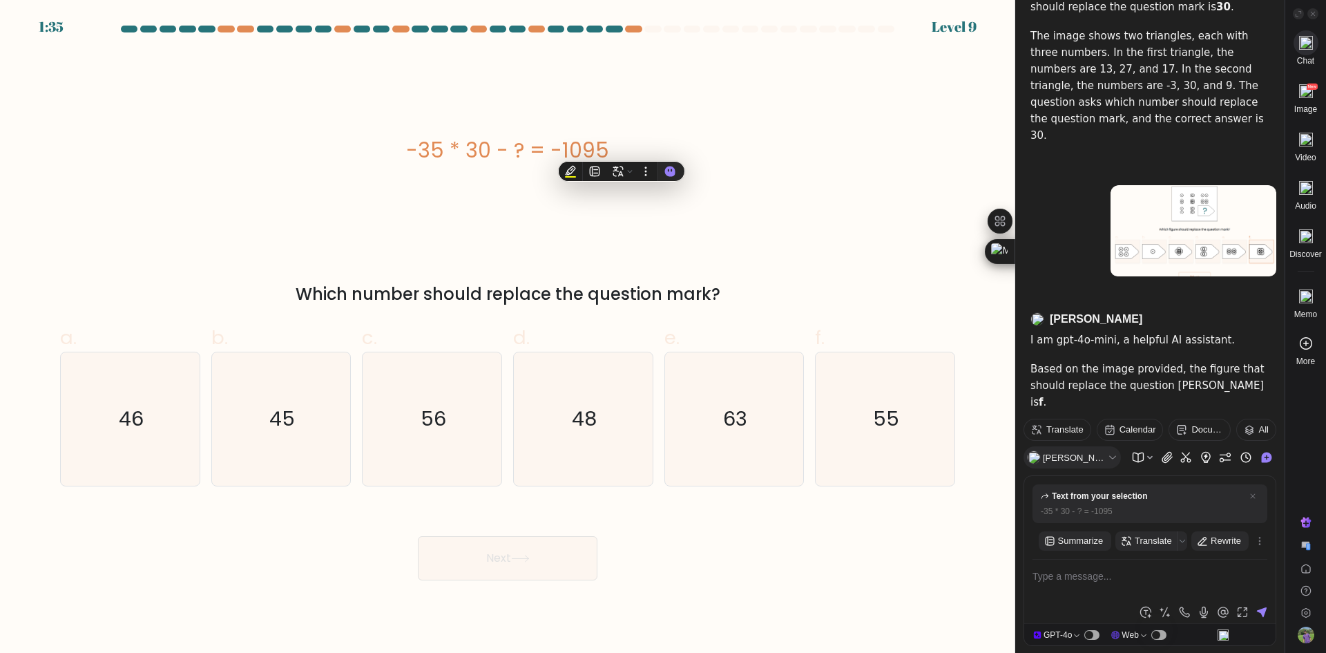
copy div "-35 * 30 - ? = -1095"
click at [1106, 582] on textarea at bounding box center [1150, 584] width 235 height 33
type textarea "-35 * 30 - ? = -1095"
click at [261, 442] on icon "45" at bounding box center [280, 418] width 133 height 133
click at [508, 336] on input "b. 45" at bounding box center [508, 331] width 1 height 9
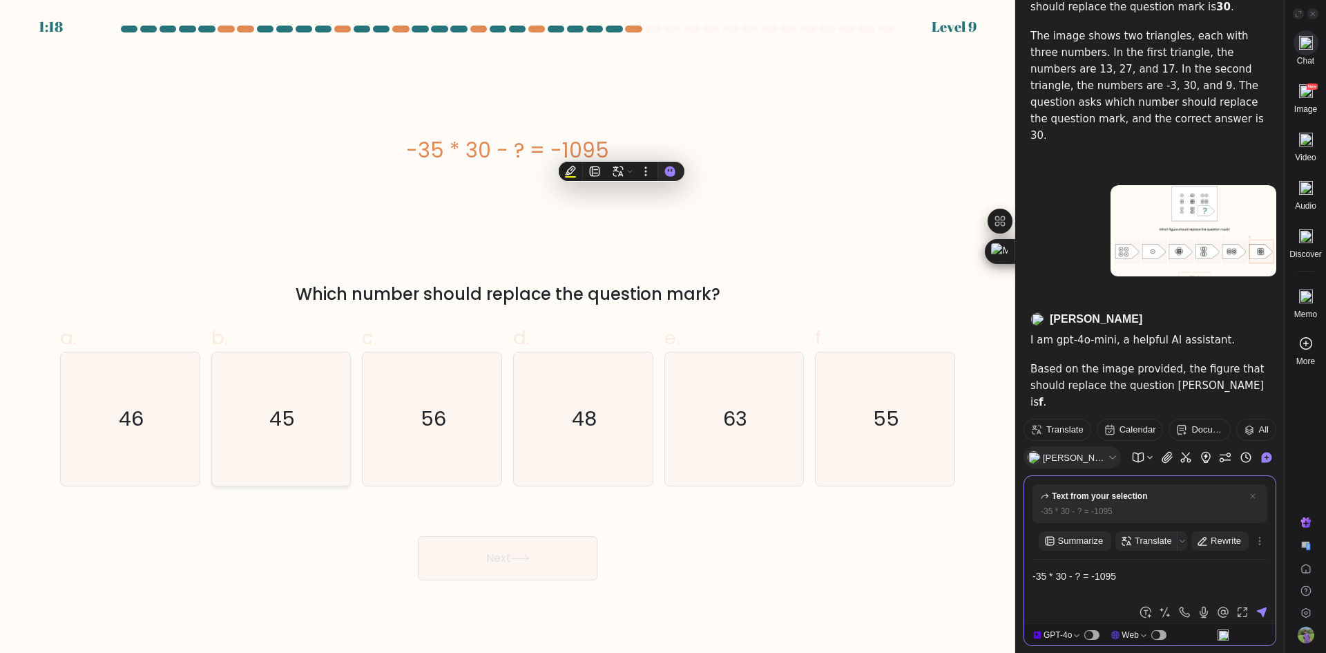
radio input "true"
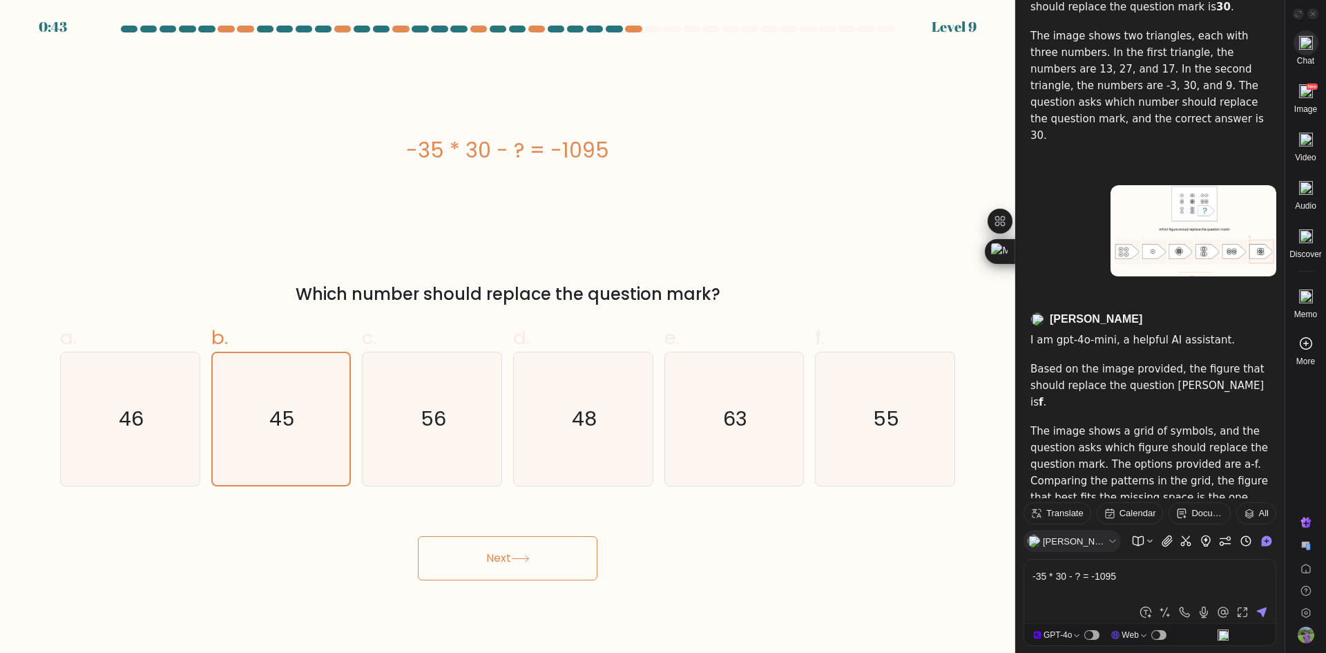
click at [524, 558] on icon at bounding box center [520, 558] width 17 height 6
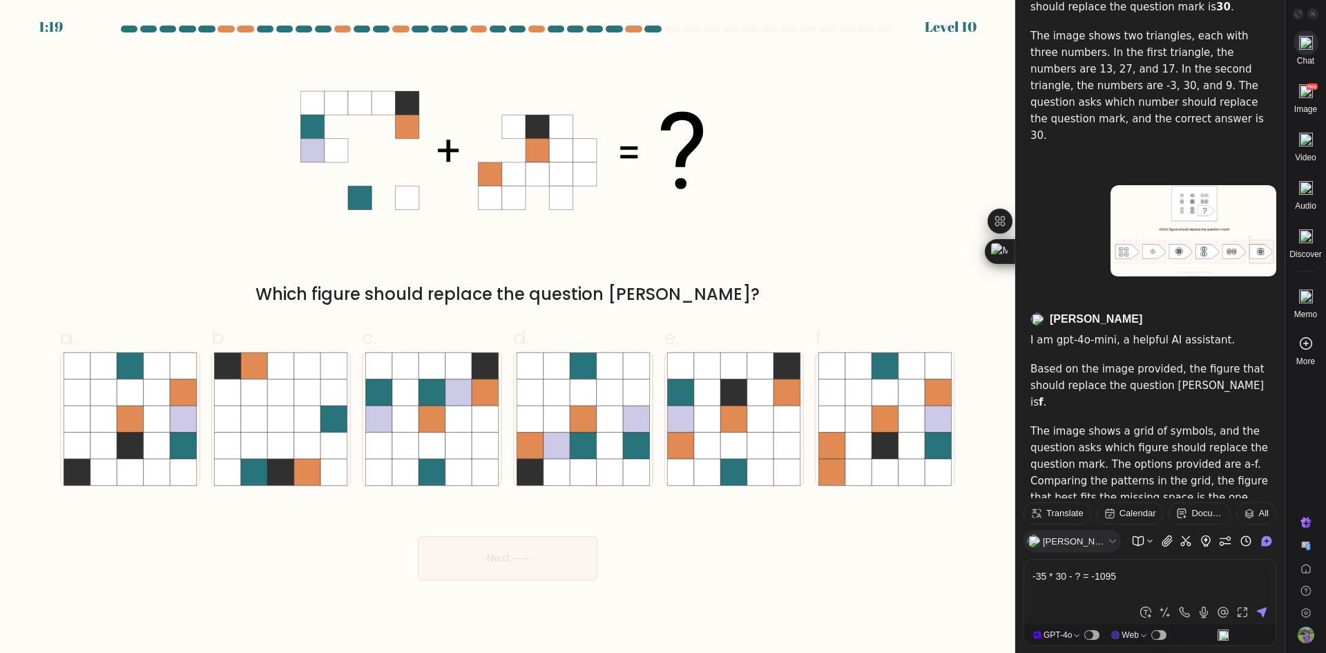
click at [518, 183] on icon at bounding box center [513, 173] width 23 height 23
click at [686, 470] on icon at bounding box center [681, 472] width 26 height 26
click at [508, 336] on input "e." at bounding box center [508, 331] width 1 height 9
radio input "true"
click at [716, 440] on icon at bounding box center [708, 445] width 26 height 26
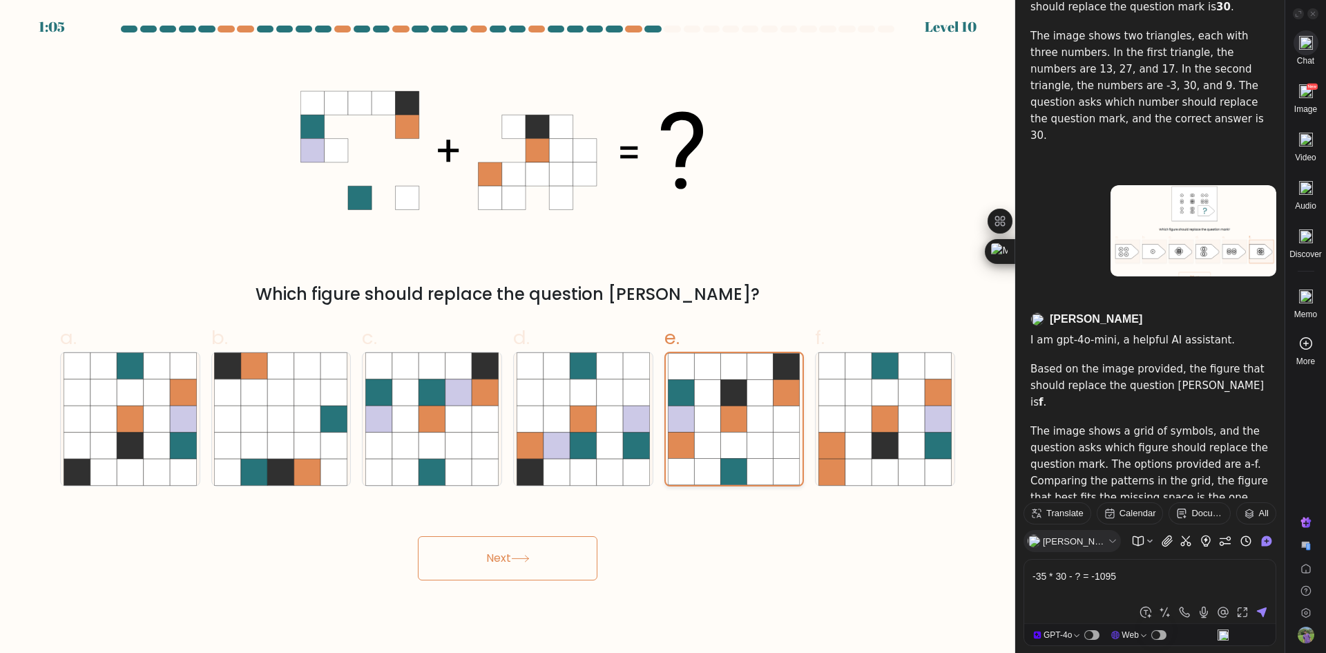
click at [508, 336] on input "e." at bounding box center [508, 331] width 1 height 9
click at [499, 547] on button "Next" at bounding box center [508, 558] width 180 height 44
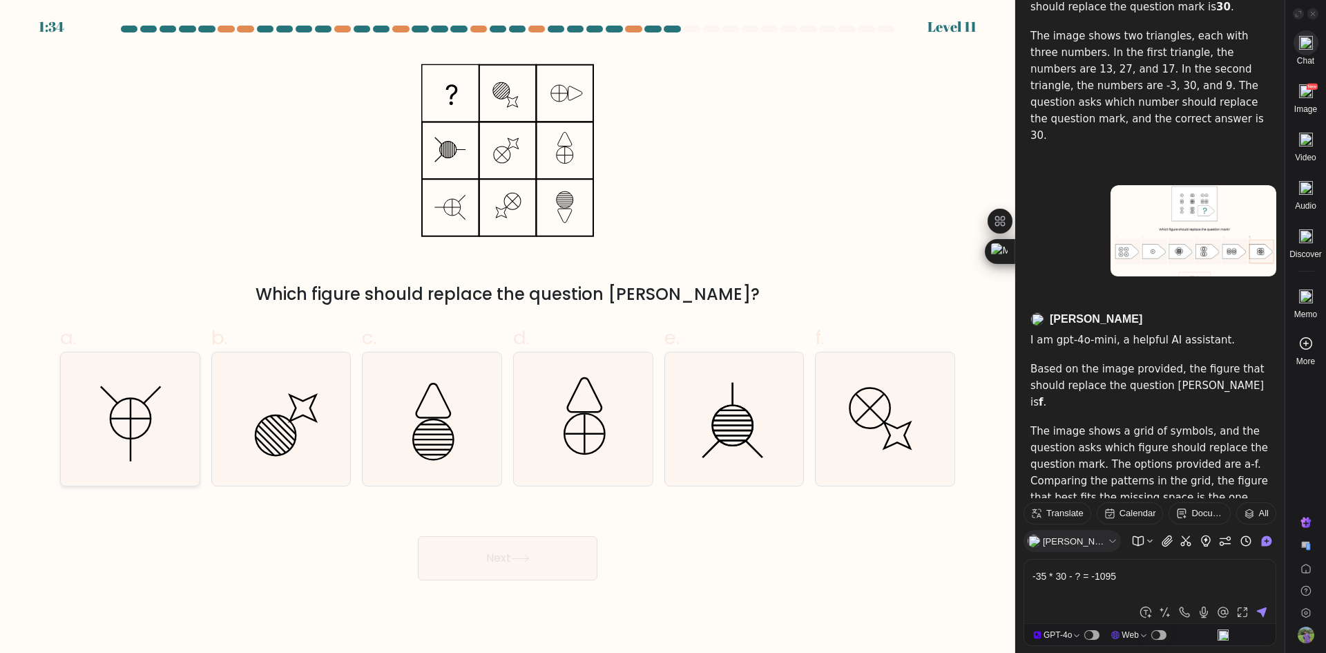
click at [122, 414] on icon at bounding box center [130, 418] width 133 height 133
click at [508, 336] on input "a." at bounding box center [508, 331] width 1 height 9
radio input "true"
click at [743, 451] on icon at bounding box center [733, 418] width 133 height 133
click at [508, 336] on input "e." at bounding box center [508, 331] width 1 height 9
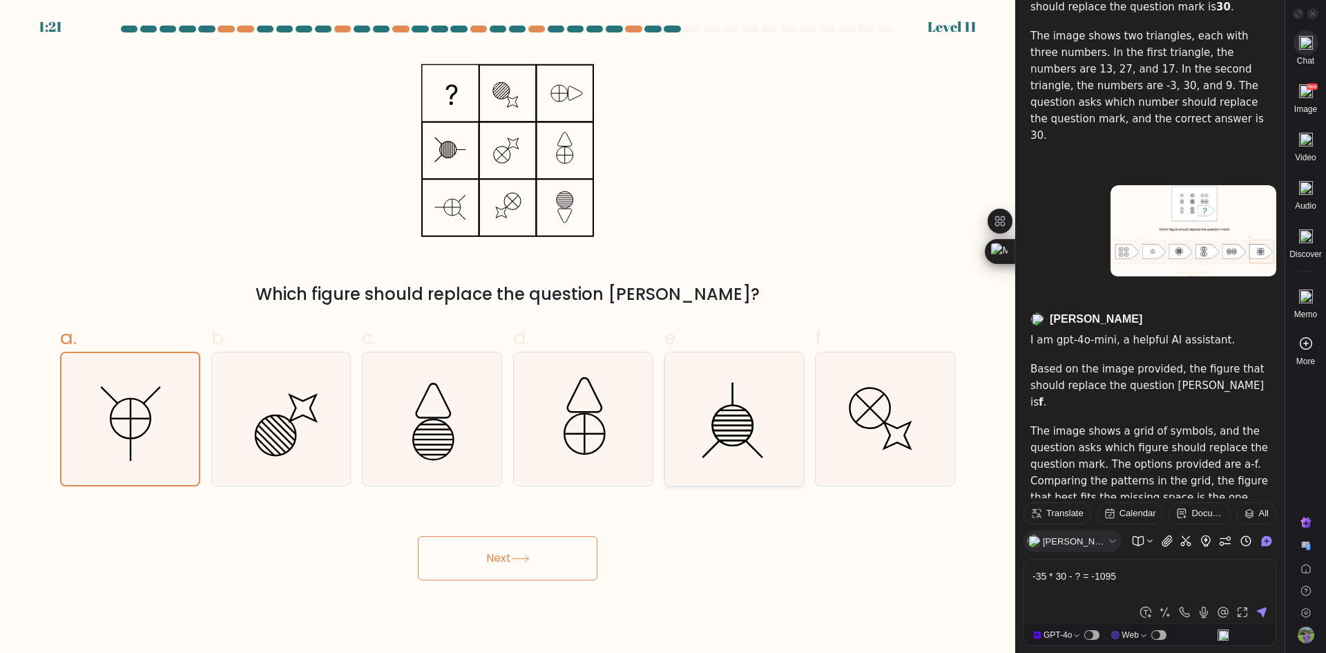
radio input "true"
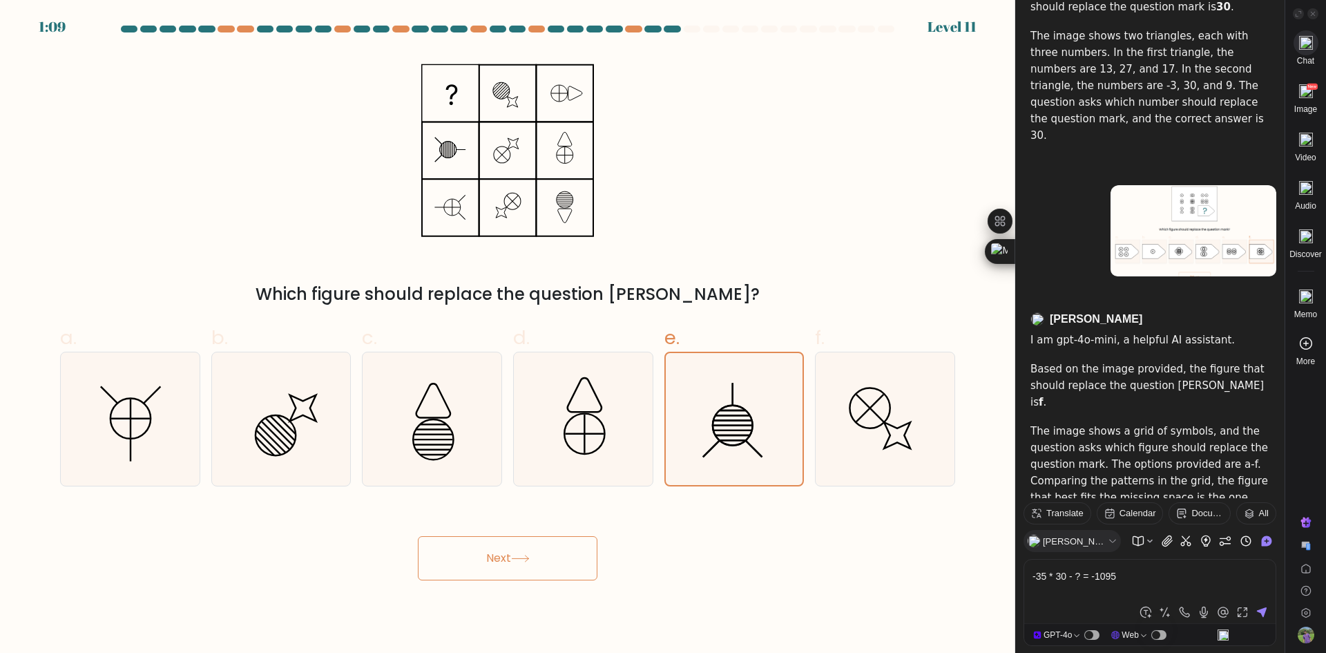
click at [465, 563] on button "Next" at bounding box center [508, 558] width 180 height 44
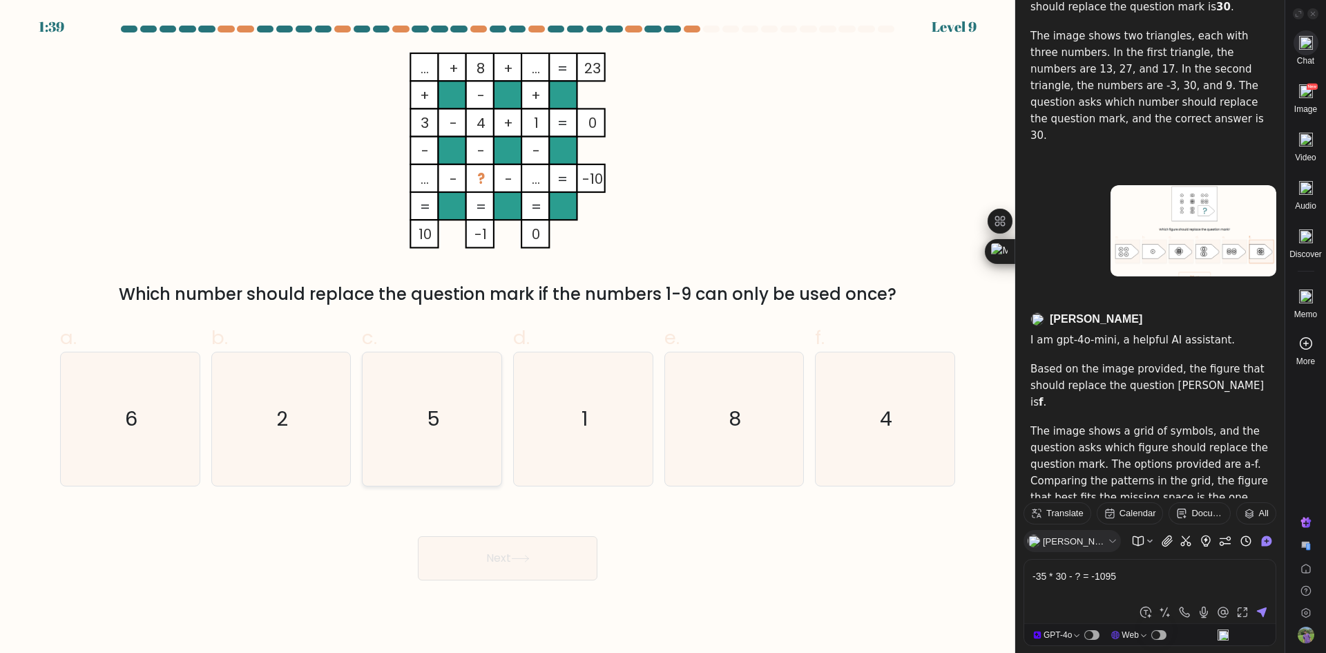
click at [420, 462] on icon "5" at bounding box center [431, 418] width 133 height 133
click at [508, 336] on input "c. 5" at bounding box center [508, 331] width 1 height 9
radio input "true"
click at [502, 552] on button "Next" at bounding box center [508, 558] width 180 height 44
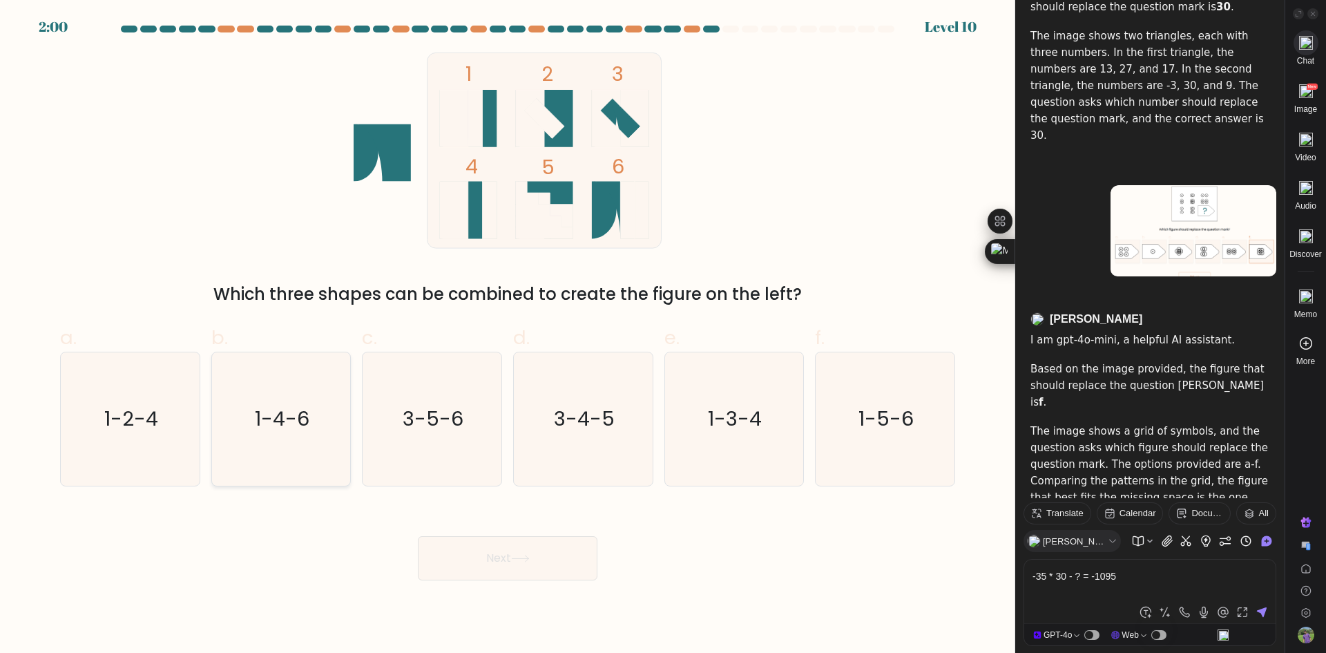
click at [301, 453] on icon "1-4-6" at bounding box center [280, 418] width 133 height 133
click at [508, 336] on input "b. 1-4-6" at bounding box center [508, 331] width 1 height 9
radio input "true"
click at [475, 549] on button "Next" at bounding box center [508, 558] width 180 height 44
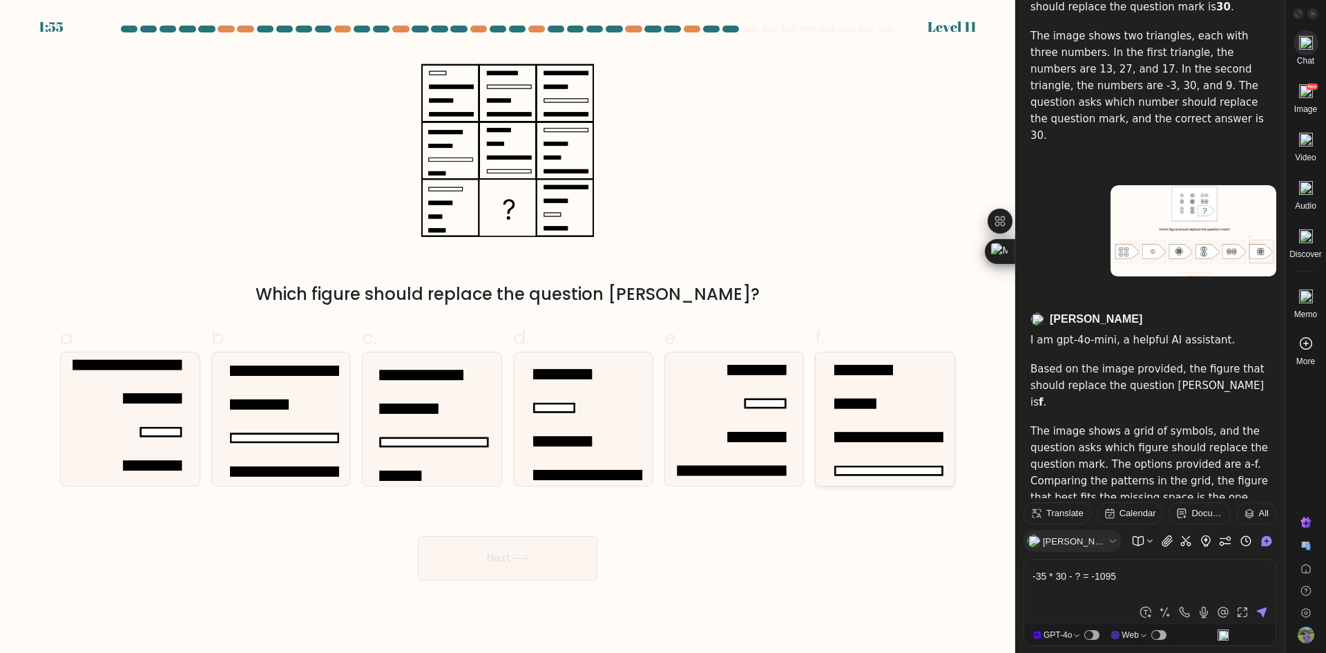
click at [875, 450] on icon at bounding box center [885, 418] width 133 height 133
click at [508, 336] on input "f." at bounding box center [508, 331] width 1 height 9
radio input "true"
click at [630, 453] on icon at bounding box center [583, 418] width 133 height 133
click at [508, 336] on input "d." at bounding box center [508, 331] width 1 height 9
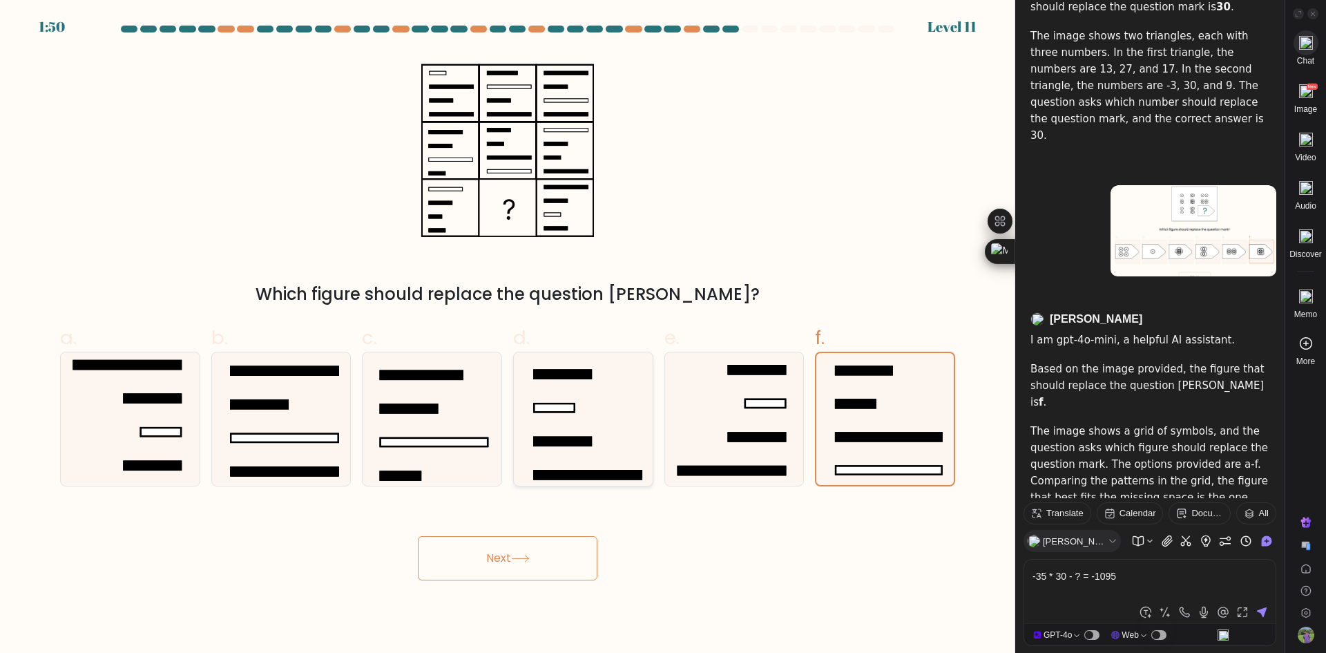
radio input "true"
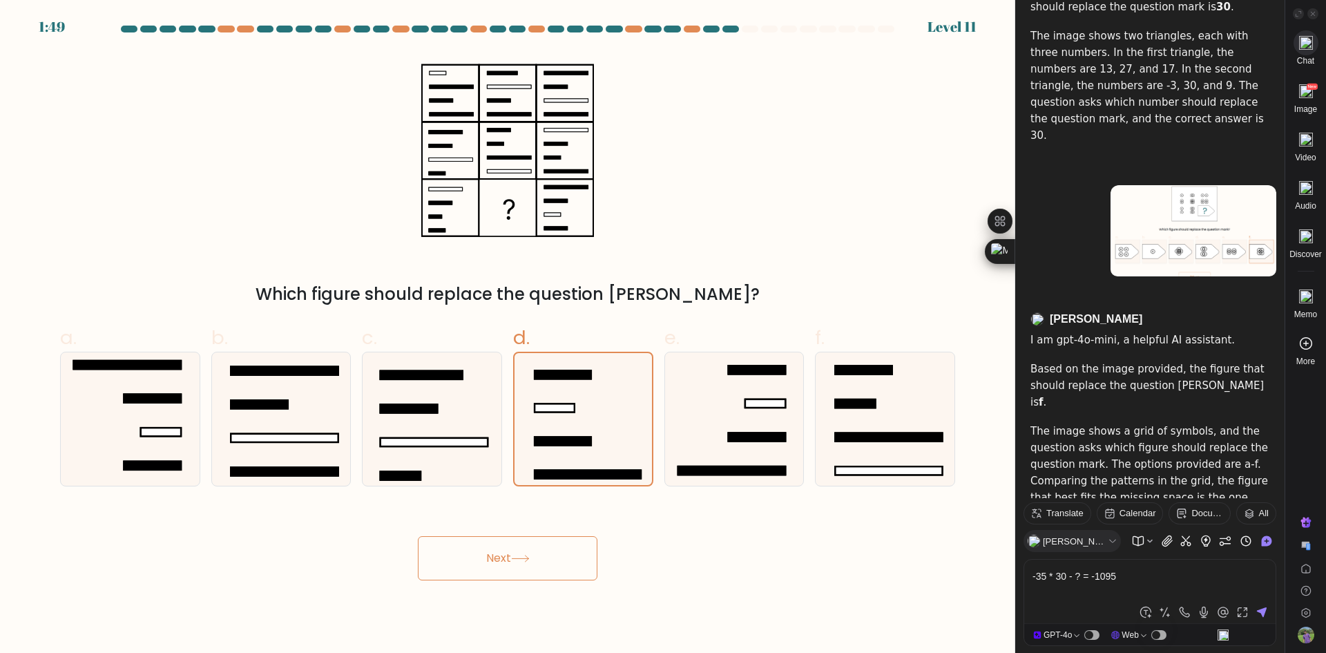
click at [530, 567] on button "Next" at bounding box center [508, 558] width 180 height 44
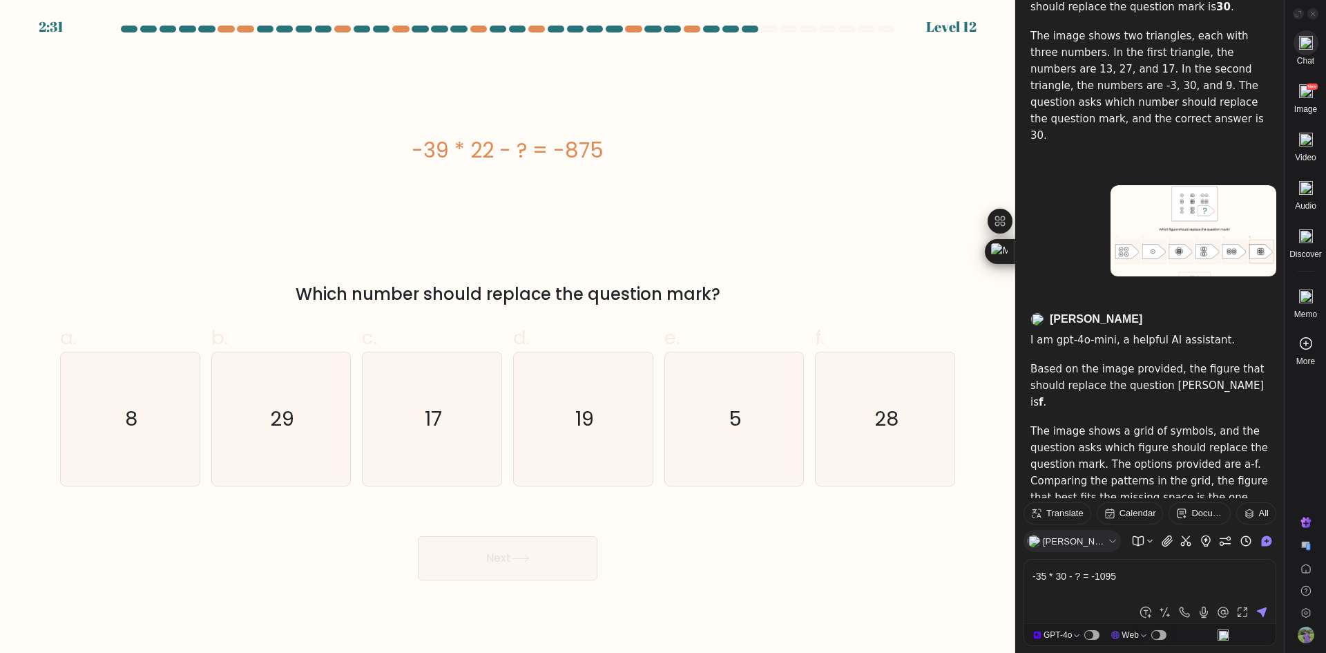
drag, startPoint x: 464, startPoint y: 157, endPoint x: 351, endPoint y: 162, distance: 113.4
click at [351, 162] on div "-39 * 22 - ? = -875" at bounding box center [507, 150] width 895 height 31
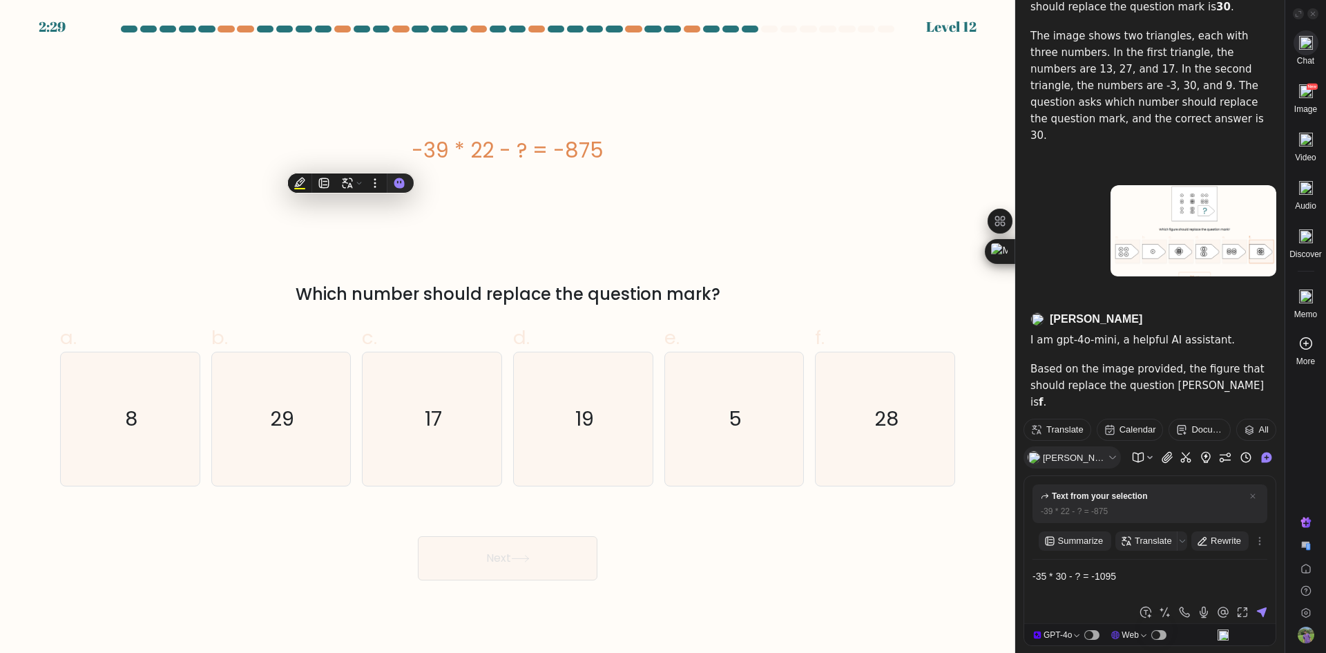
copy div "-39 * 22 - ? = -875"
click at [459, 396] on icon "17" at bounding box center [431, 418] width 133 height 133
click at [508, 336] on input "c. 17" at bounding box center [508, 331] width 1 height 9
radio input "true"
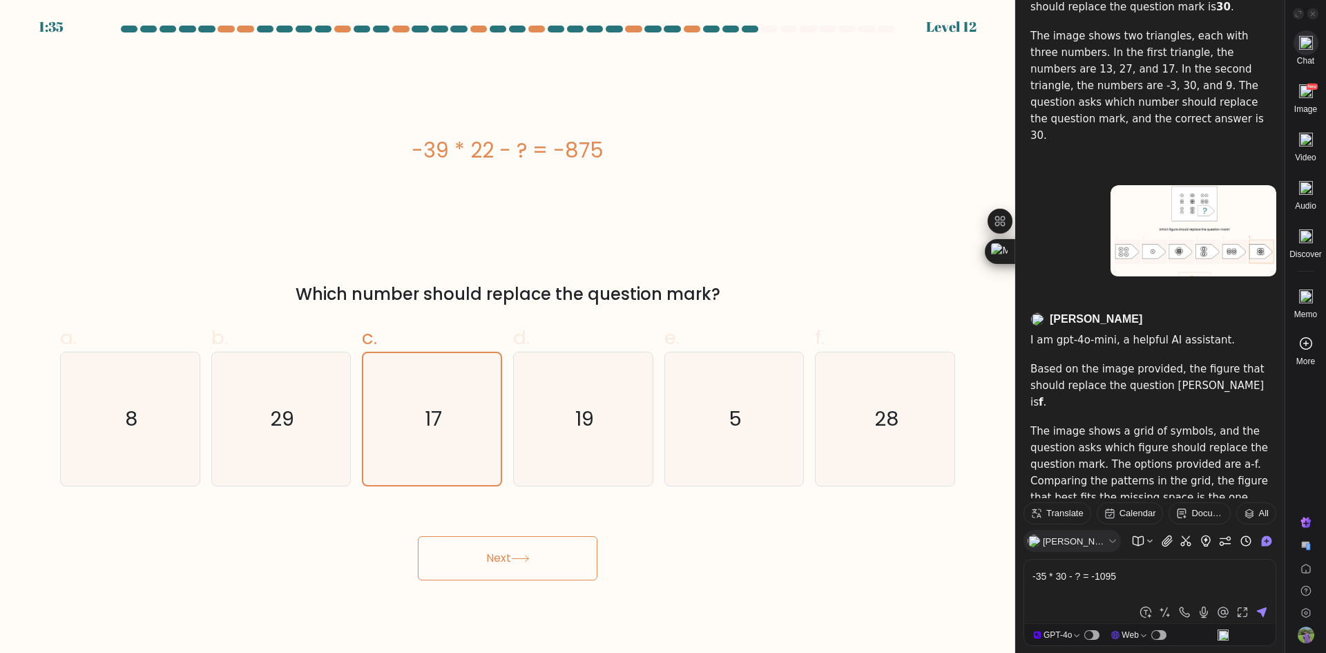
click at [511, 565] on button "Next" at bounding box center [508, 558] width 180 height 44
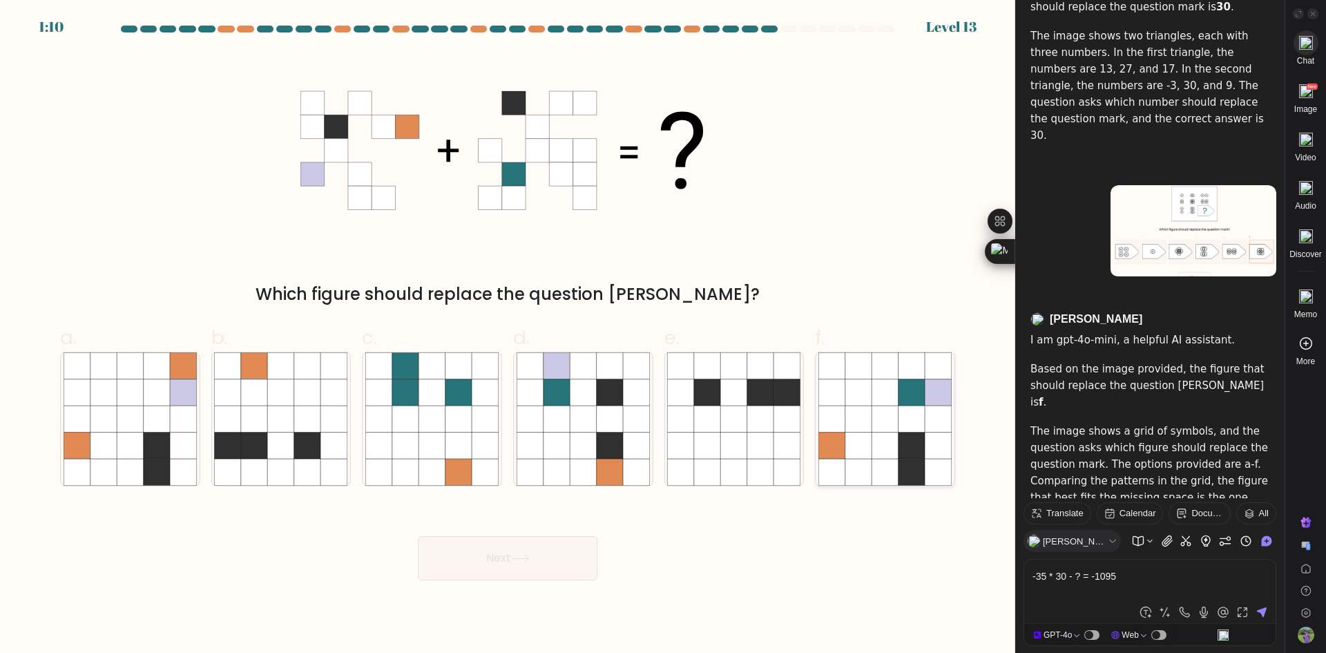
click at [836, 449] on icon at bounding box center [832, 445] width 26 height 26
click at [508, 336] on input "f." at bounding box center [508, 331] width 1 height 9
radio input "true"
click at [533, 571] on button "Next" at bounding box center [508, 558] width 180 height 44
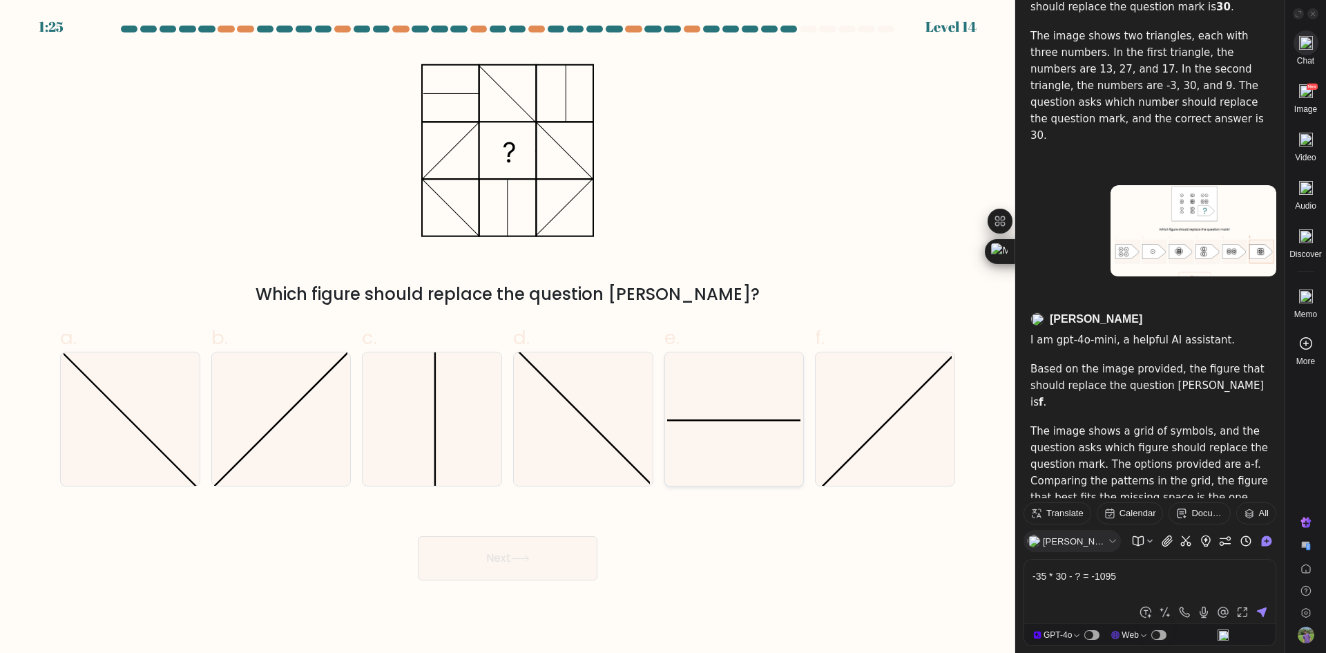
click at [736, 426] on icon at bounding box center [733, 418] width 133 height 133
click at [508, 336] on input "e." at bounding box center [508, 331] width 1 height 9
radio input "true"
click at [569, 564] on button "Next" at bounding box center [508, 558] width 180 height 44
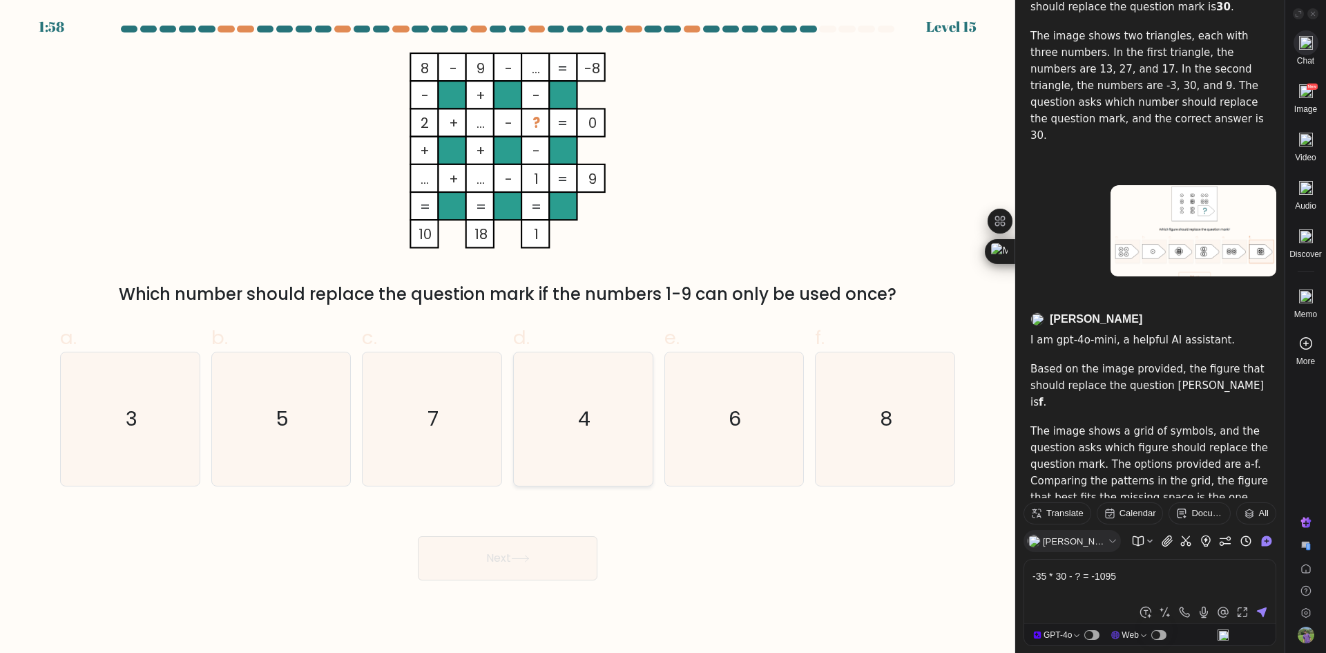
click at [551, 438] on icon "4" at bounding box center [583, 418] width 133 height 133
click at [508, 336] on input "d. 4" at bounding box center [508, 331] width 1 height 9
radio input "true"
click at [539, 558] on button "Next" at bounding box center [508, 558] width 180 height 44
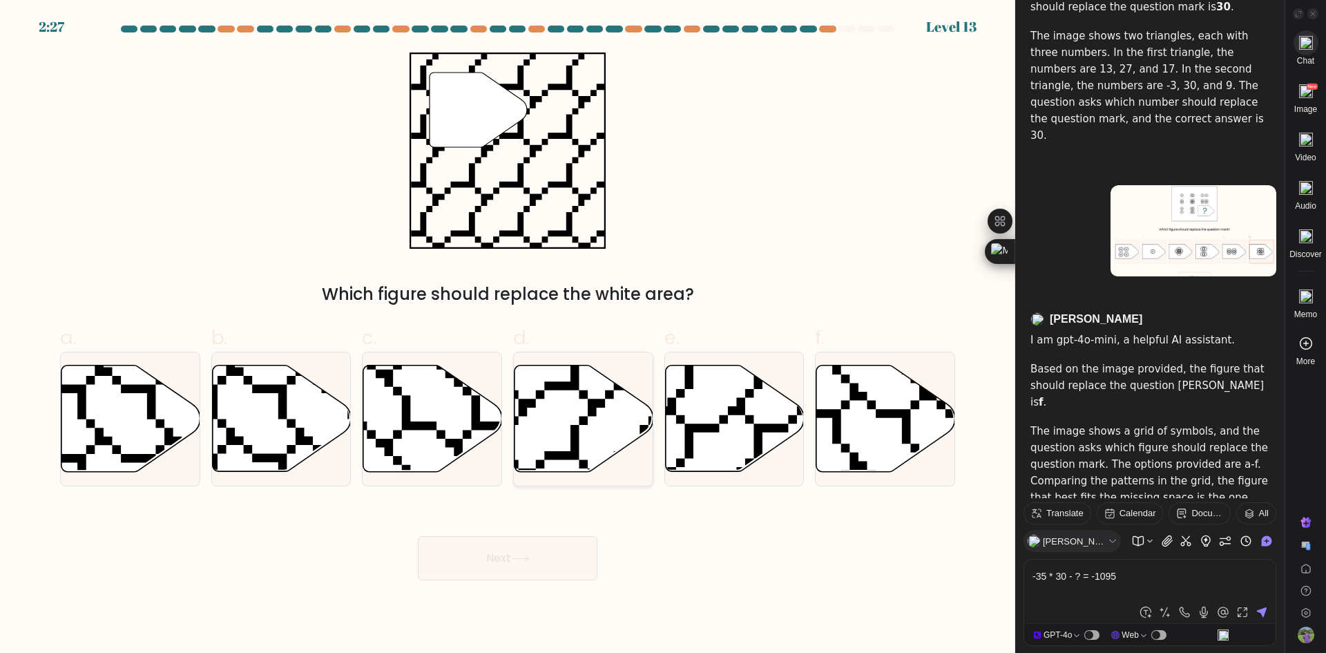
click at [549, 443] on icon at bounding box center [584, 418] width 139 height 106
click at [508, 336] on input "d." at bounding box center [508, 331] width 1 height 9
radio input "true"
click at [888, 448] on icon at bounding box center [886, 418] width 139 height 106
click at [508, 336] on input "f." at bounding box center [508, 331] width 1 height 9
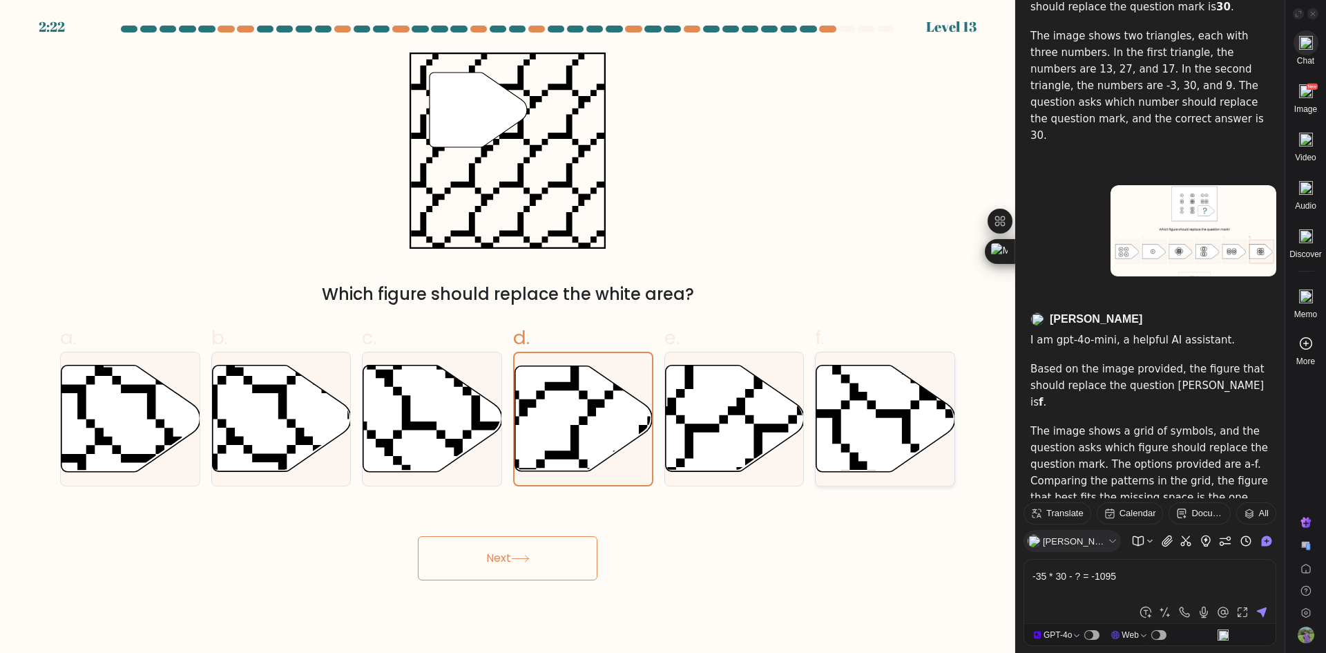
radio input "true"
click at [587, 428] on icon at bounding box center [584, 418] width 139 height 106
click at [508, 336] on input "d." at bounding box center [508, 331] width 1 height 9
radio input "true"
click at [461, 572] on button "Next" at bounding box center [508, 558] width 180 height 44
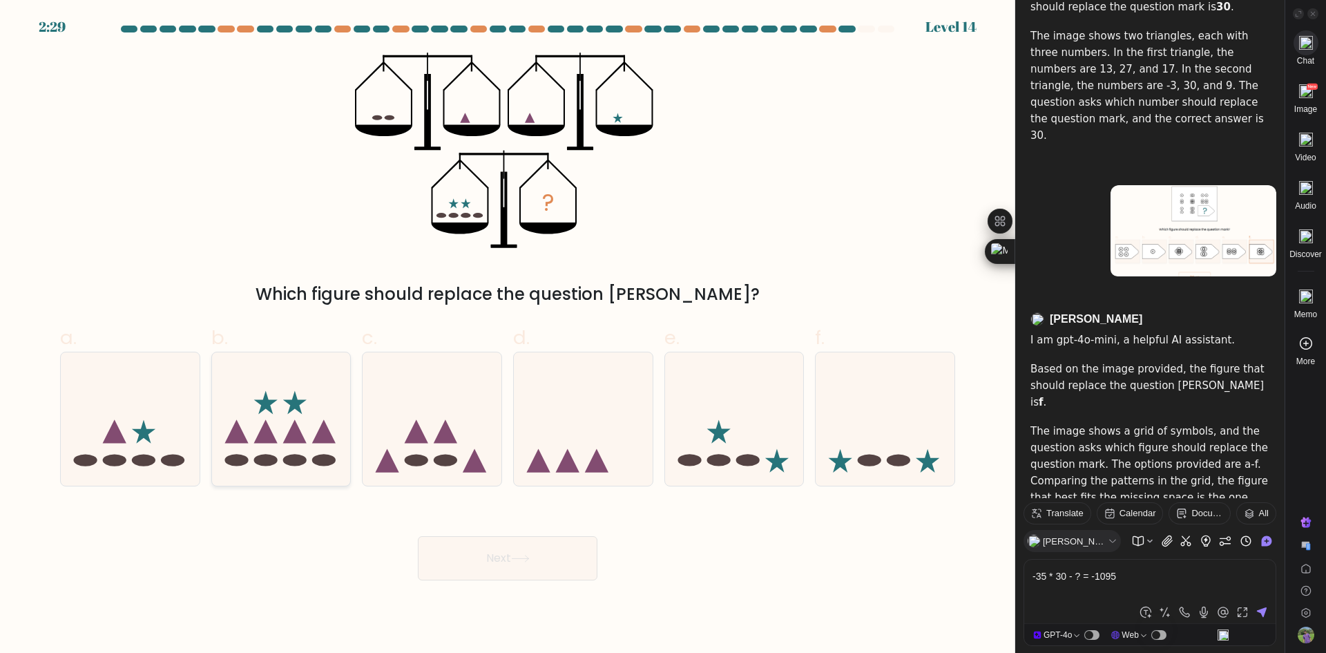
click at [290, 420] on icon at bounding box center [281, 418] width 139 height 115
click at [508, 336] on input "b." at bounding box center [508, 331] width 1 height 9
radio input "true"
click at [158, 430] on icon at bounding box center [130, 418] width 139 height 115
click at [508, 336] on input "a." at bounding box center [508, 331] width 1 height 9
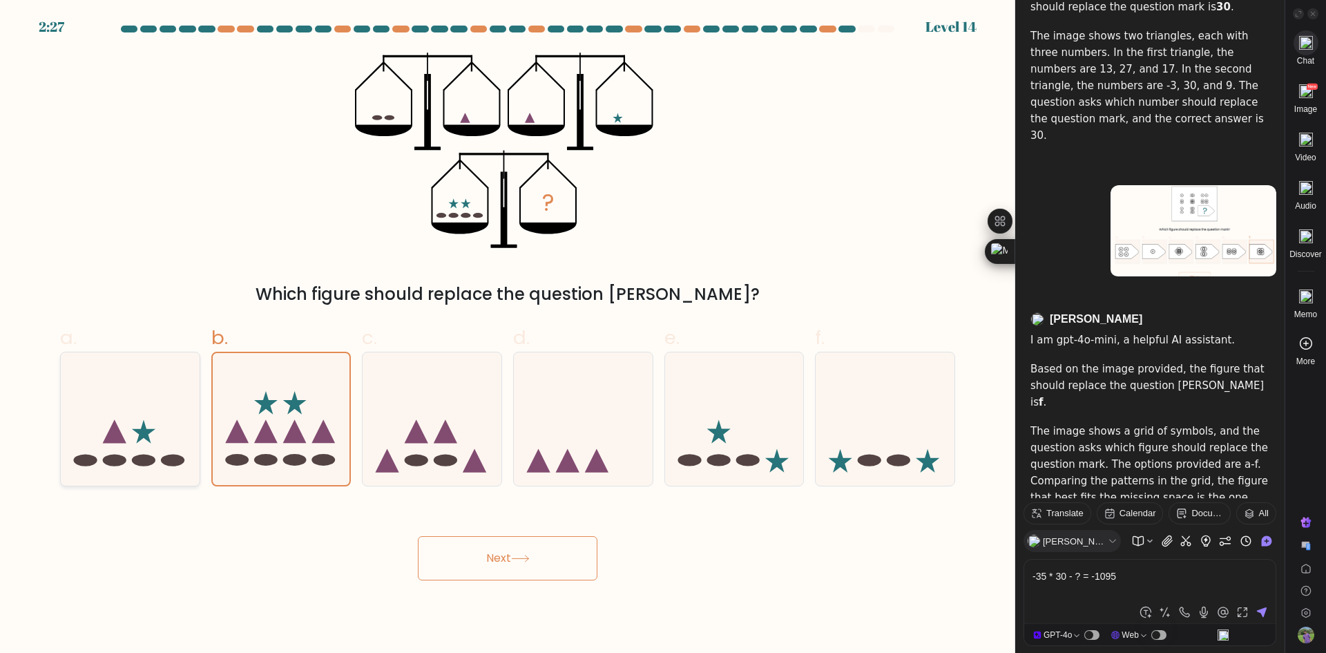
radio input "true"
click at [556, 560] on button "Next" at bounding box center [508, 558] width 180 height 44
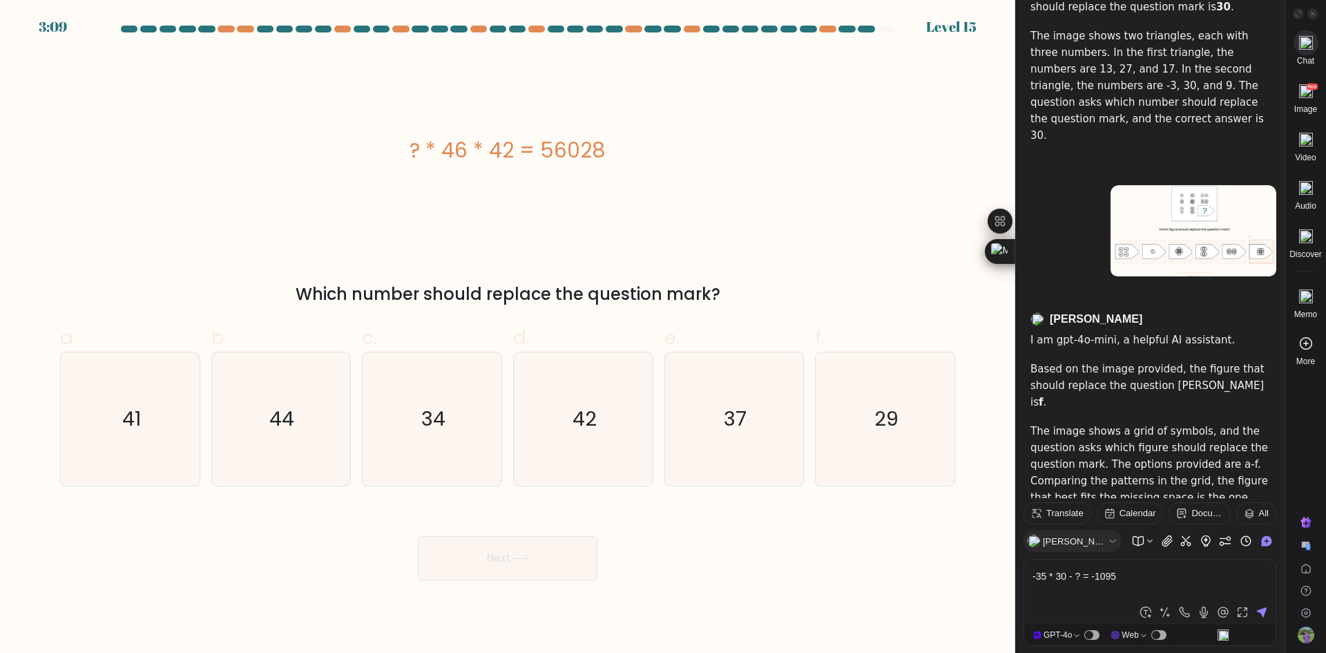
drag, startPoint x: 406, startPoint y: 156, endPoint x: 676, endPoint y: 156, distance: 270.8
click at [676, 156] on div "? * 46 * 42 = 56028" at bounding box center [507, 150] width 895 height 31
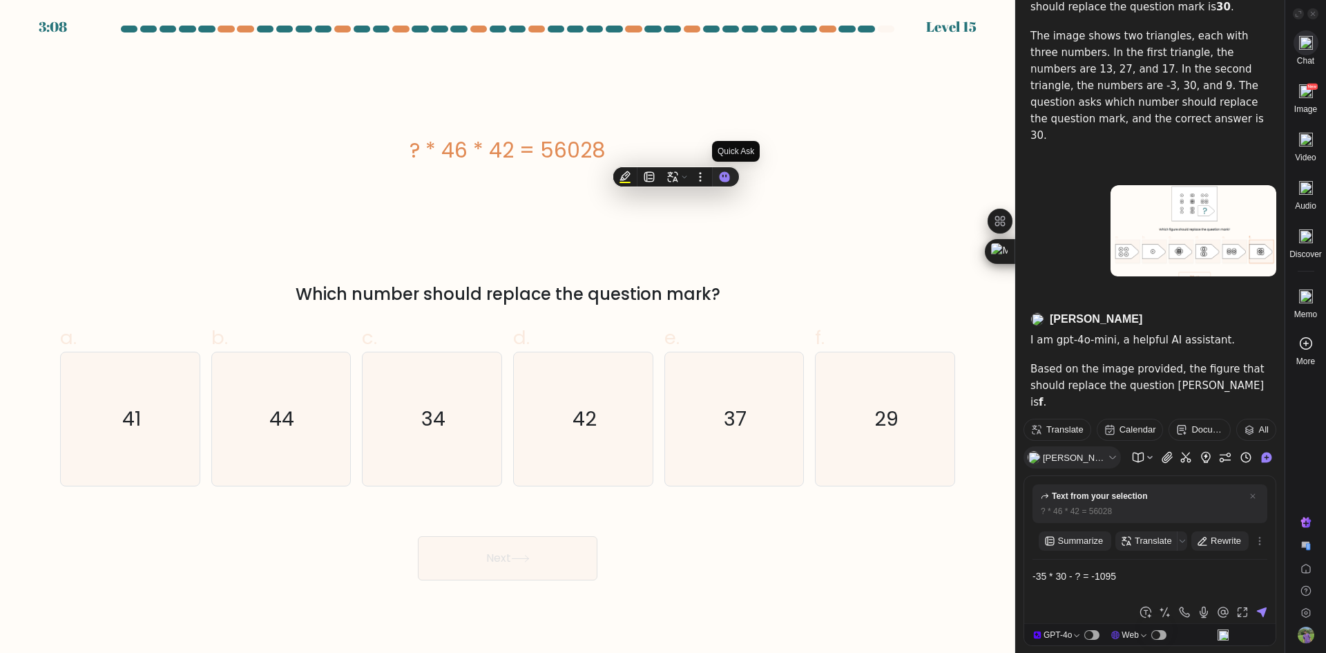
copy div "? * 46 * 42 = 56028"
click at [830, 455] on icon "29" at bounding box center [885, 418] width 133 height 133
click at [508, 336] on input "f. 29" at bounding box center [508, 331] width 1 height 9
radio input "true"
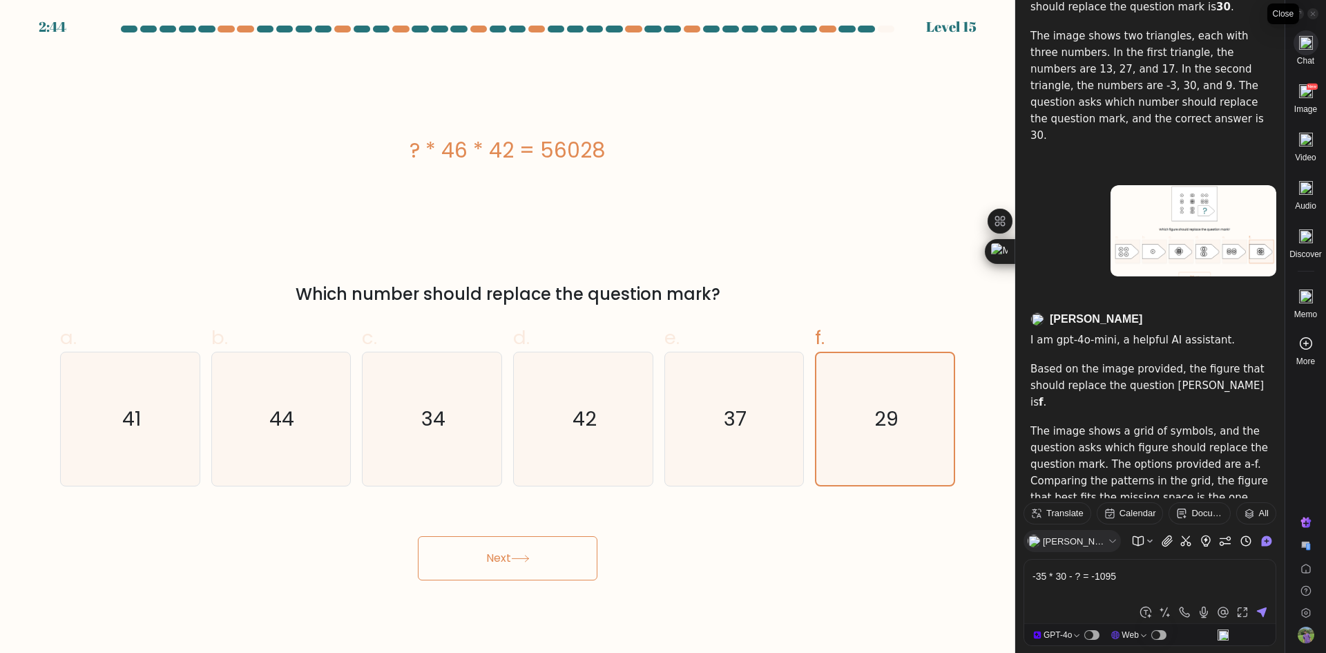
click at [1311, 16] on icon at bounding box center [1313, 13] width 7 height 7
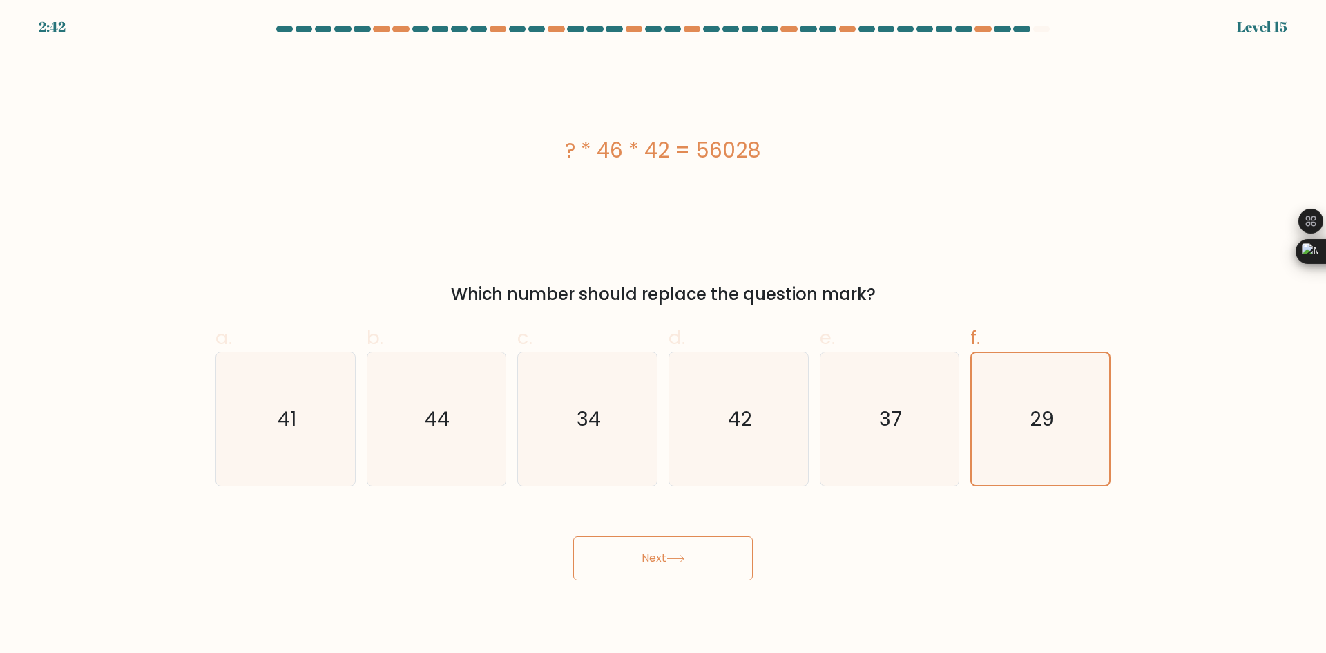
click at [707, 570] on button "Next" at bounding box center [663, 558] width 180 height 44
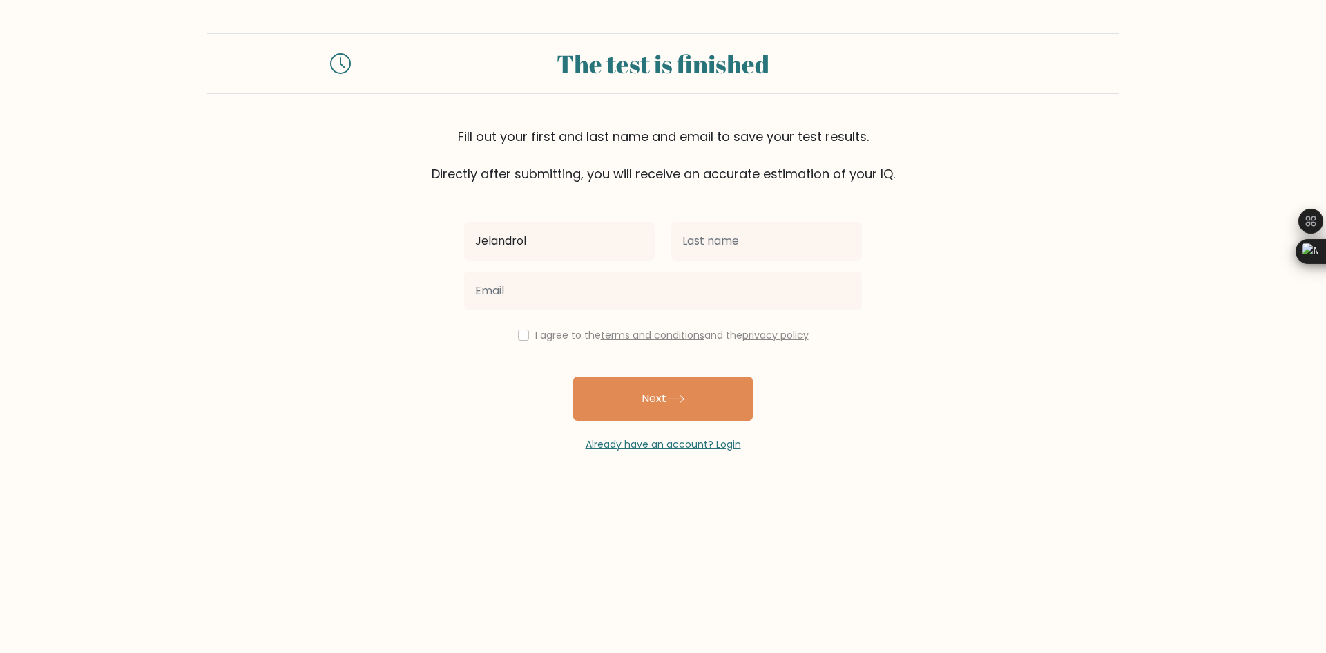
type input "Jelandrol"
type input "Quilo"
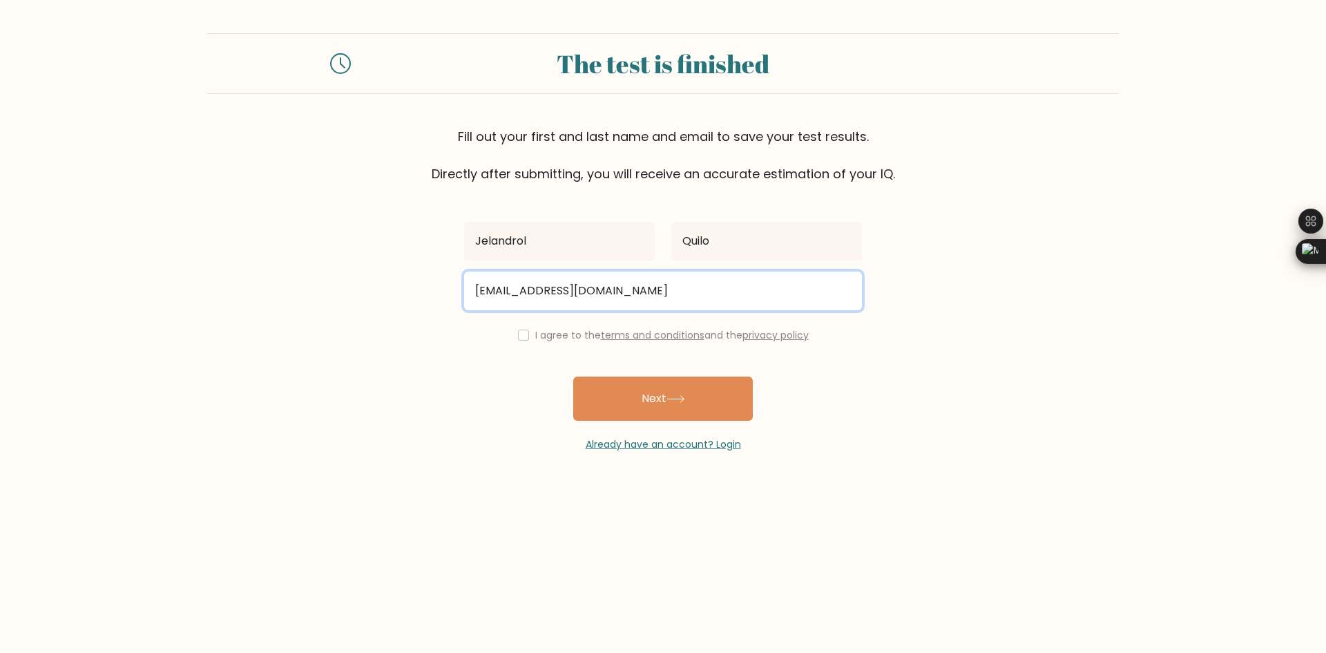
type input "[EMAIL_ADDRESS][DOMAIN_NAME]"
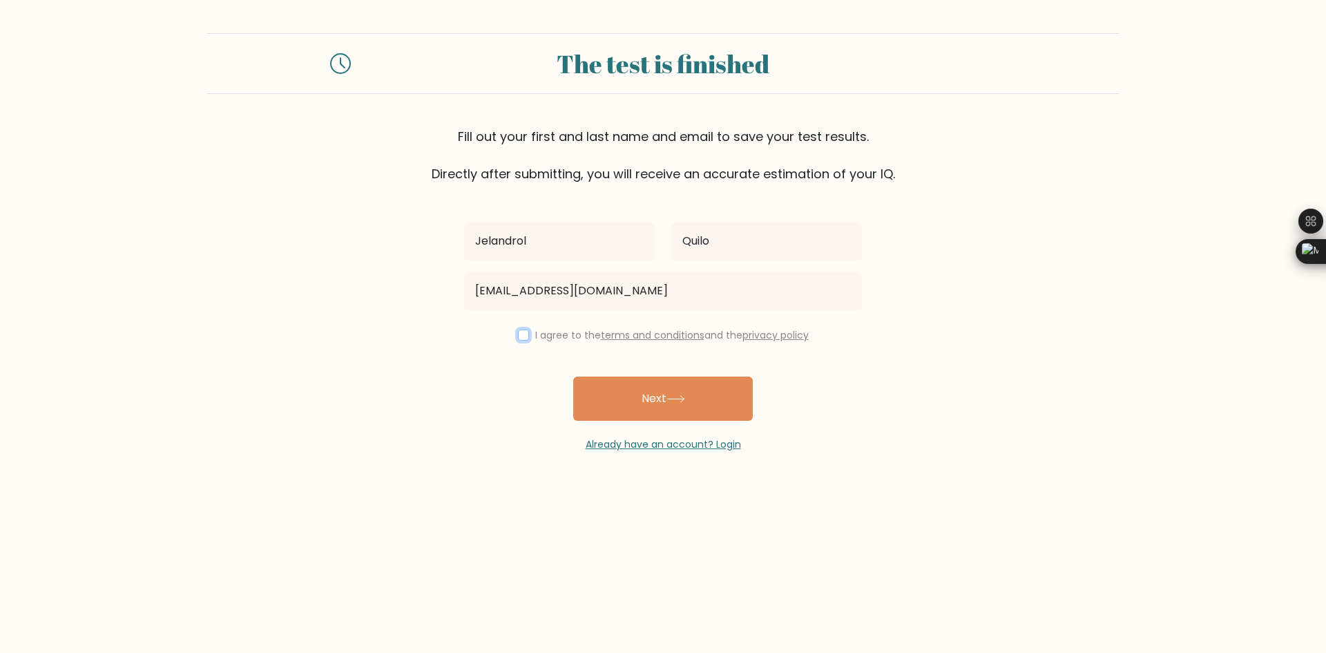
click at [518, 330] on input "checkbox" at bounding box center [523, 335] width 11 height 11
checkbox input "true"
click at [650, 397] on button "Next" at bounding box center [663, 399] width 180 height 44
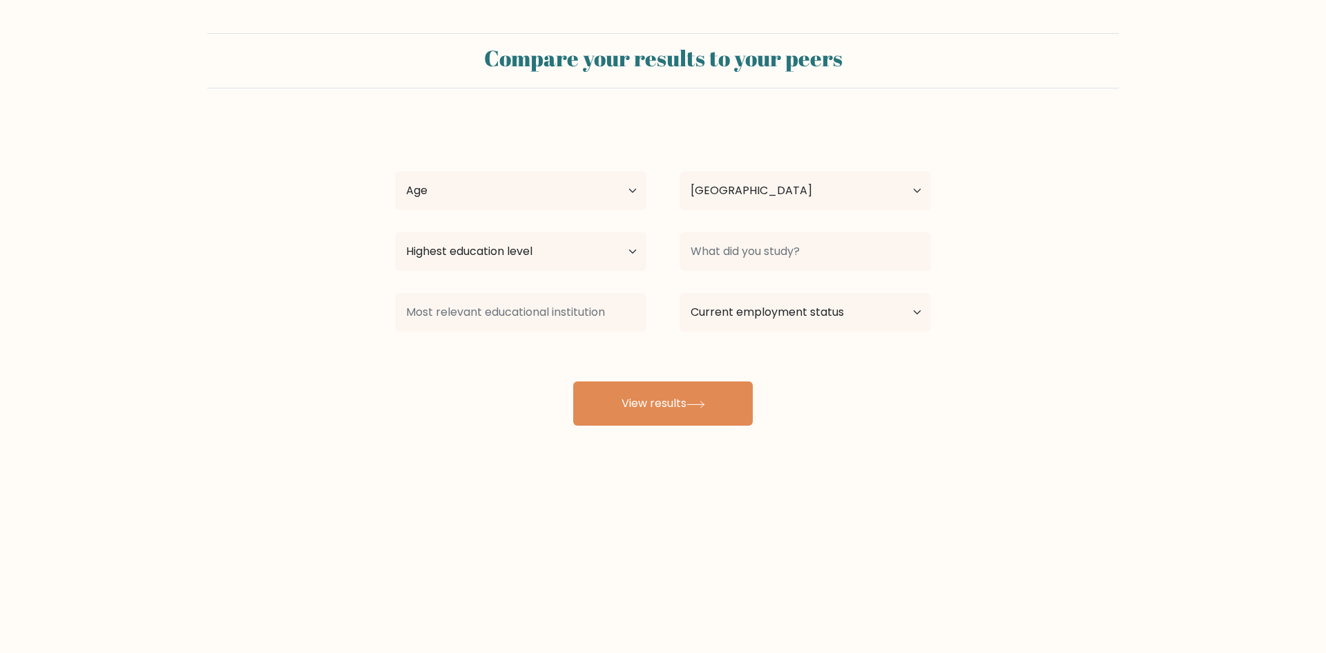
select select "PH"
click at [577, 198] on select "Age Under 18 years old 18-24 years old 25-34 years old 35-44 years old 45-54 ye…" at bounding box center [520, 190] width 251 height 39
click at [395, 171] on select "Age Under 18 years old 18-24 years old 25-34 years old 35-44 years old 45-54 ye…" at bounding box center [520, 190] width 251 height 39
drag, startPoint x: 524, startPoint y: 173, endPoint x: 522, endPoint y: 181, distance: 7.9
click at [524, 173] on select "Age Under 18 years old 18-24 years old 25-34 years old 35-44 years old 45-54 ye…" at bounding box center [520, 190] width 251 height 39
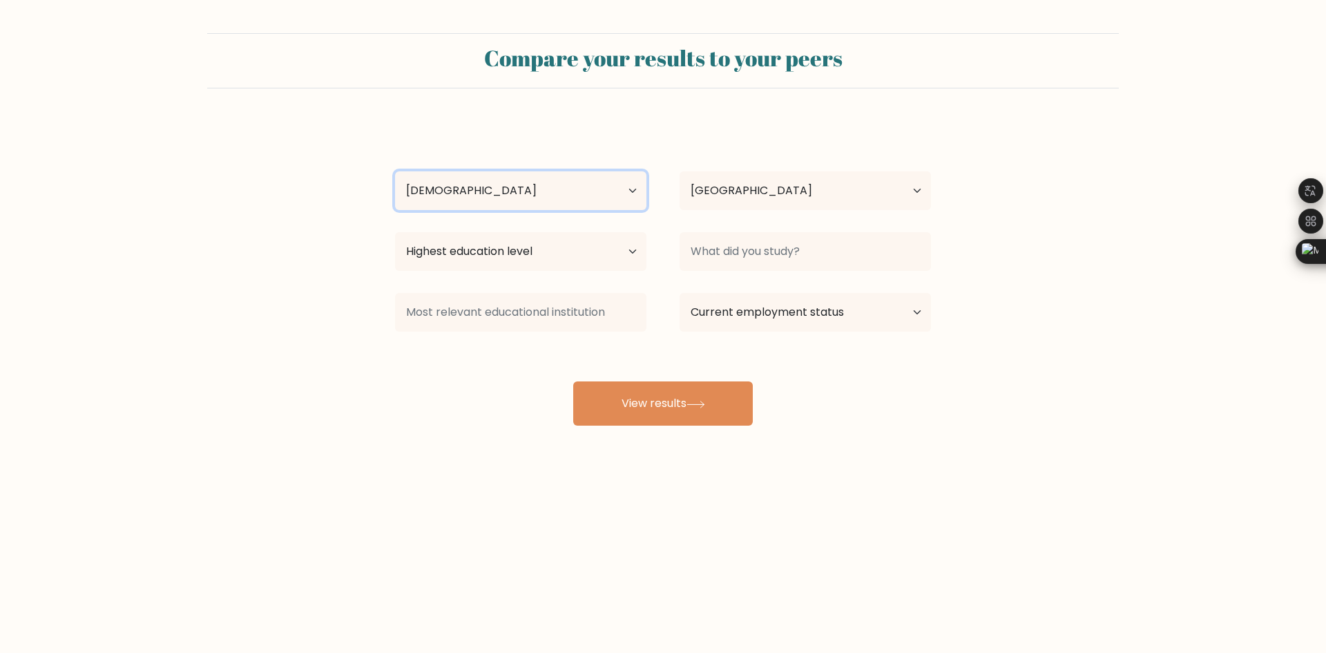
select select "18_24"
click at [395, 171] on select "Age Under 18 years old 18-24 years old 25-34 years old 35-44 years old 45-54 ye…" at bounding box center [520, 190] width 251 height 39
click at [569, 249] on select "Highest education level No schooling Primary Lower Secondary Upper Secondary Oc…" at bounding box center [520, 251] width 251 height 39
select select "bachelors_degree"
click at [395, 232] on select "Highest education level No schooling Primary Lower Secondary Upper Secondary Oc…" at bounding box center [520, 251] width 251 height 39
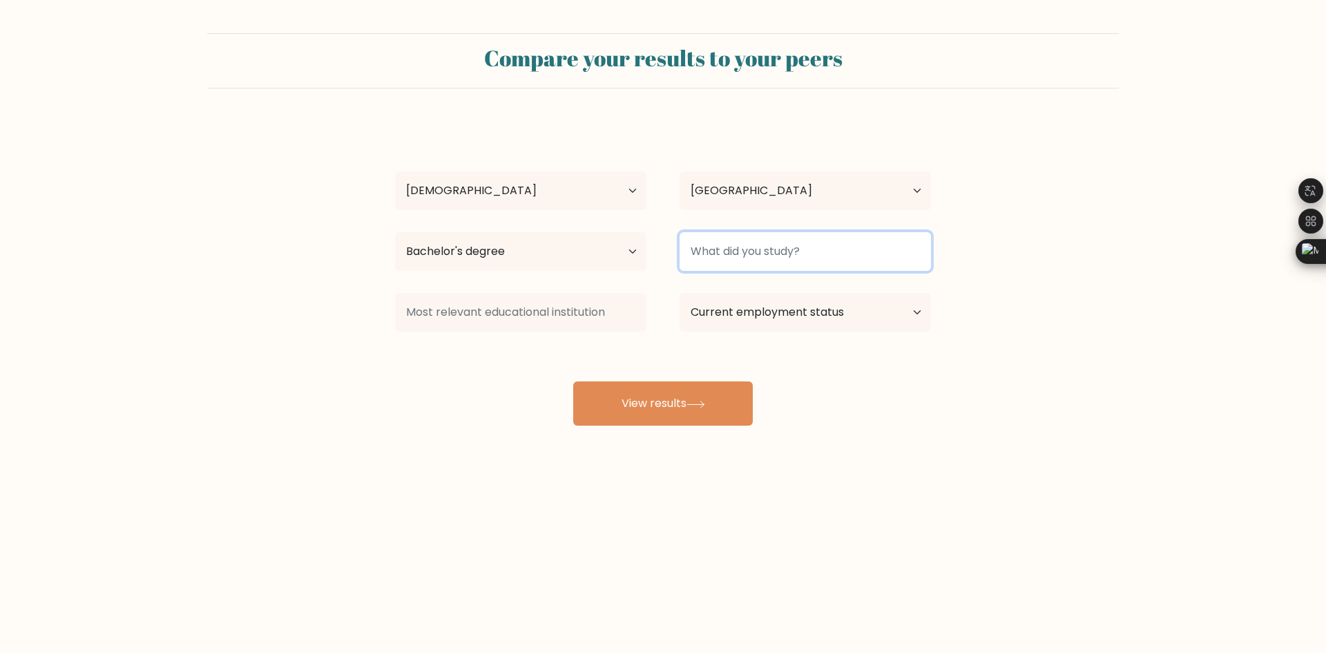
click at [896, 265] on input at bounding box center [805, 251] width 251 height 39
type input "BSIT"
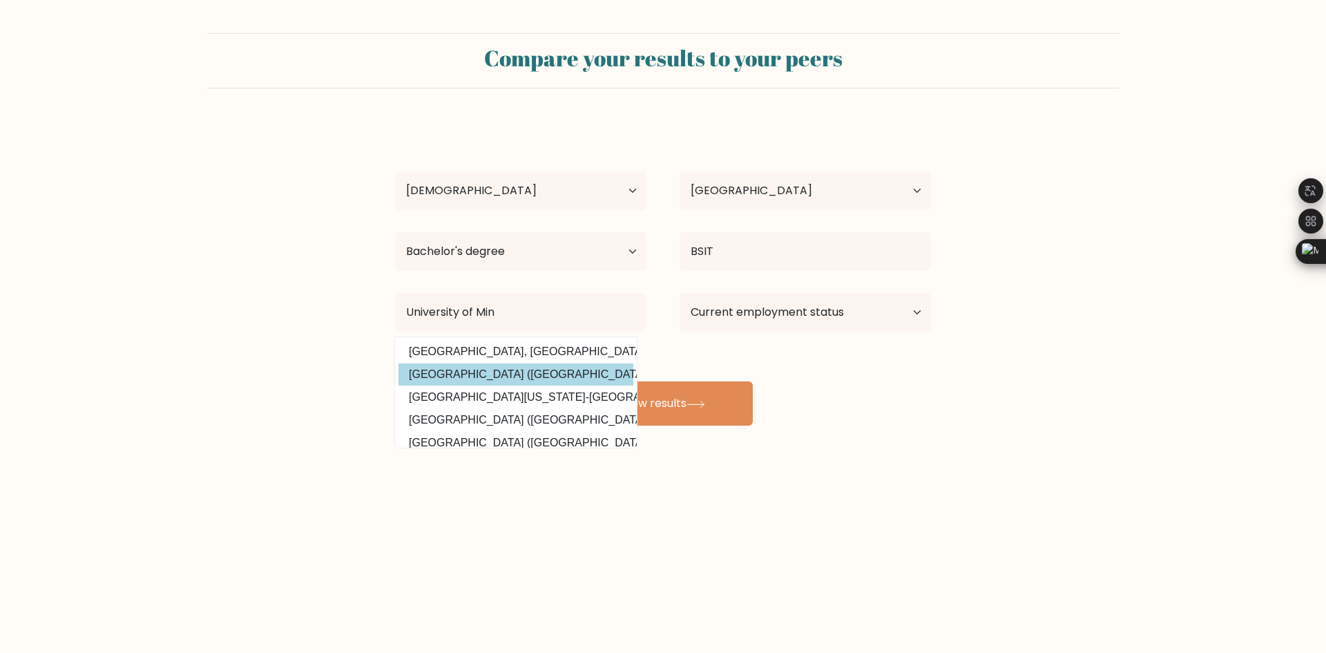
click at [531, 371] on option "University of Mindanao (Philippines)" at bounding box center [516, 374] width 235 height 22
type input "[GEOGRAPHIC_DATA]"
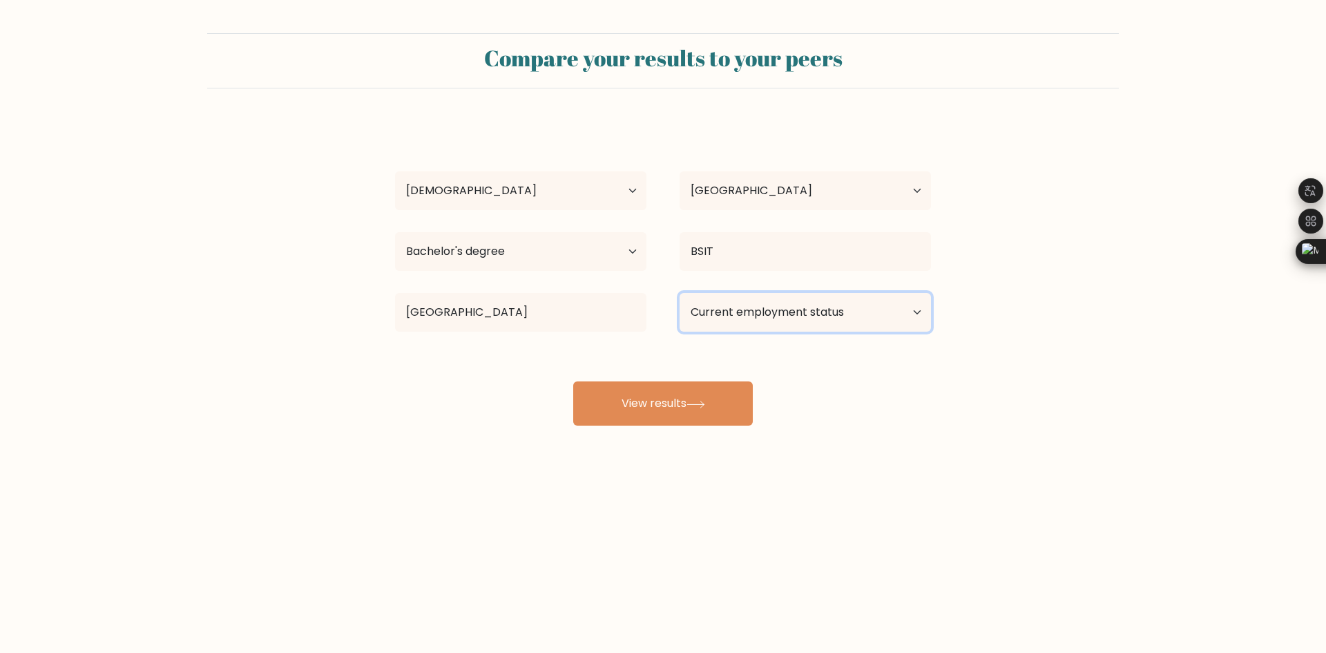
click at [760, 319] on select "Current employment status Employed Student Retired Other / prefer not to answer" at bounding box center [805, 312] width 251 height 39
select select "other"
click at [680, 293] on select "Current employment status Employed Student Retired Other / prefer not to answer" at bounding box center [805, 312] width 251 height 39
click at [701, 399] on button "View results" at bounding box center [663, 403] width 180 height 44
